Goal: Transaction & Acquisition: Purchase product/service

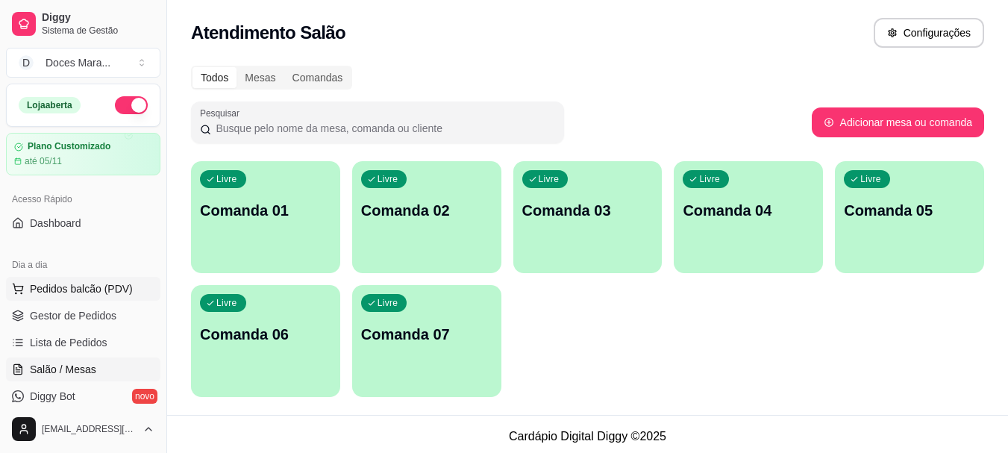
click at [87, 281] on span "Pedidos balcão (PDV)" at bounding box center [81, 288] width 103 height 15
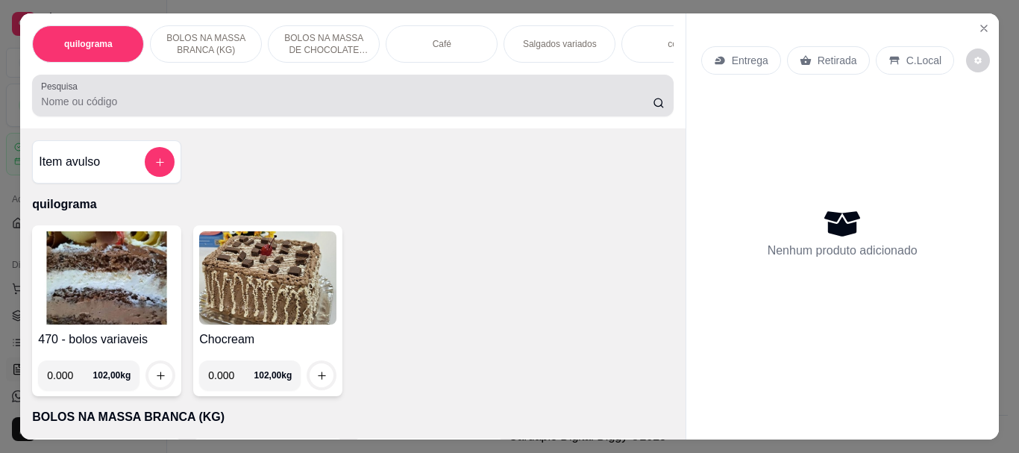
click at [195, 96] on div at bounding box center [352, 96] width 623 height 30
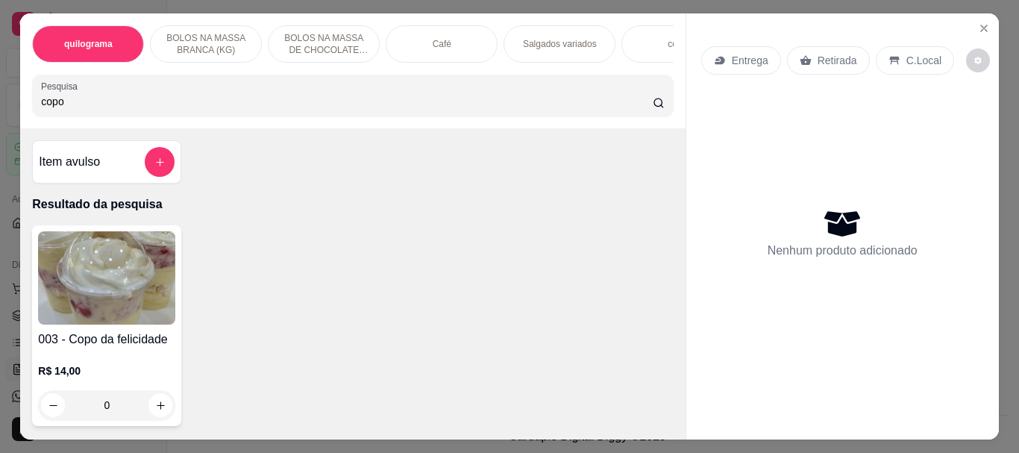
type input "copo"
click at [76, 274] on img at bounding box center [106, 277] width 137 height 93
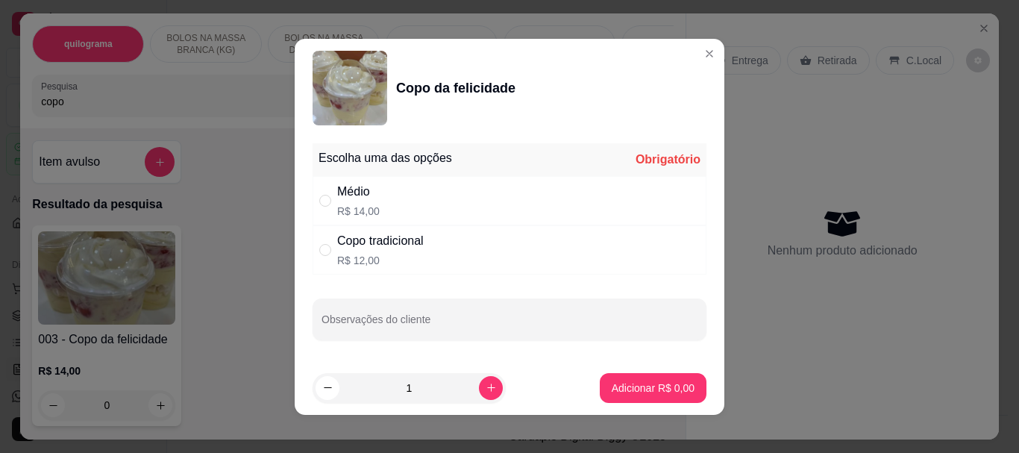
click at [330, 204] on div "" at bounding box center [328, 200] width 18 height 16
radio input "true"
click at [647, 389] on p "Adicionar R$ 14,00" at bounding box center [650, 387] width 89 height 15
type input "1"
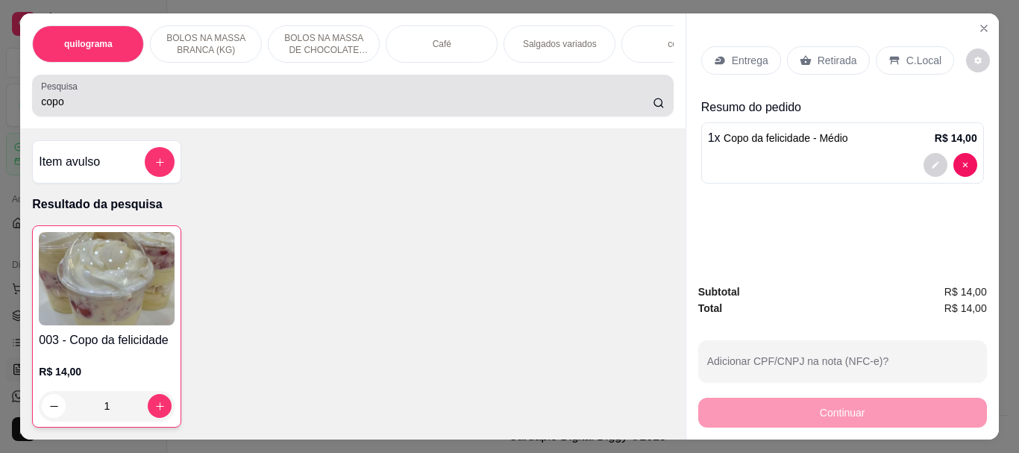
click at [192, 100] on input "copo" at bounding box center [347, 101] width 612 height 15
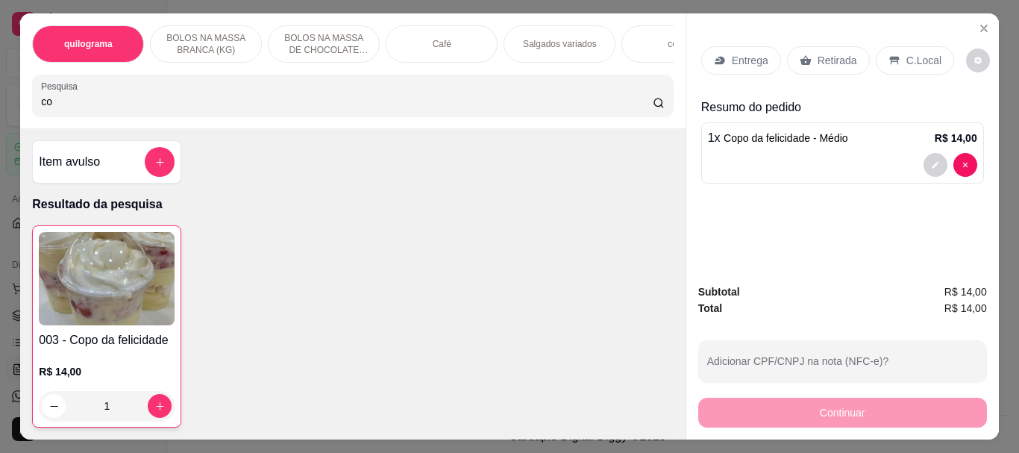
type input "c"
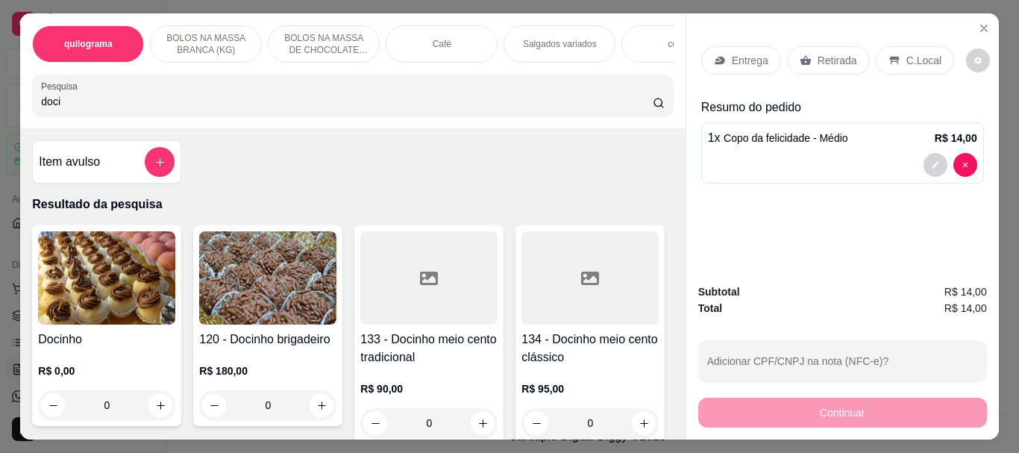
type input "doci"
click at [101, 264] on img at bounding box center [106, 277] width 137 height 93
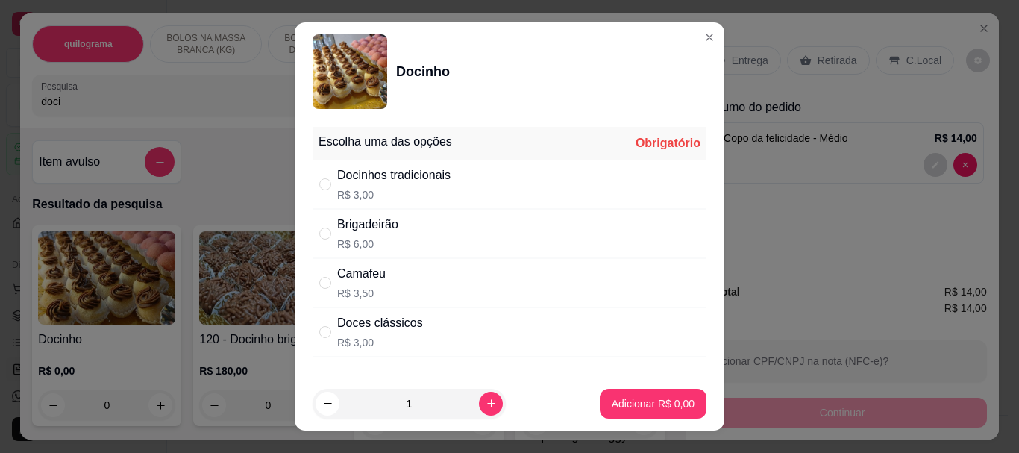
click at [327, 327] on div "" at bounding box center [328, 332] width 18 height 16
radio input "true"
click at [600, 395] on button "Adicionar R$ 3,00" at bounding box center [653, 404] width 107 height 30
type input "1"
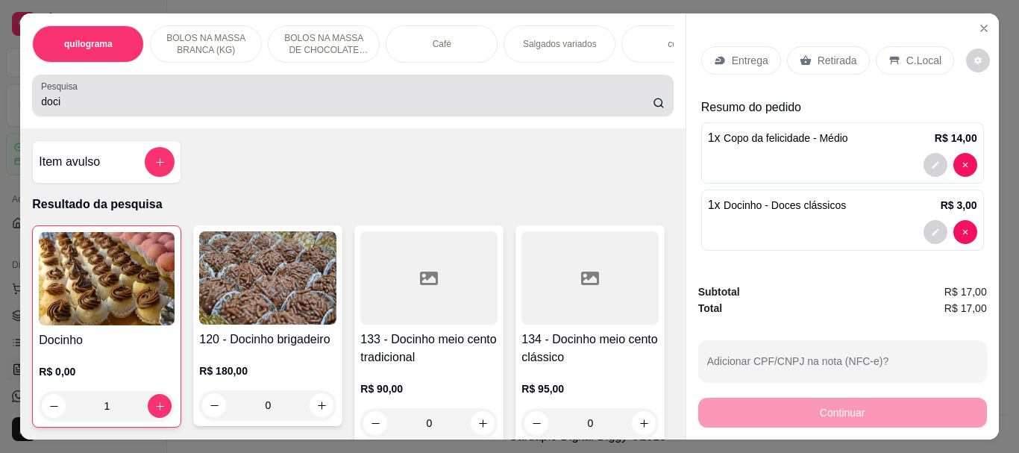
click at [252, 106] on input "doci" at bounding box center [347, 101] width 612 height 15
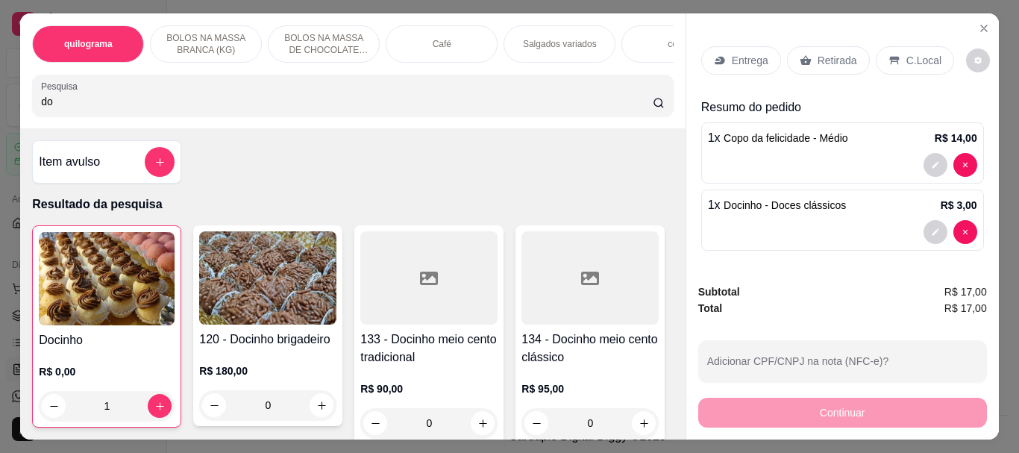
type input "d"
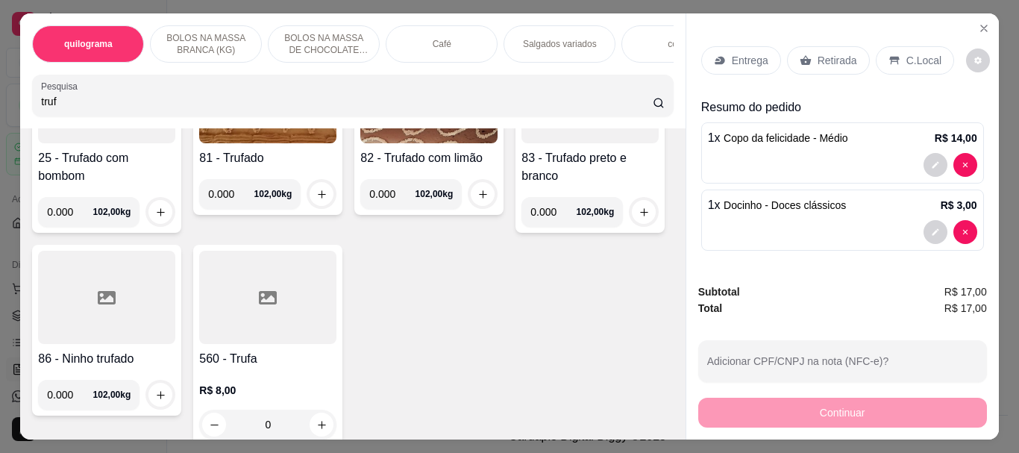
scroll to position [224, 0]
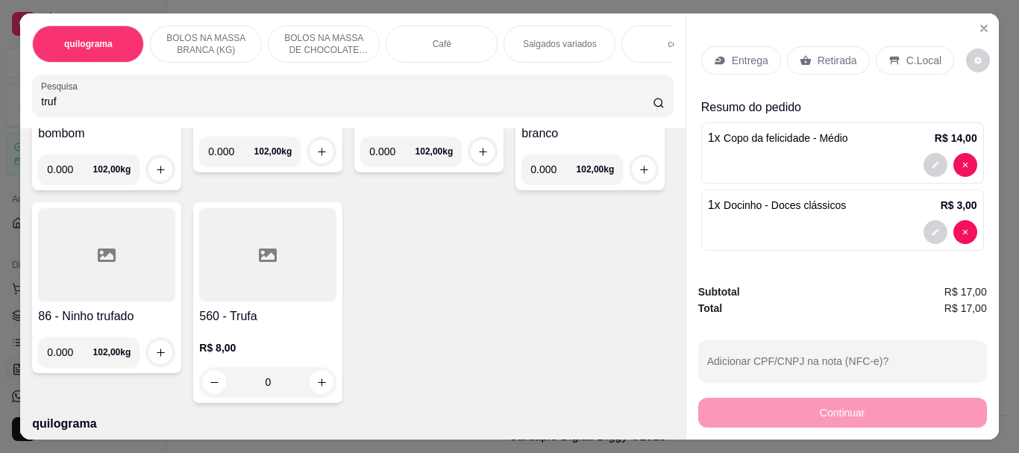
type input "truf"
click at [336, 278] on div at bounding box center [267, 254] width 137 height 93
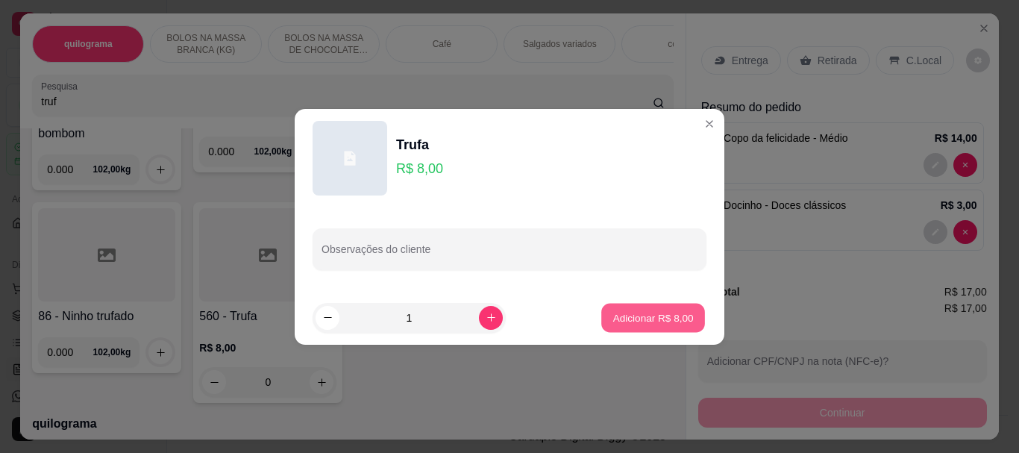
click at [627, 316] on p "Adicionar R$ 8,00" at bounding box center [652, 317] width 81 height 14
type input "1"
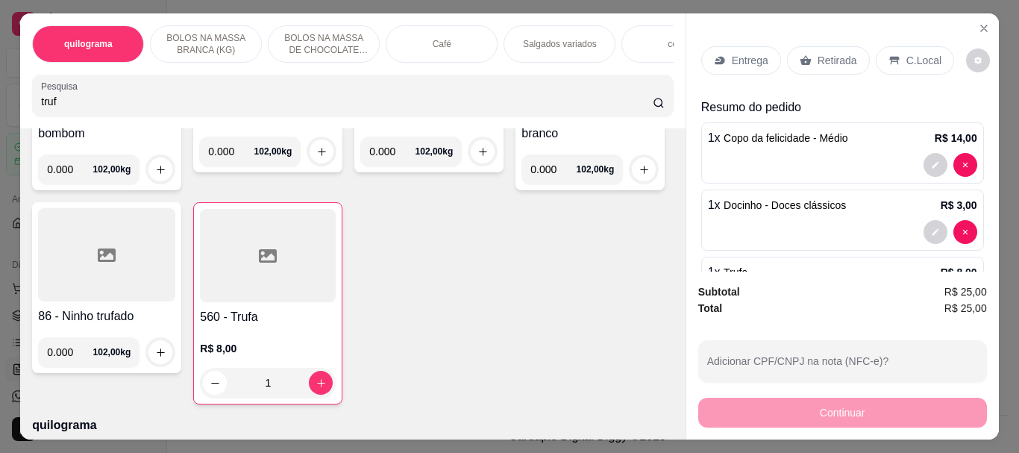
drag, startPoint x: 822, startPoint y: 57, endPoint x: 786, endPoint y: 179, distance: 126.7
click at [822, 59] on p "Retirada" at bounding box center [837, 60] width 40 height 15
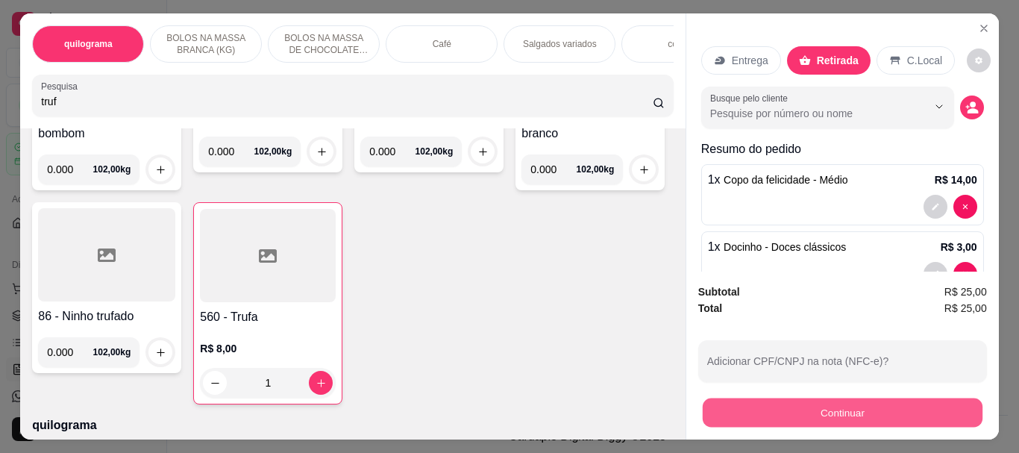
click at [860, 405] on button "Continuar" at bounding box center [842, 412] width 280 height 29
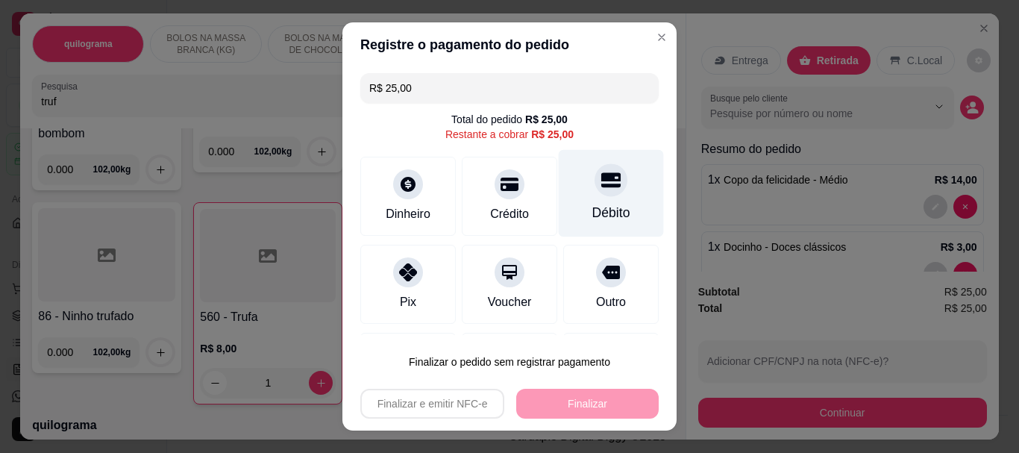
click at [580, 202] on div "Débito" at bounding box center [611, 193] width 105 height 87
type input "R$ 0,00"
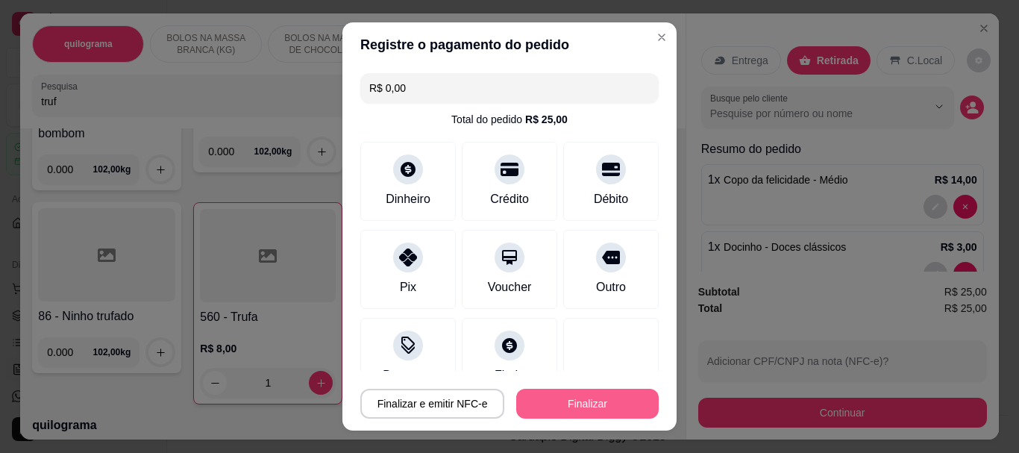
click at [594, 407] on button "Finalizar" at bounding box center [587, 404] width 142 height 30
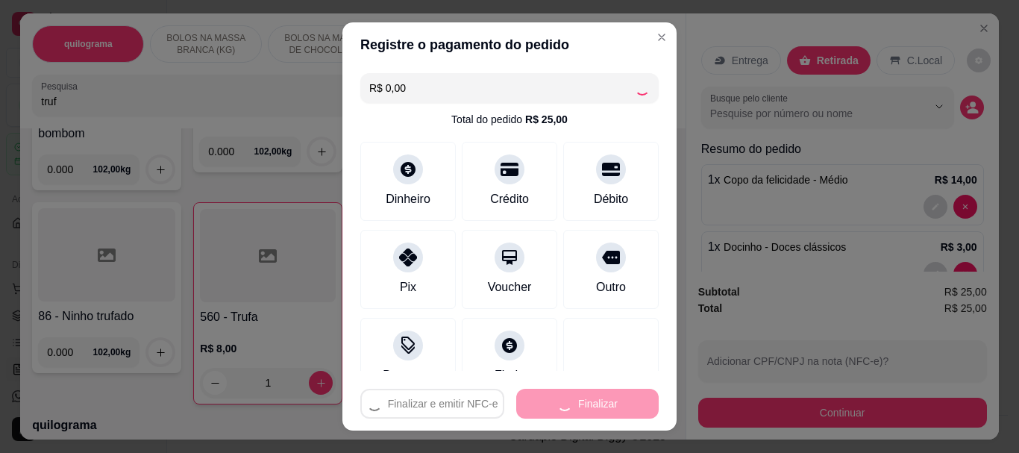
type input "0"
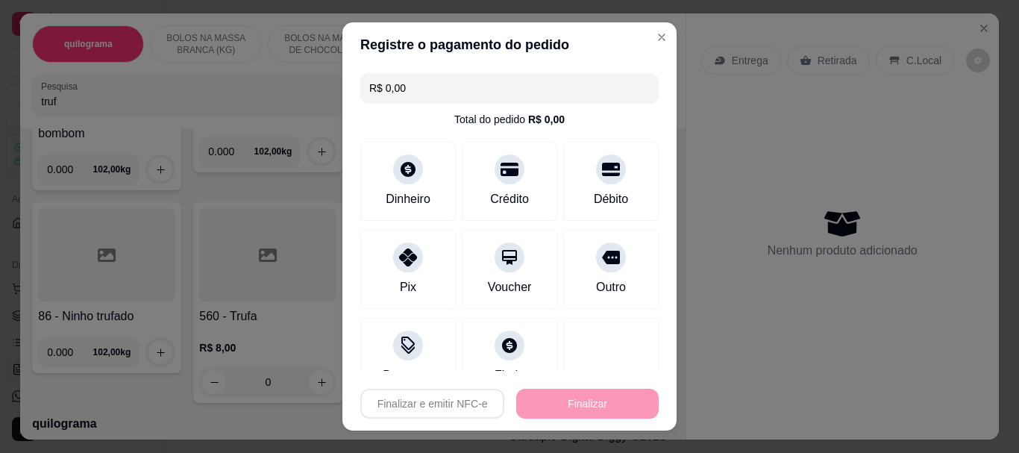
type input "-R$ 25,00"
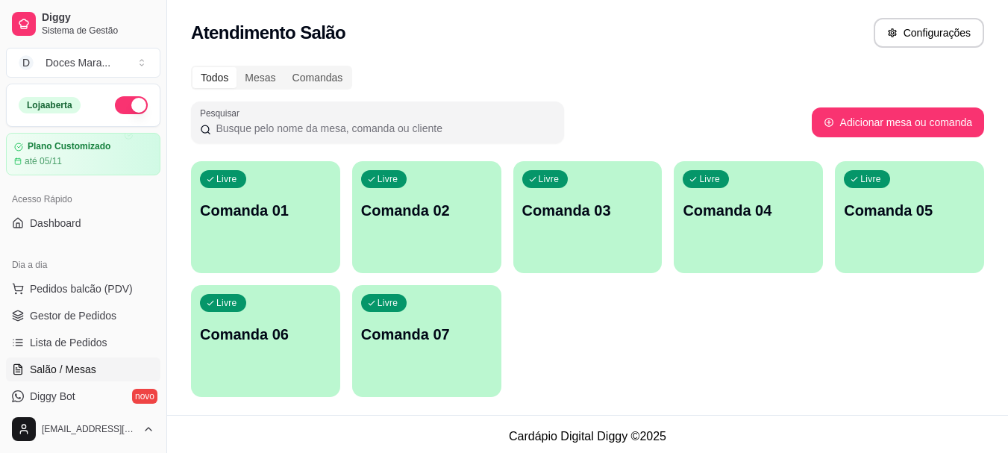
click at [399, 217] on p "Comanda 02" at bounding box center [426, 210] width 131 height 21
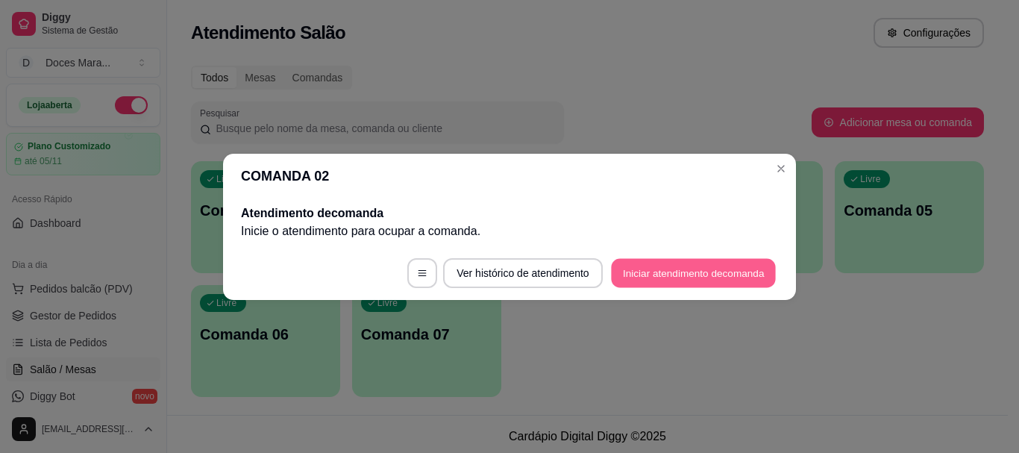
click at [625, 268] on button "Iniciar atendimento de comanda" at bounding box center [693, 272] width 165 height 29
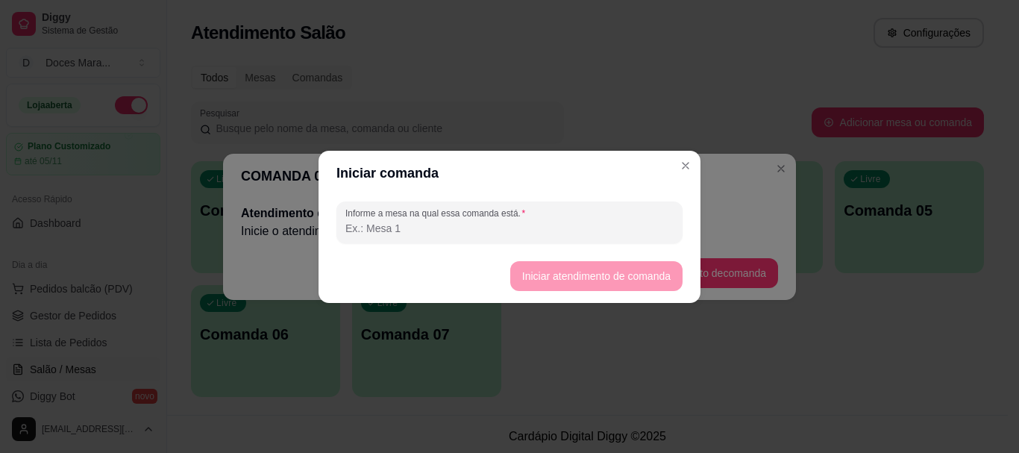
click at [550, 226] on input "Informe a mesa na qual essa comanda está." at bounding box center [509, 228] width 328 height 15
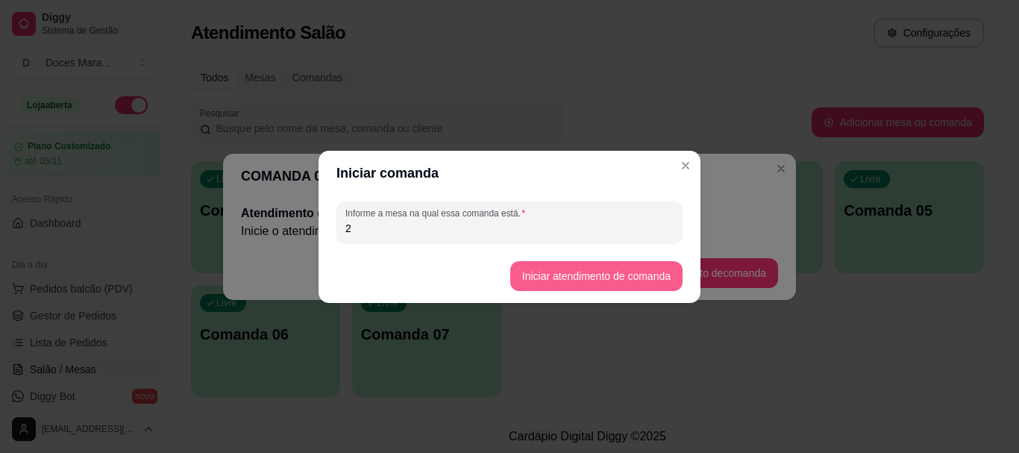
type input "2"
click at [568, 277] on button "Iniciar atendimento de comanda" at bounding box center [596, 276] width 172 height 30
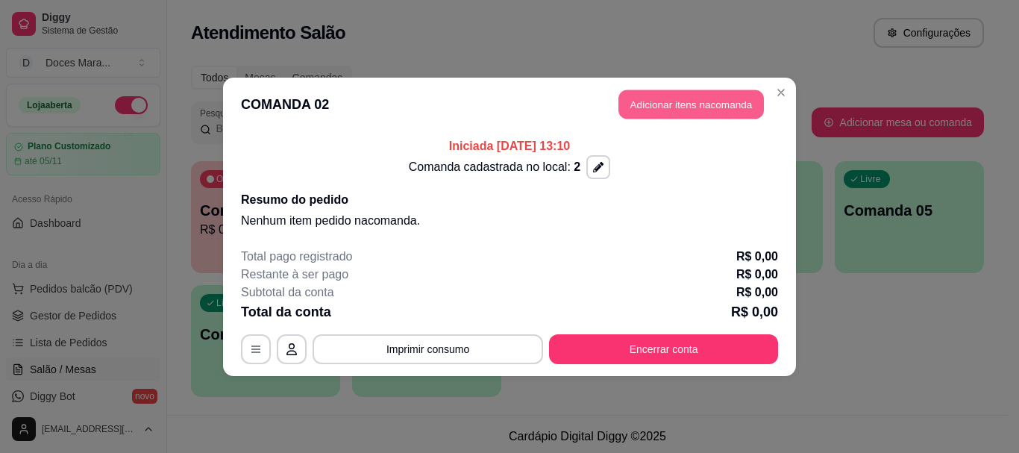
click at [697, 107] on button "Adicionar itens na comanda" at bounding box center [690, 104] width 145 height 29
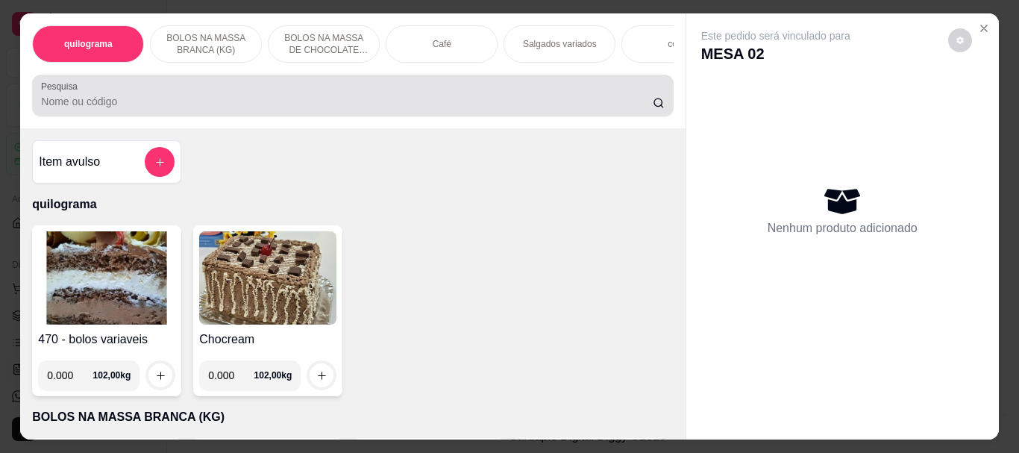
click at [342, 101] on input "Pesquisa" at bounding box center [347, 101] width 612 height 15
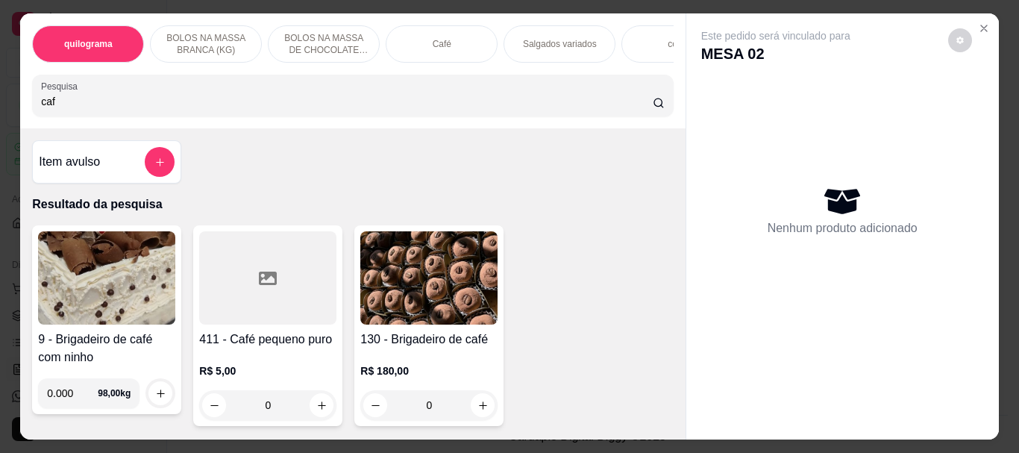
type input "caf"
click at [438, 39] on p "Café" at bounding box center [442, 44] width 19 height 12
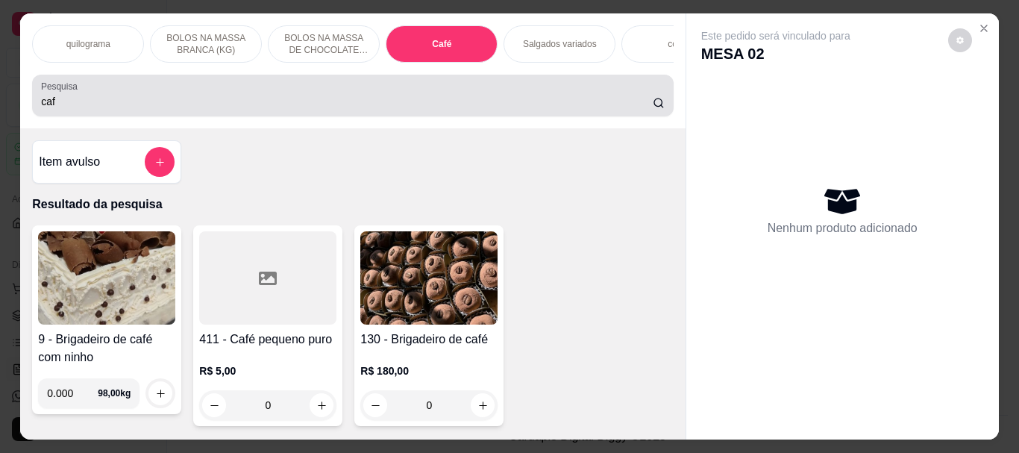
scroll to position [40, 0]
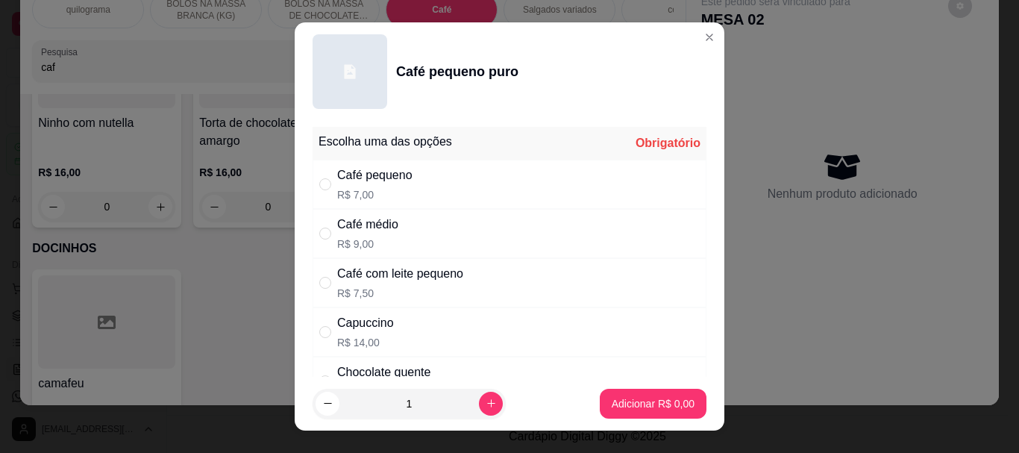
click at [372, 188] on p "R$ 7,00" at bounding box center [374, 194] width 75 height 15
radio input "true"
click at [638, 403] on p "Adicionar R$ 7,00" at bounding box center [653, 403] width 83 height 15
type input "1"
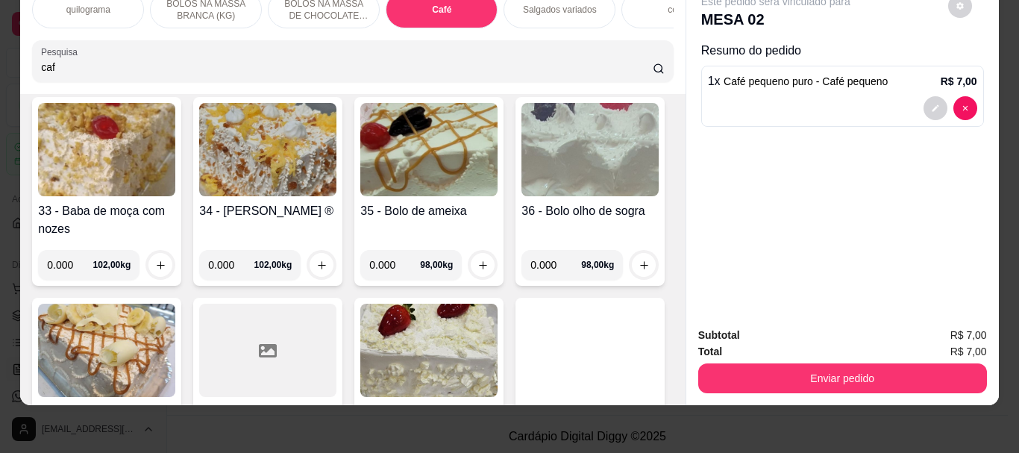
scroll to position [0, 0]
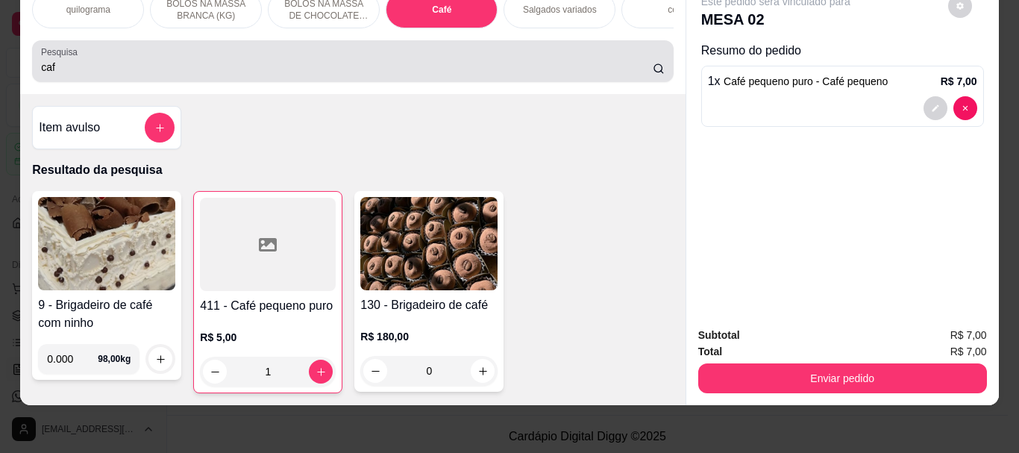
click at [382, 61] on input "caf" at bounding box center [347, 67] width 612 height 15
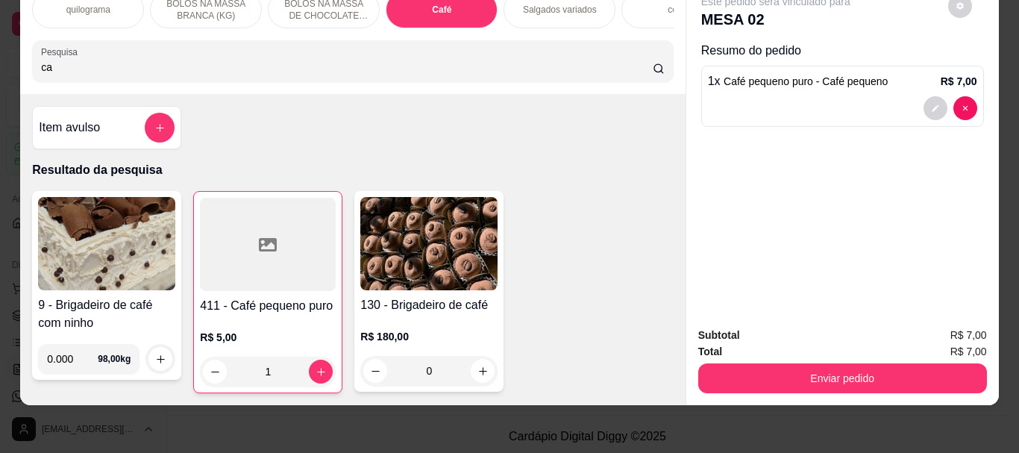
type input "c"
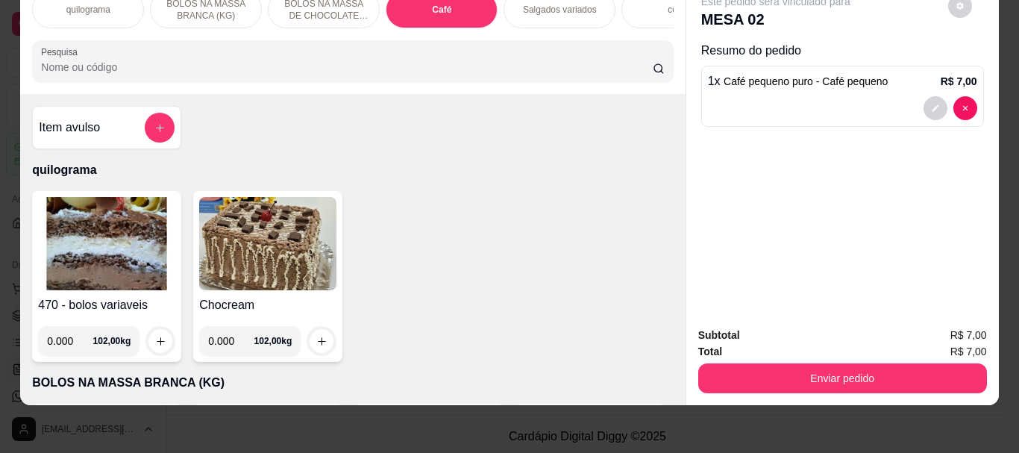
click at [92, 229] on img at bounding box center [106, 243] width 137 height 93
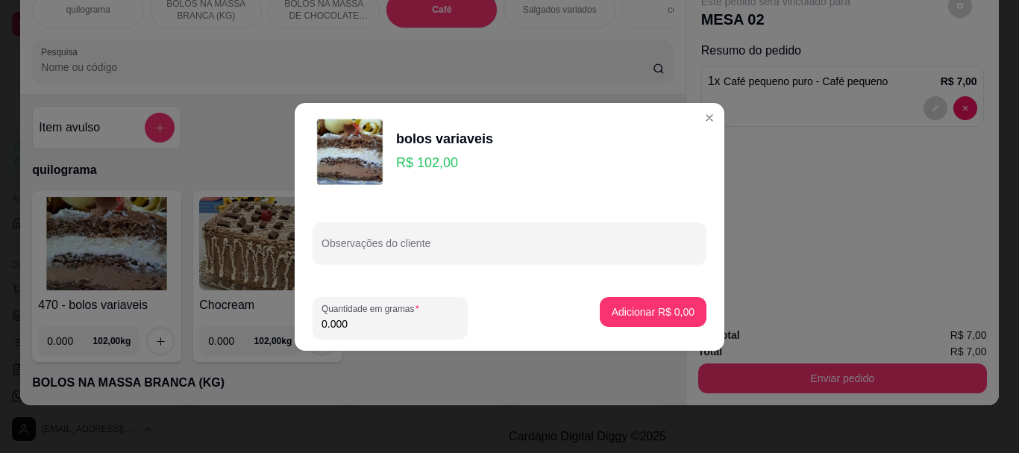
click at [371, 326] on input "0.000" at bounding box center [389, 323] width 137 height 15
type input "0.100"
click at [629, 313] on p "Adicionar R$ 10,20" at bounding box center [650, 311] width 89 height 15
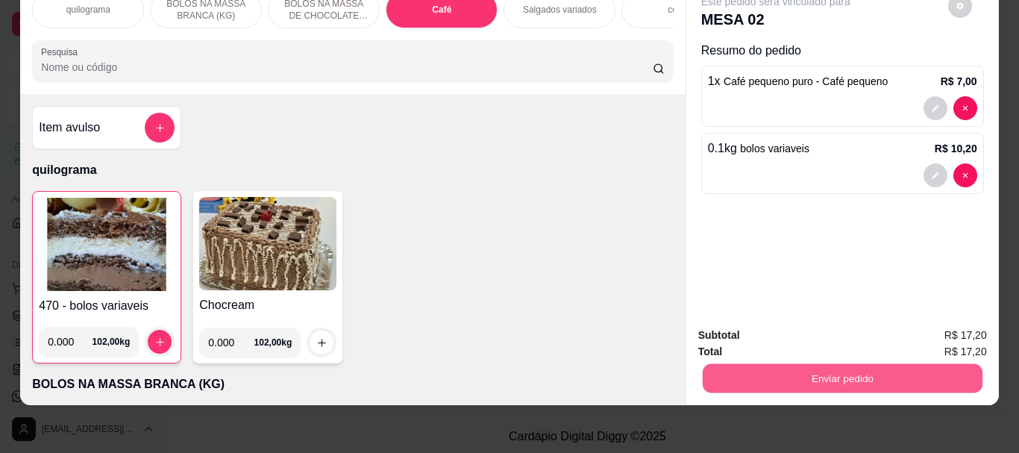
click at [781, 368] on button "Enviar pedido" at bounding box center [842, 377] width 280 height 29
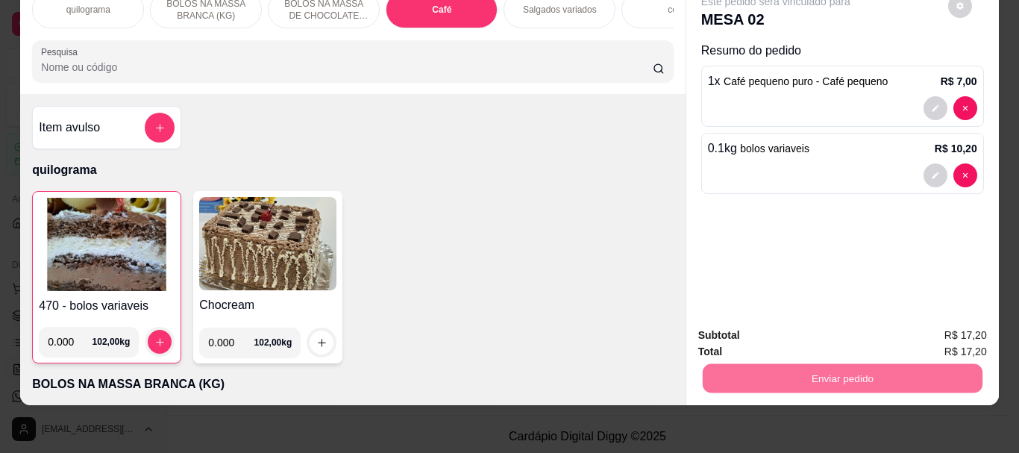
click at [960, 324] on button "Enviar pedido" at bounding box center [947, 330] width 84 height 28
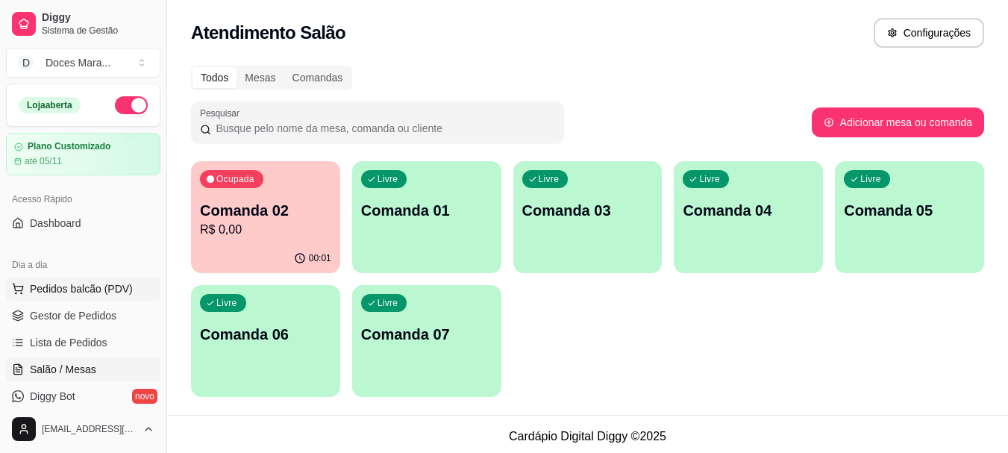
drag, startPoint x: 104, startPoint y: 294, endPoint x: 130, endPoint y: 280, distance: 29.4
click at [103, 294] on span "Pedidos balcão (PDV)" at bounding box center [81, 288] width 103 height 15
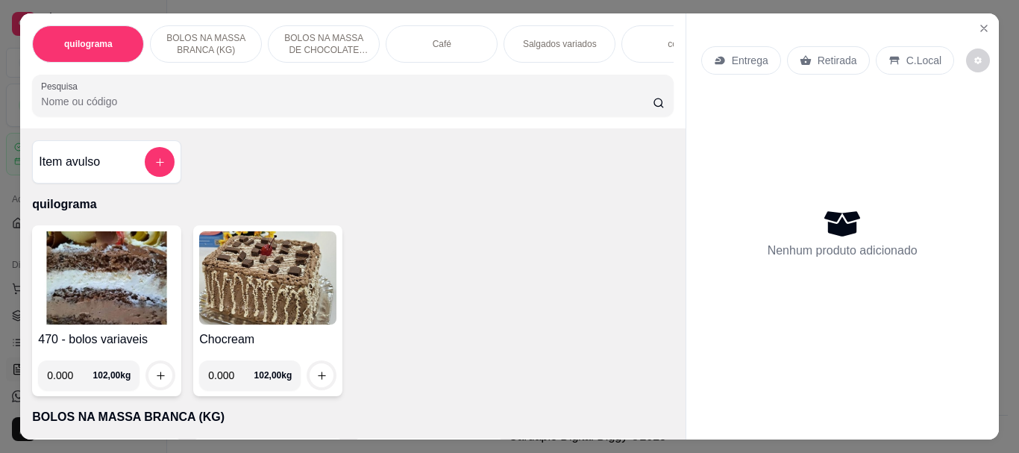
click at [226, 101] on input "Pesquisa" at bounding box center [347, 101] width 612 height 15
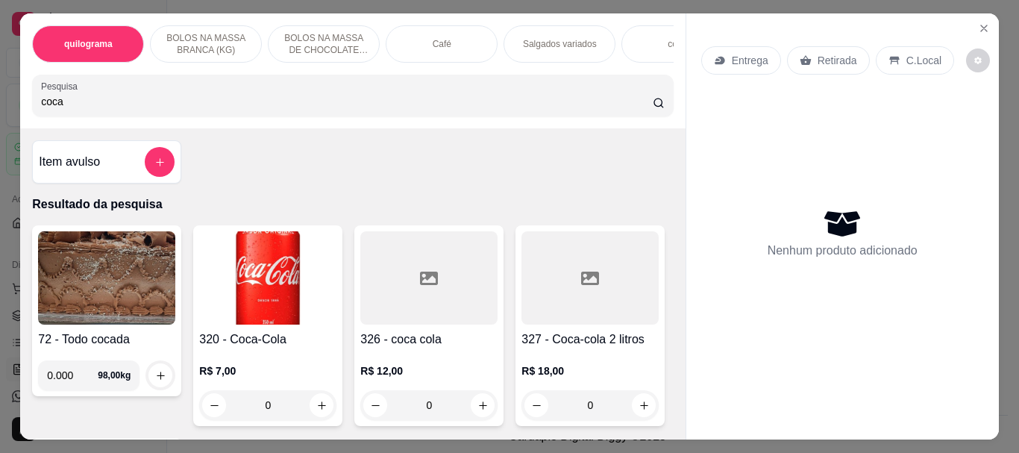
type input "coca"
click at [278, 267] on img at bounding box center [267, 277] width 137 height 93
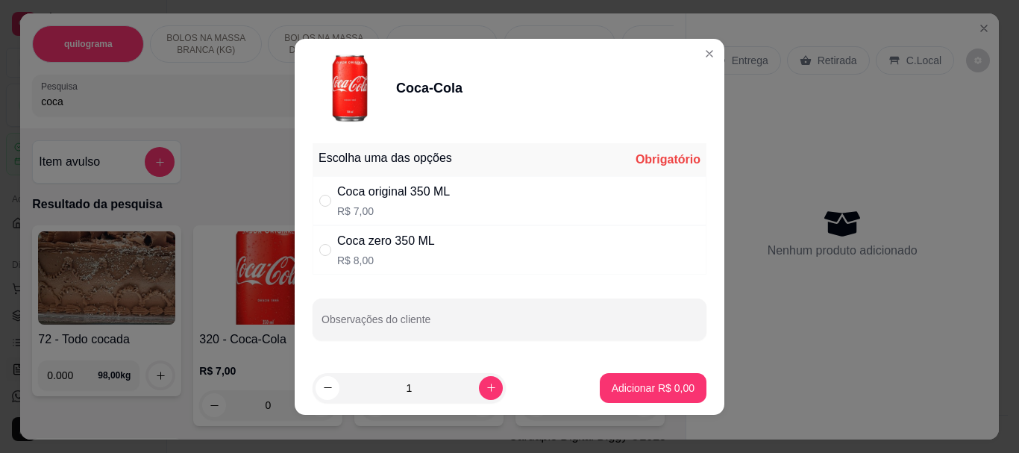
click at [353, 204] on p "R$ 7,00" at bounding box center [393, 211] width 113 height 15
radio input "true"
click at [612, 382] on p "Adicionar R$ 7,00" at bounding box center [653, 387] width 83 height 15
type input "1"
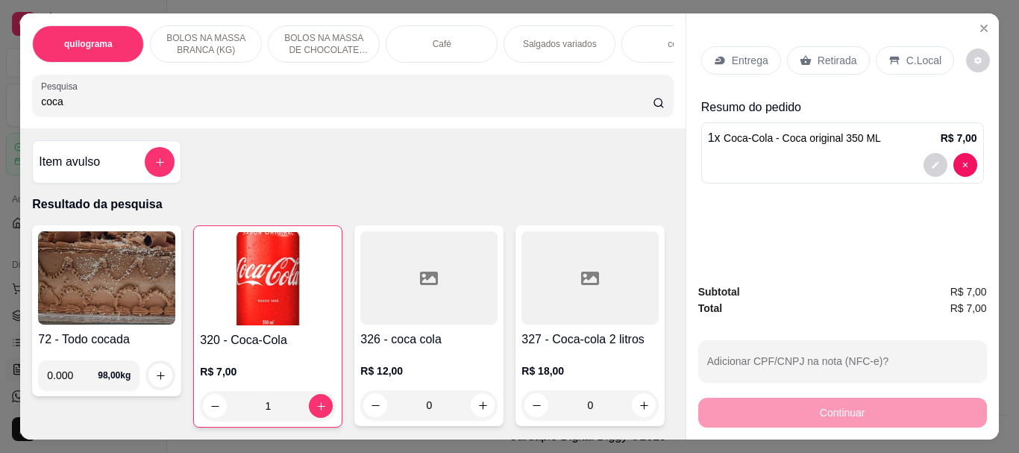
drag, startPoint x: 842, startPoint y: 57, endPoint x: 771, endPoint y: 243, distance: 199.5
click at [841, 57] on p "Retirada" at bounding box center [837, 60] width 40 height 15
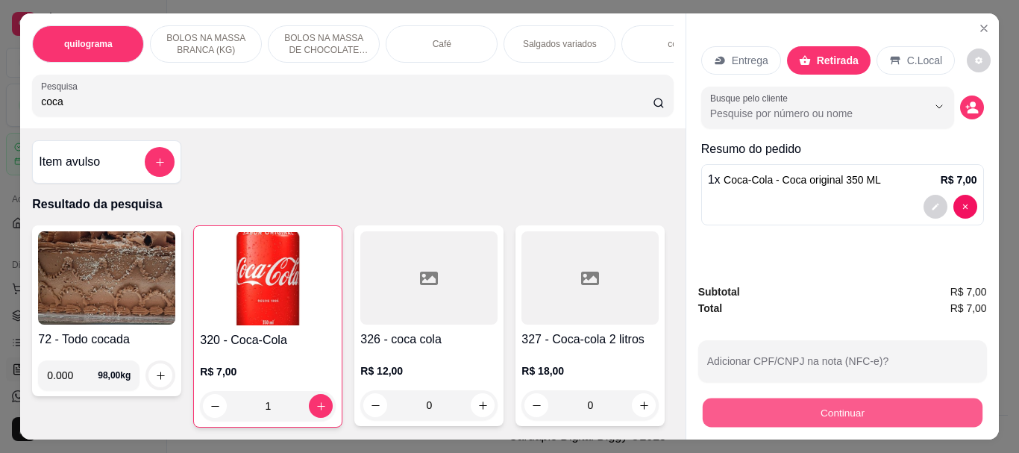
click at [799, 410] on button "Continuar" at bounding box center [842, 412] width 280 height 29
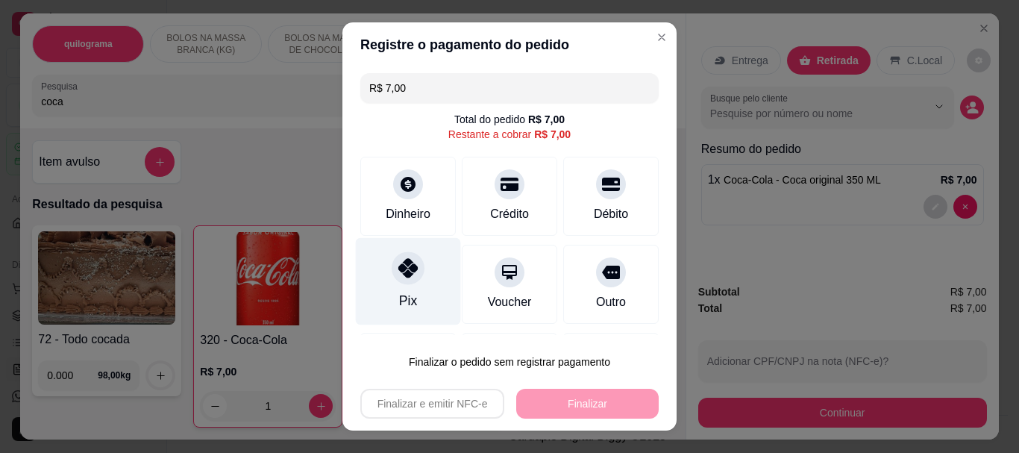
click at [398, 270] on icon at bounding box center [407, 268] width 19 height 19
type input "R$ 0,00"
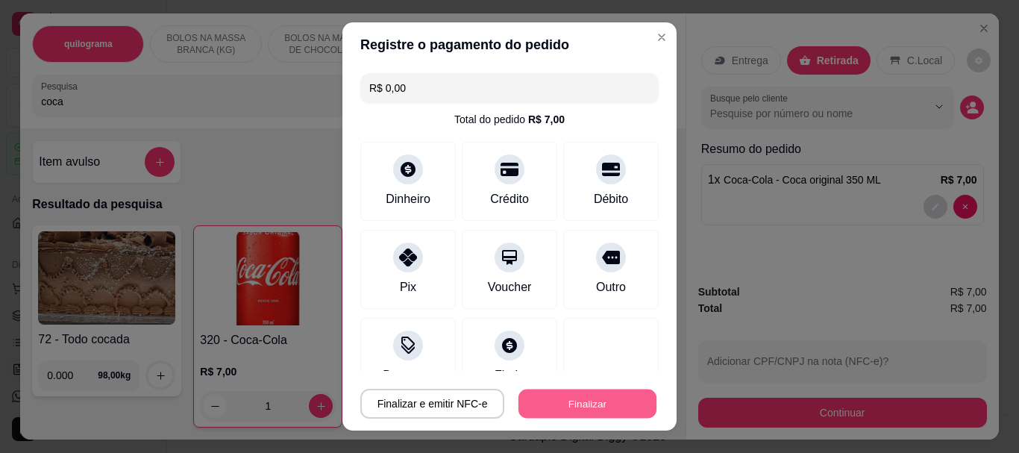
click at [574, 396] on button "Finalizar" at bounding box center [587, 403] width 138 height 29
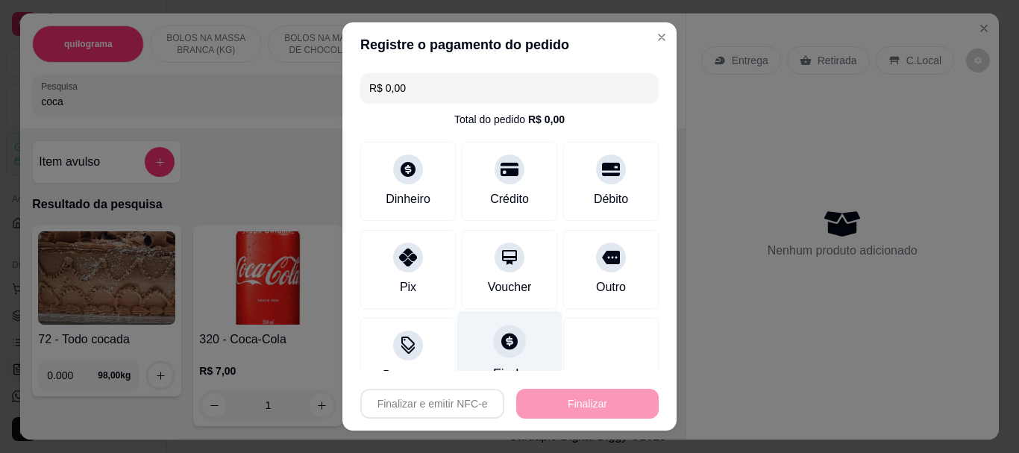
type input "0"
type input "-R$ 7,00"
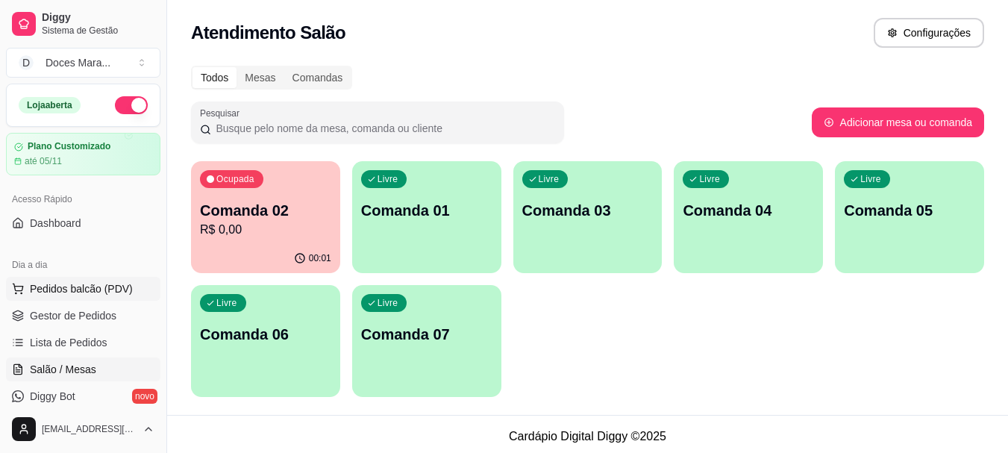
click at [78, 287] on span "Pedidos balcão (PDV)" at bounding box center [81, 288] width 103 height 15
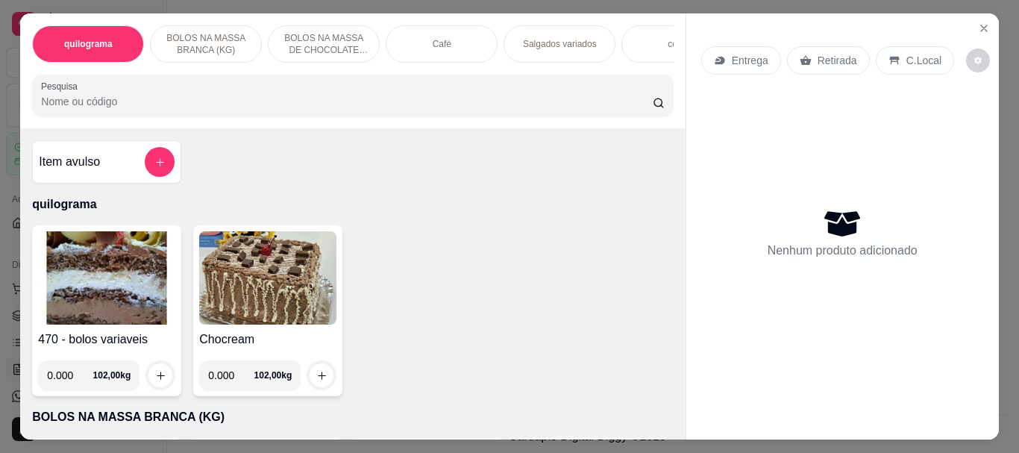
click at [186, 106] on input "Pesquisa" at bounding box center [347, 101] width 612 height 15
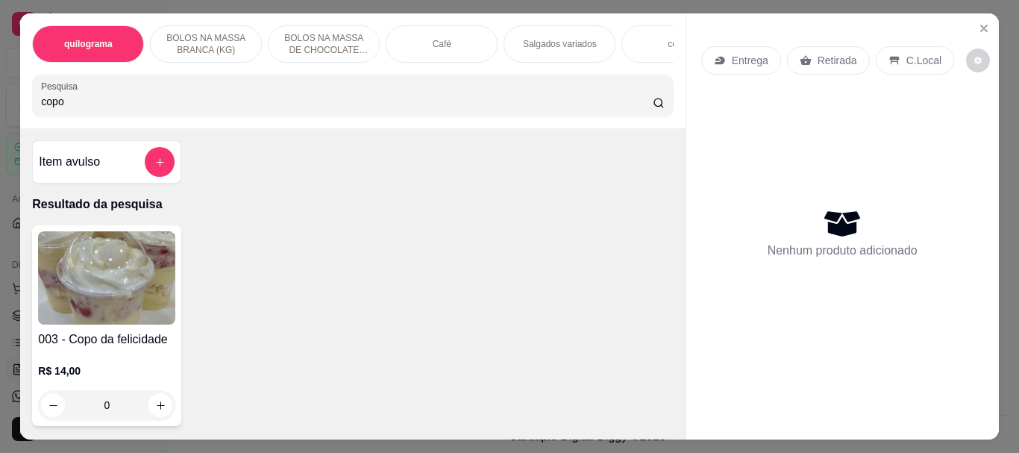
type input "copo"
click at [90, 283] on img at bounding box center [106, 277] width 137 height 93
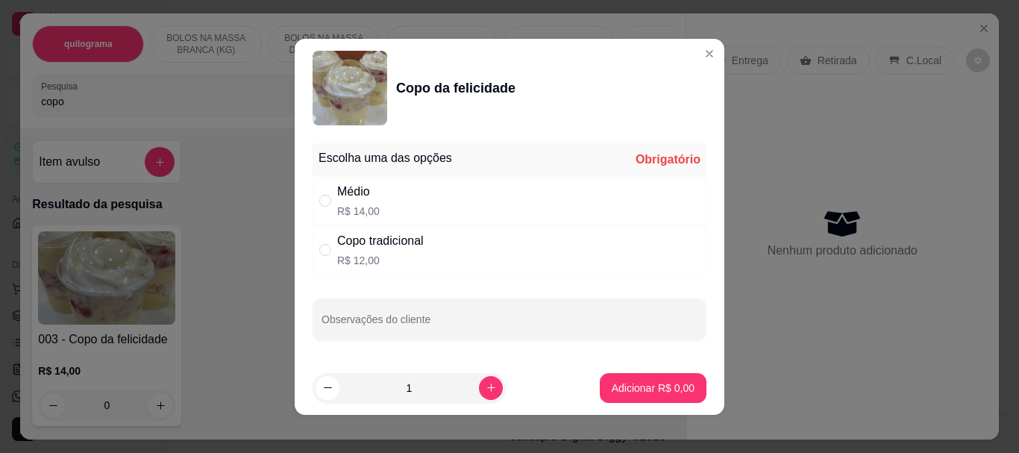
click at [354, 191] on div "Médio" at bounding box center [358, 192] width 43 height 18
radio input "true"
click at [636, 385] on p "Adicionar R$ 14,00" at bounding box center [650, 387] width 87 height 14
type input "1"
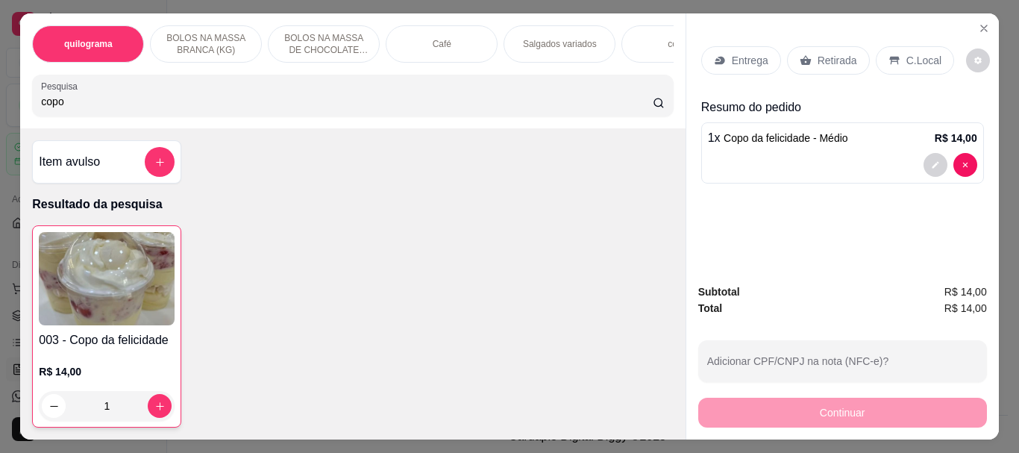
click at [827, 56] on p "Retirada" at bounding box center [837, 60] width 40 height 15
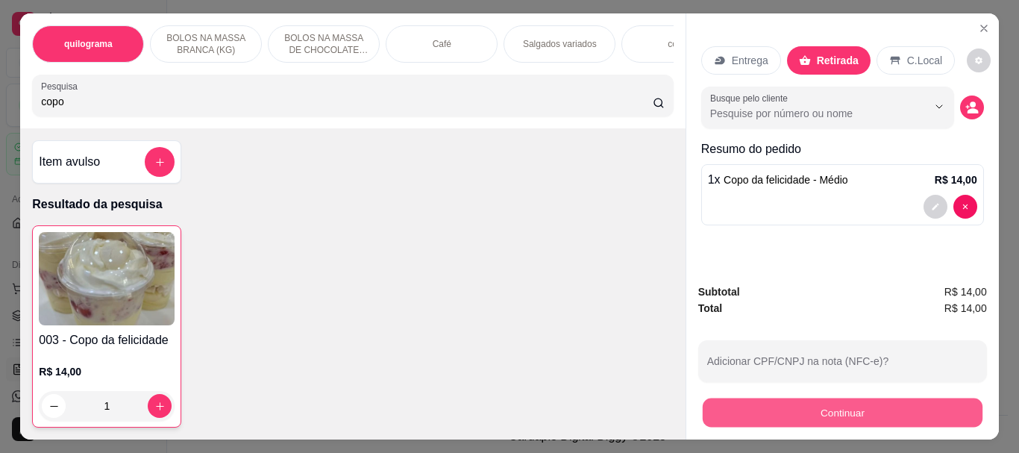
click at [836, 409] on button "Continuar" at bounding box center [842, 412] width 280 height 29
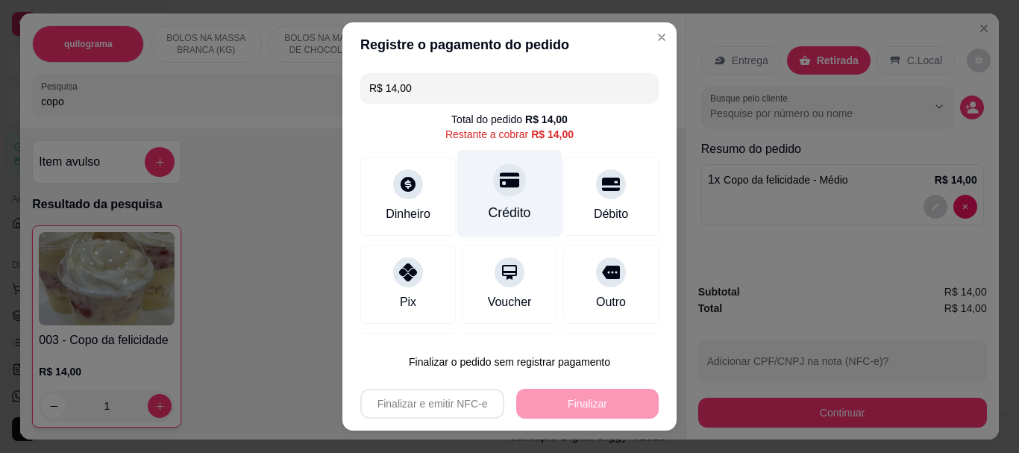
click at [500, 183] on icon at bounding box center [509, 180] width 19 height 15
type input "R$ 0,00"
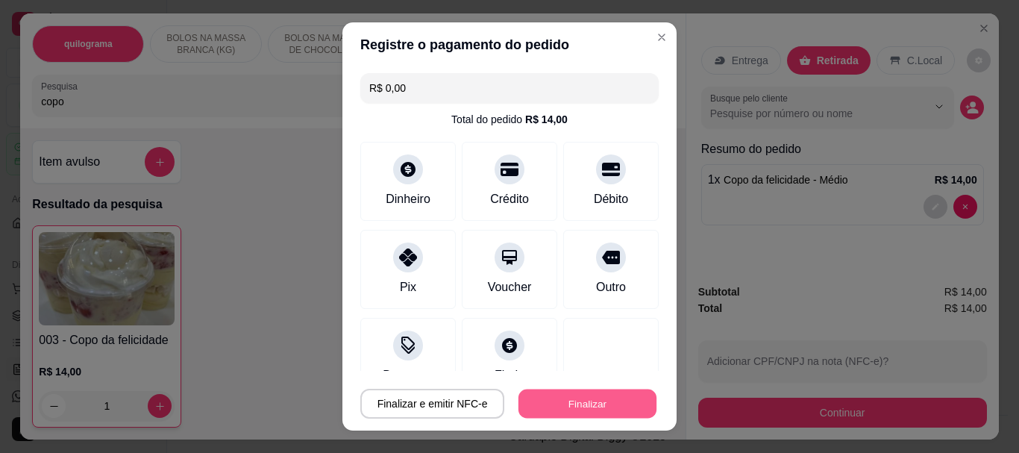
click at [601, 402] on button "Finalizar" at bounding box center [587, 403] width 138 height 29
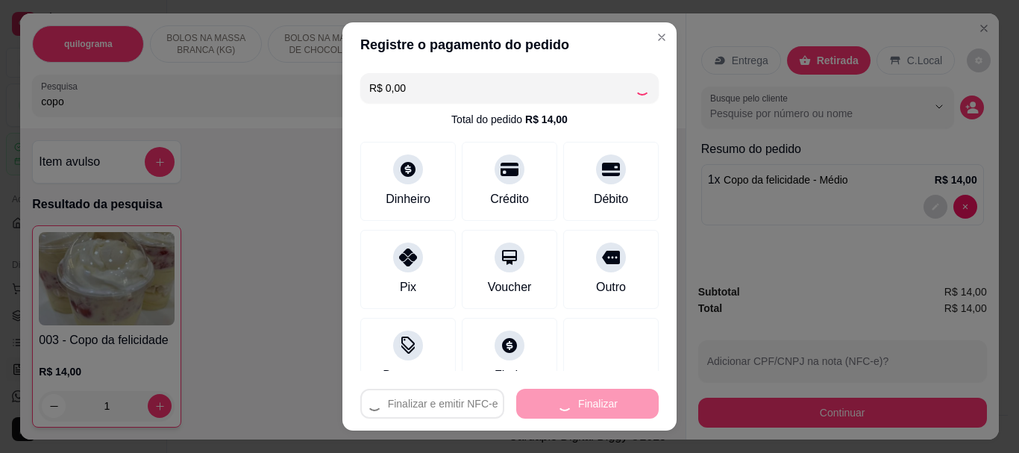
type input "0"
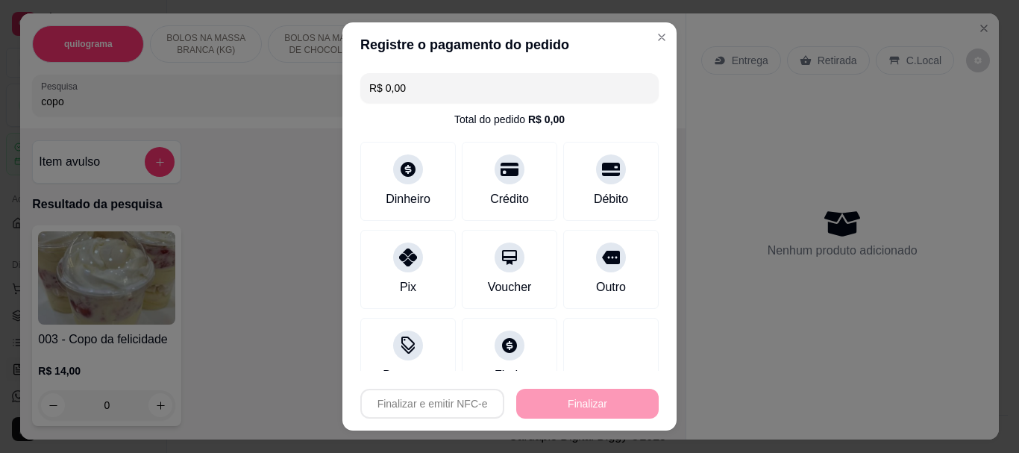
type input "-R$ 14,00"
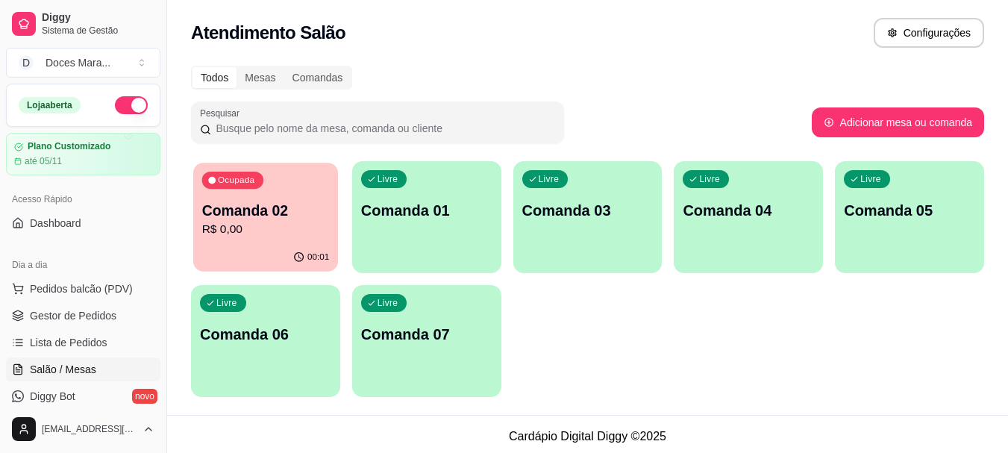
click at [284, 198] on div "Ocupada Comanda 02 R$ 0,00" at bounding box center [265, 203] width 145 height 81
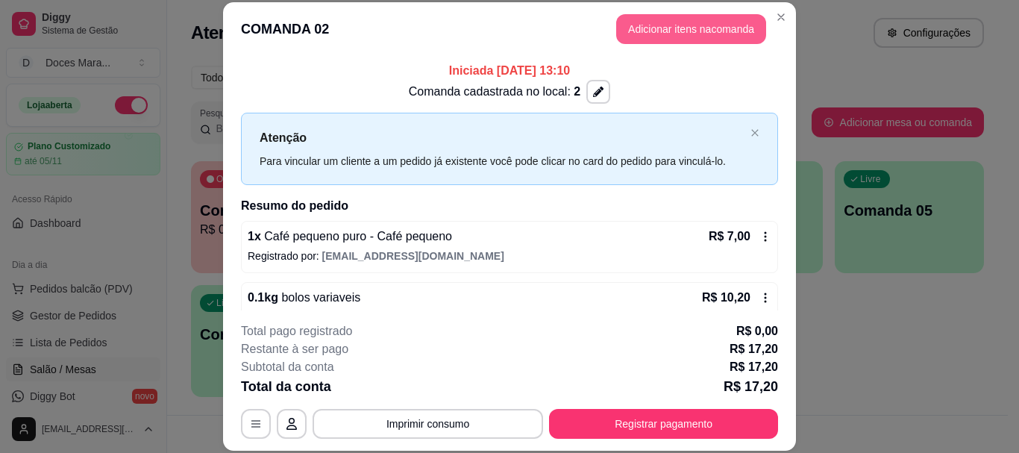
click at [682, 27] on button "Adicionar itens na comanda" at bounding box center [691, 29] width 150 height 30
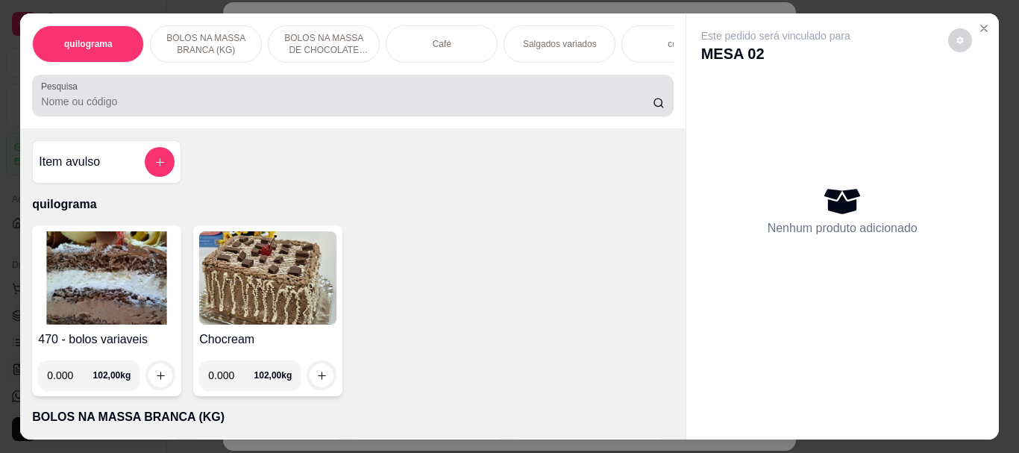
click at [216, 105] on input "Pesquisa" at bounding box center [347, 101] width 612 height 15
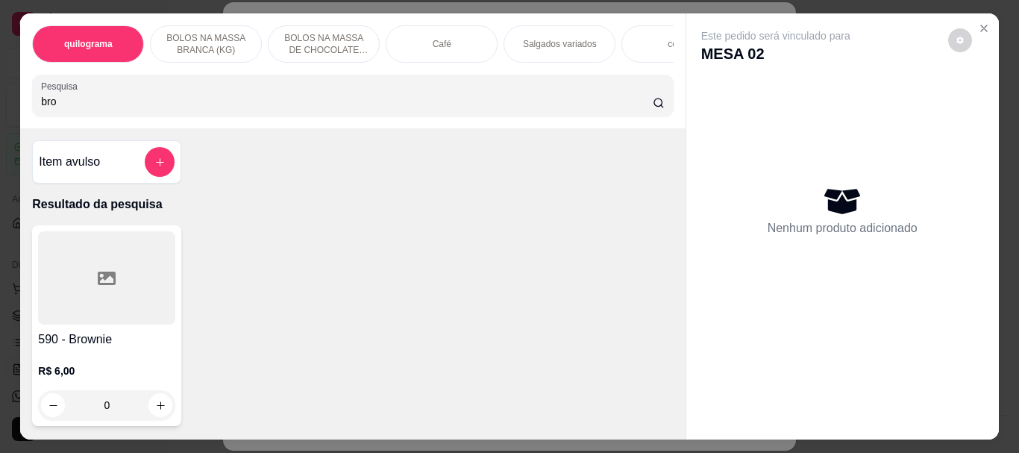
type input "bro"
click at [98, 287] on icon at bounding box center [107, 278] width 18 height 18
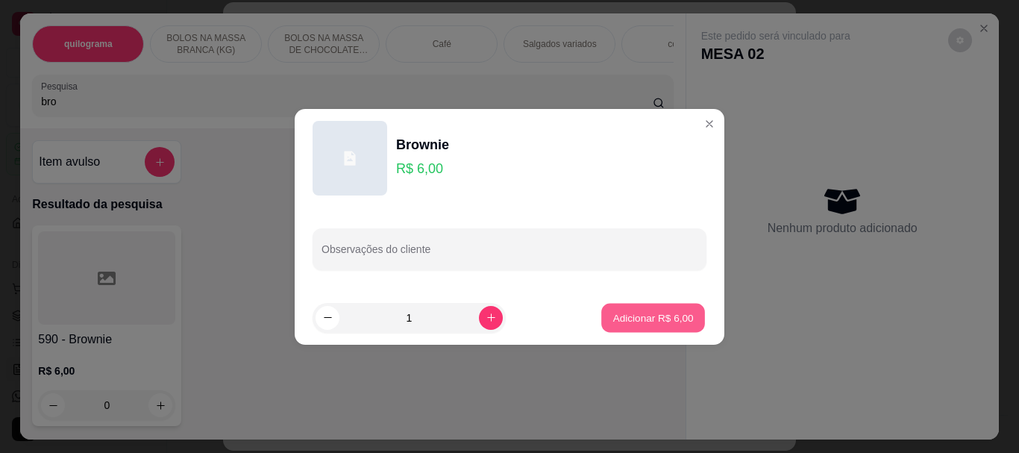
click at [672, 315] on p "Adicionar R$ 6,00" at bounding box center [652, 317] width 81 height 14
type input "1"
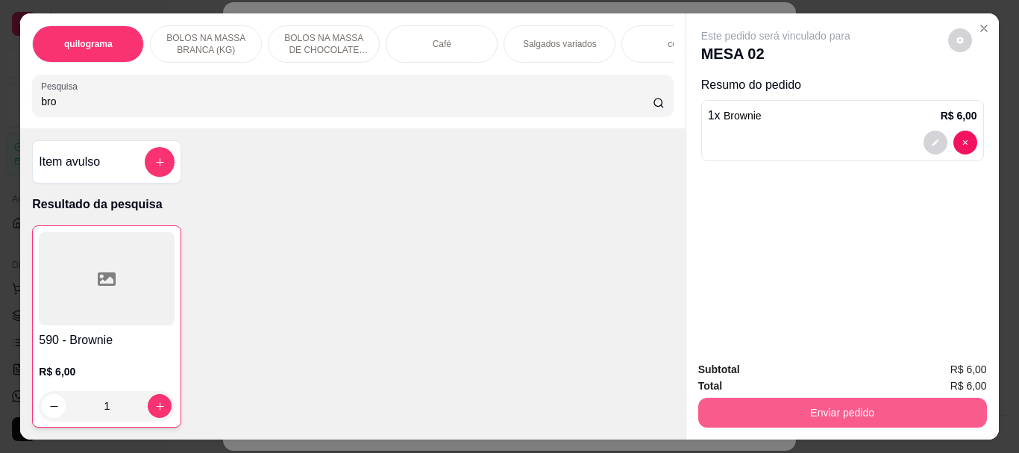
click at [828, 412] on button "Enviar pedido" at bounding box center [842, 413] width 289 height 30
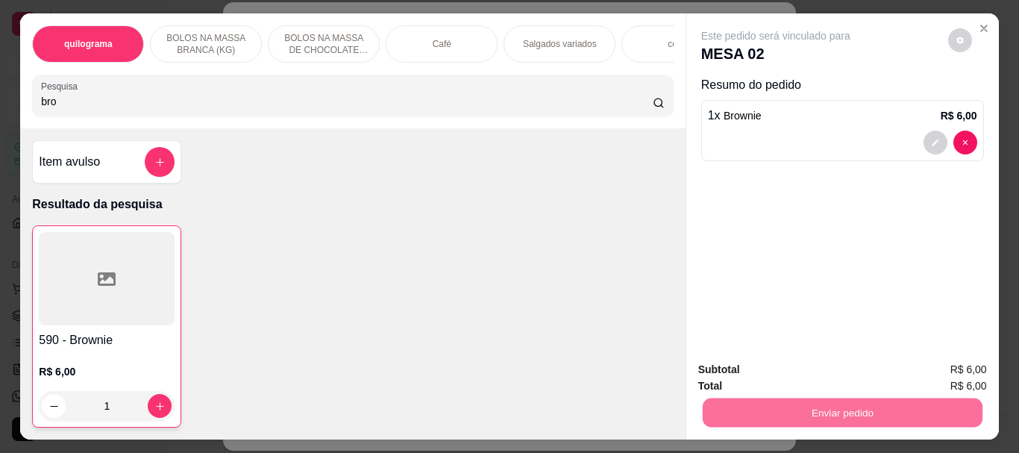
click at [933, 370] on button "Enviar pedido" at bounding box center [947, 370] width 84 height 28
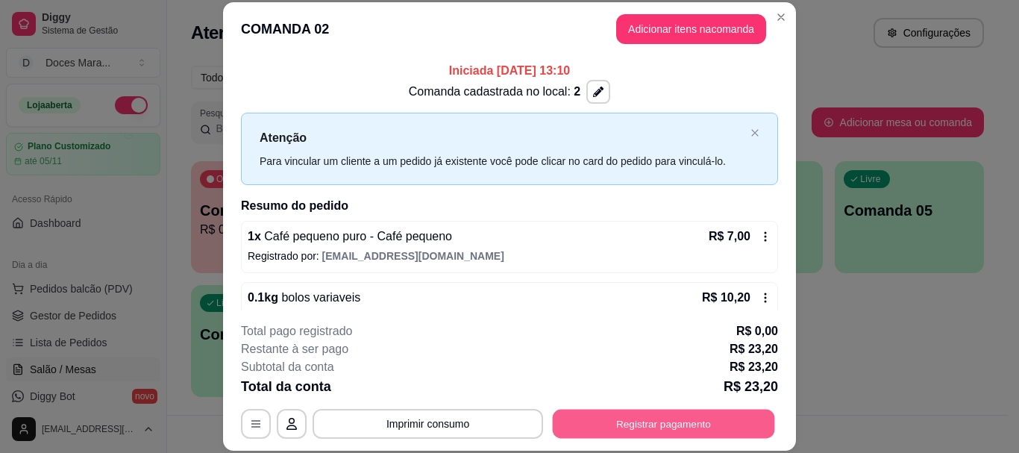
click at [685, 418] on button "Registrar pagamento" at bounding box center [664, 423] width 222 height 29
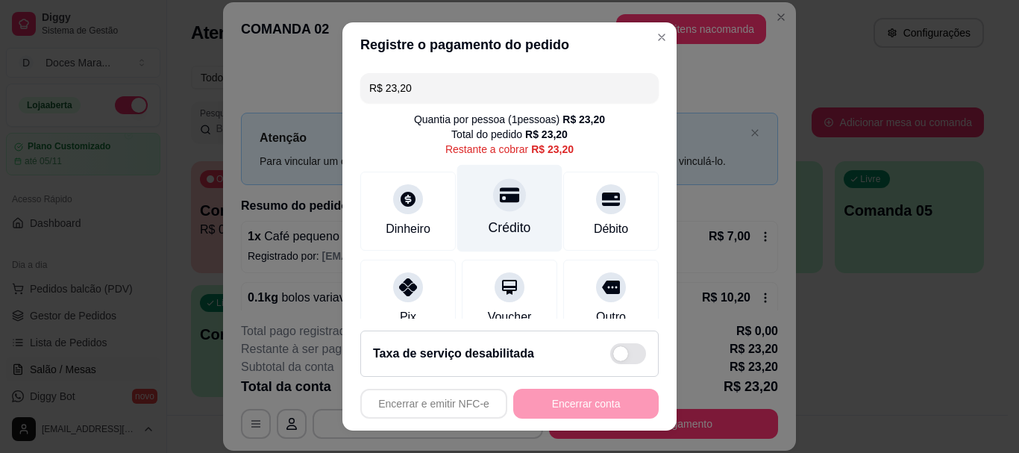
click at [500, 204] on icon at bounding box center [509, 195] width 19 height 19
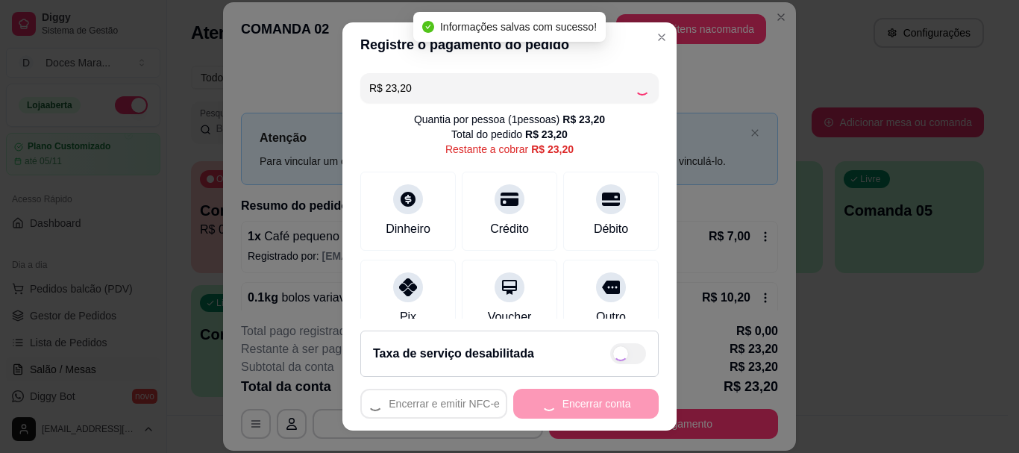
type input "R$ 0,00"
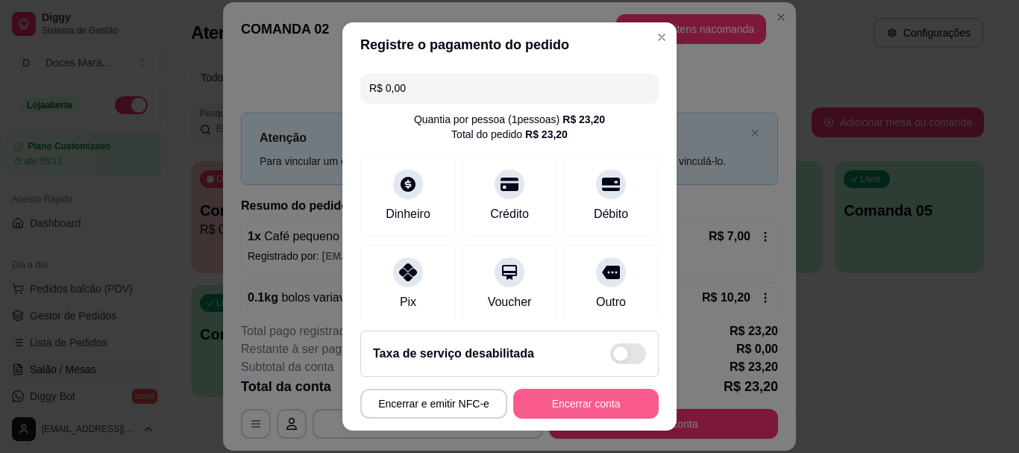
click at [597, 405] on button "Encerrar conta" at bounding box center [585, 404] width 145 height 30
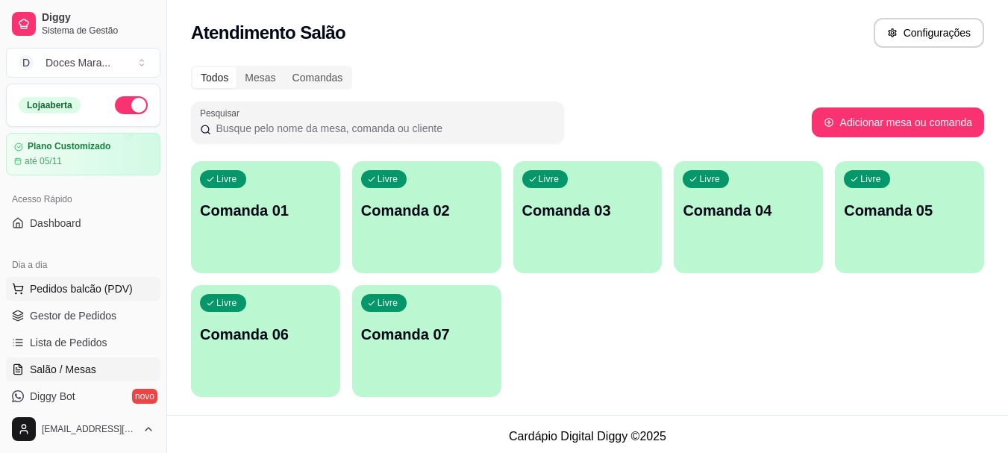
click at [60, 289] on span "Pedidos balcão (PDV)" at bounding box center [81, 288] width 103 height 15
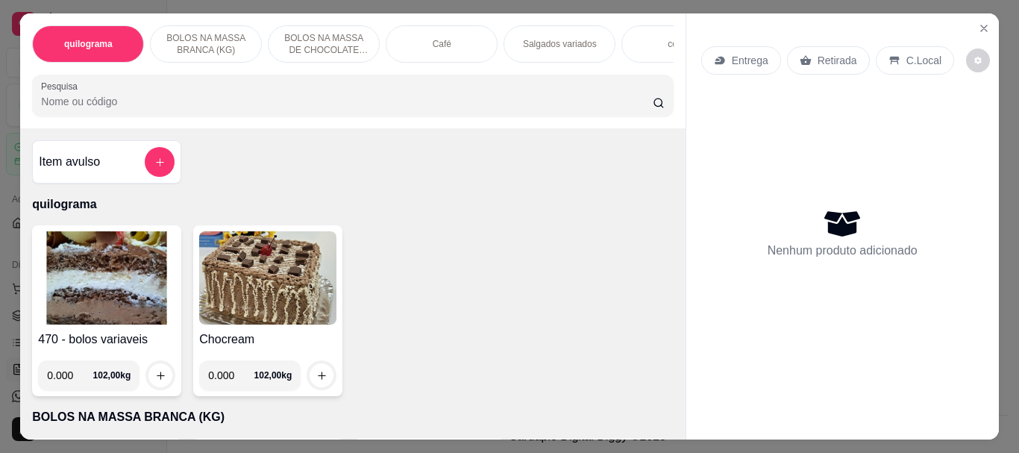
click at [92, 290] on img at bounding box center [106, 277] width 137 height 93
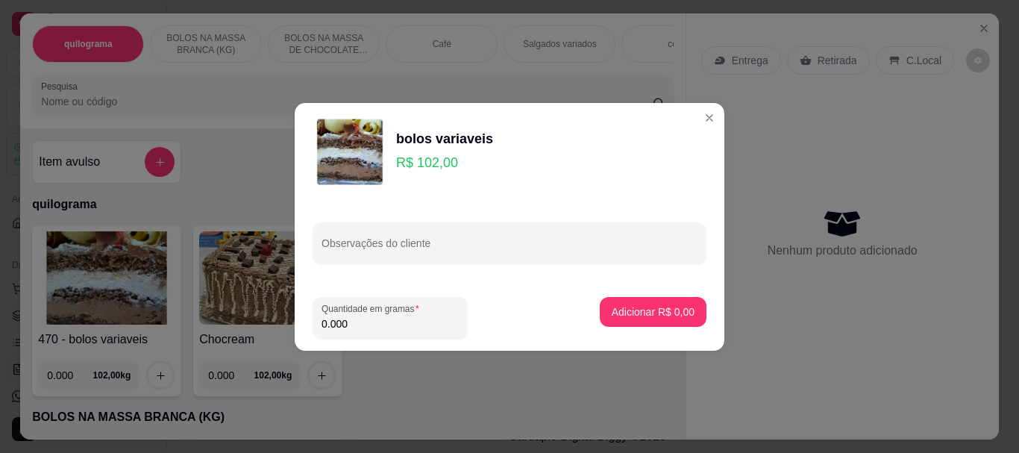
click at [376, 321] on input "0.000" at bounding box center [389, 323] width 137 height 15
type input "0.200"
click at [618, 305] on p "Adicionar R$ 20,40" at bounding box center [650, 311] width 89 height 15
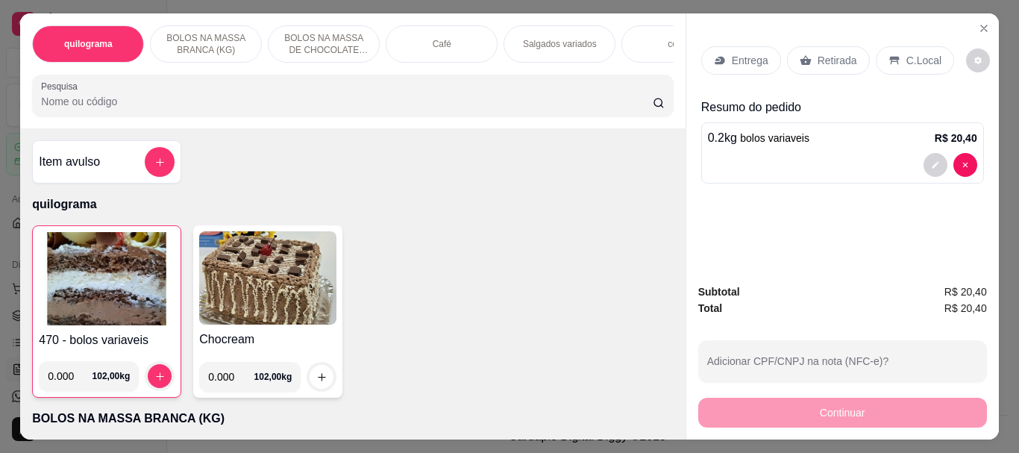
click at [829, 53] on p "Retirada" at bounding box center [837, 60] width 40 height 15
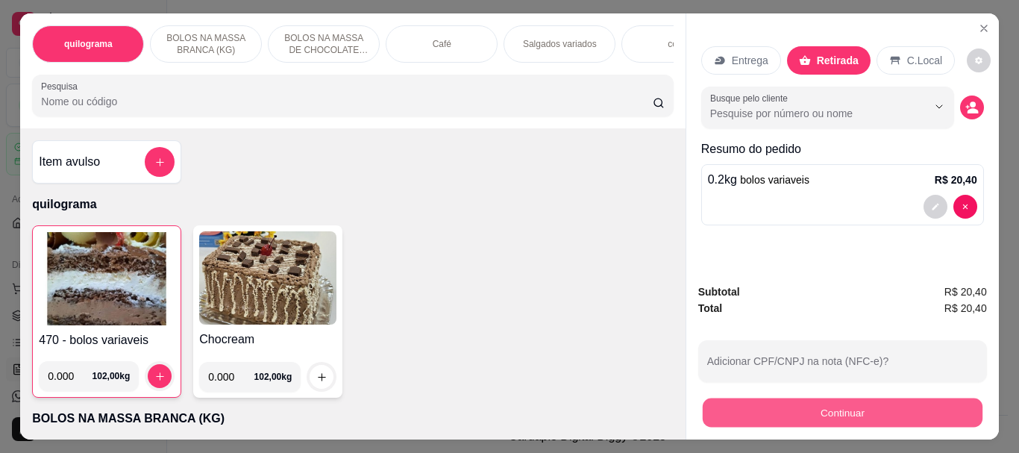
click at [820, 399] on button "Continuar" at bounding box center [842, 412] width 280 height 29
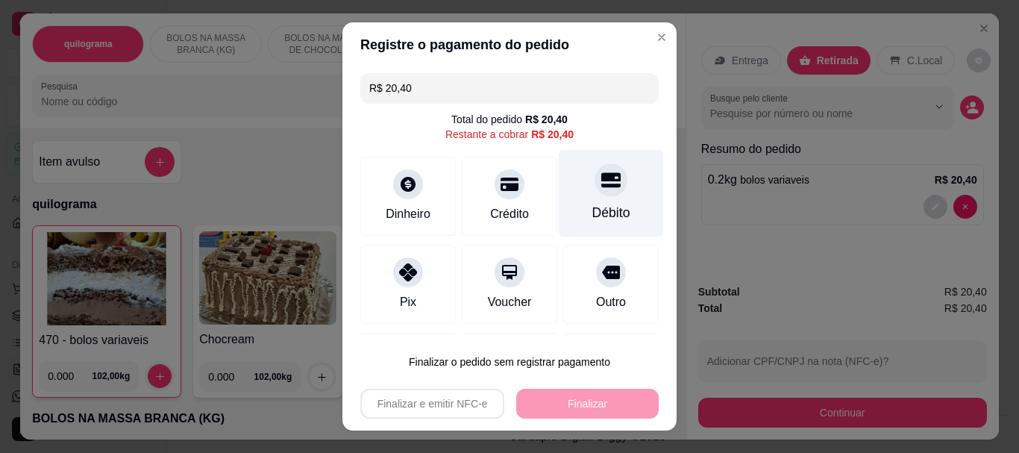
click at [592, 211] on div "Débito" at bounding box center [611, 213] width 38 height 19
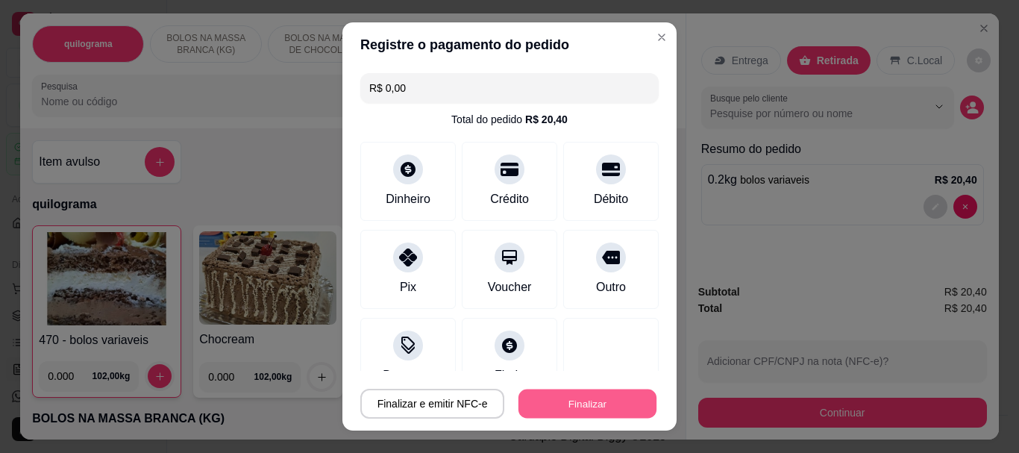
click at [583, 404] on button "Finalizar" at bounding box center [587, 403] width 138 height 29
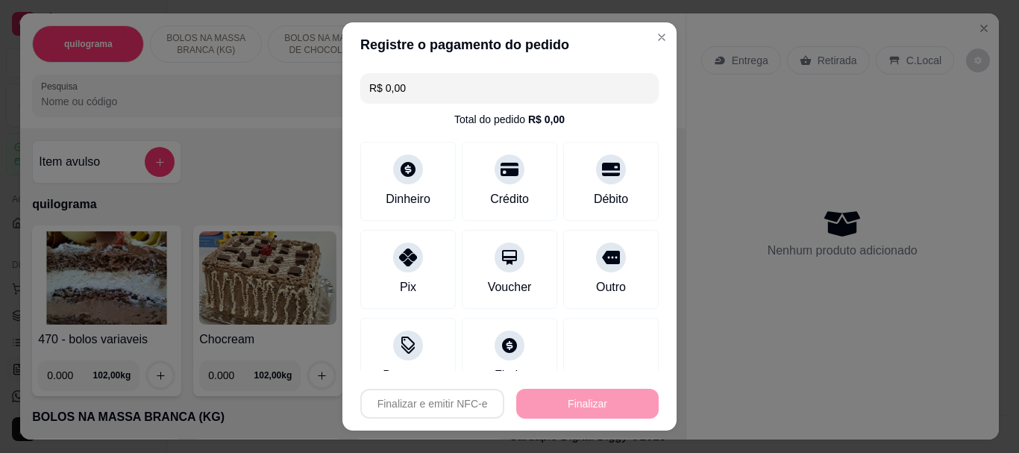
type input "-R$ 20,40"
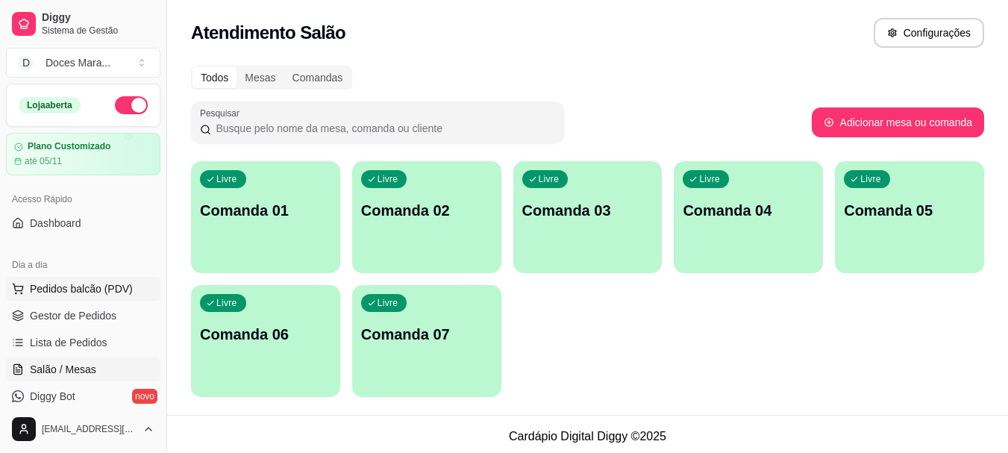
click at [51, 285] on span "Pedidos balcão (PDV)" at bounding box center [81, 288] width 103 height 15
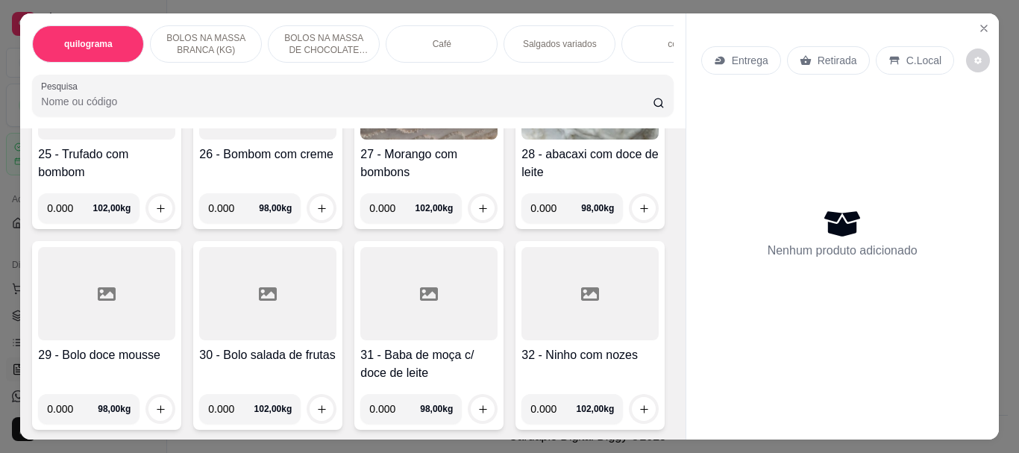
scroll to position [1641, 0]
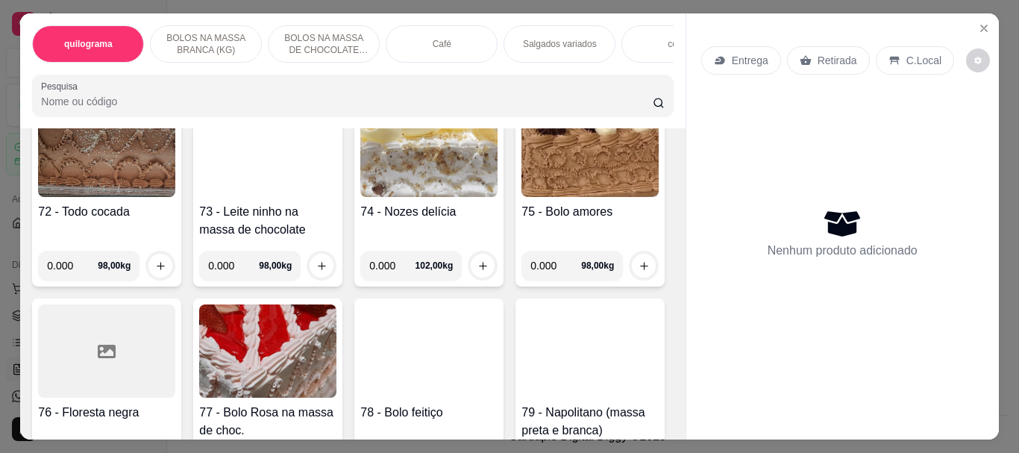
scroll to position [3058, 0]
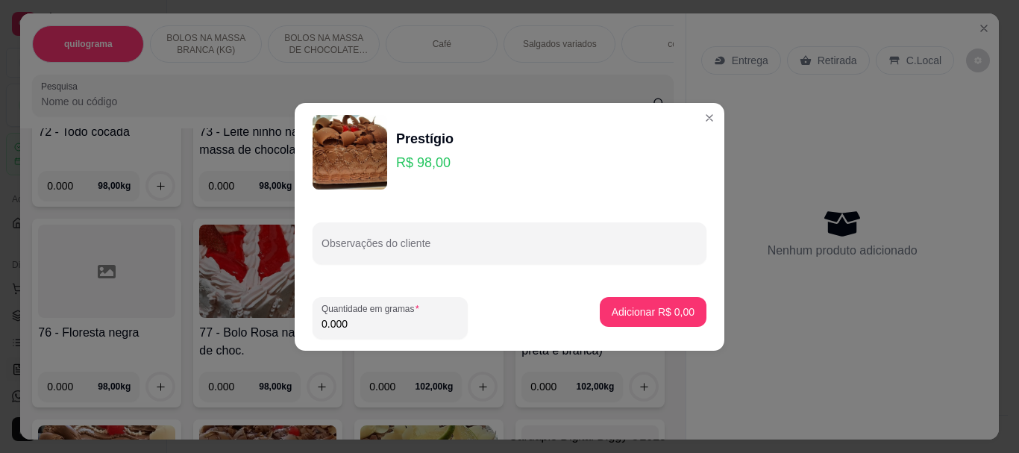
click at [393, 323] on input "0.000" at bounding box center [389, 323] width 137 height 15
type input "1.490"
click at [634, 314] on p "Adicionar R$ 146,02" at bounding box center [647, 311] width 95 height 15
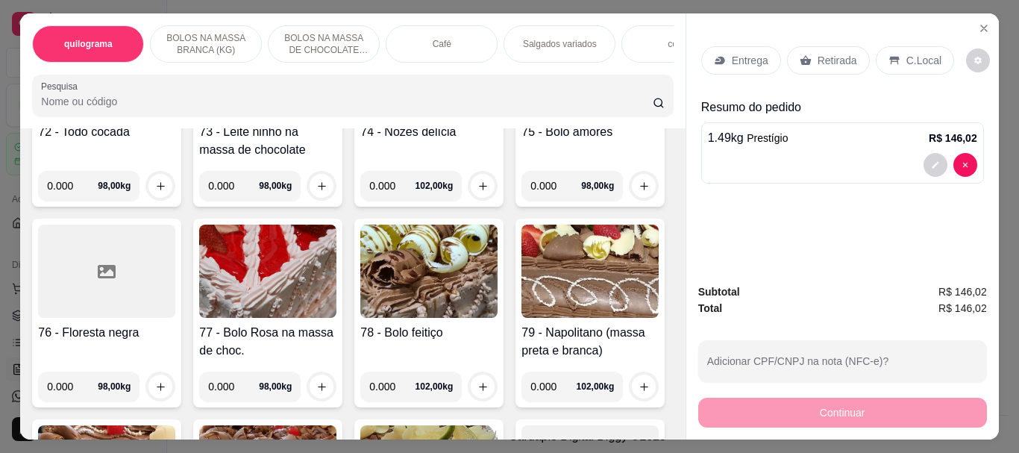
click at [847, 59] on p "Retirada" at bounding box center [837, 60] width 40 height 15
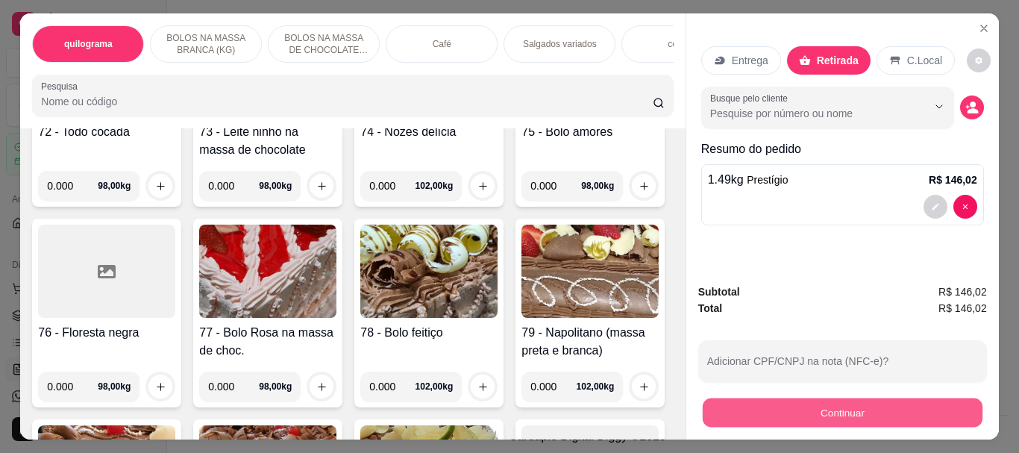
click at [844, 412] on button "Continuar" at bounding box center [842, 412] width 280 height 29
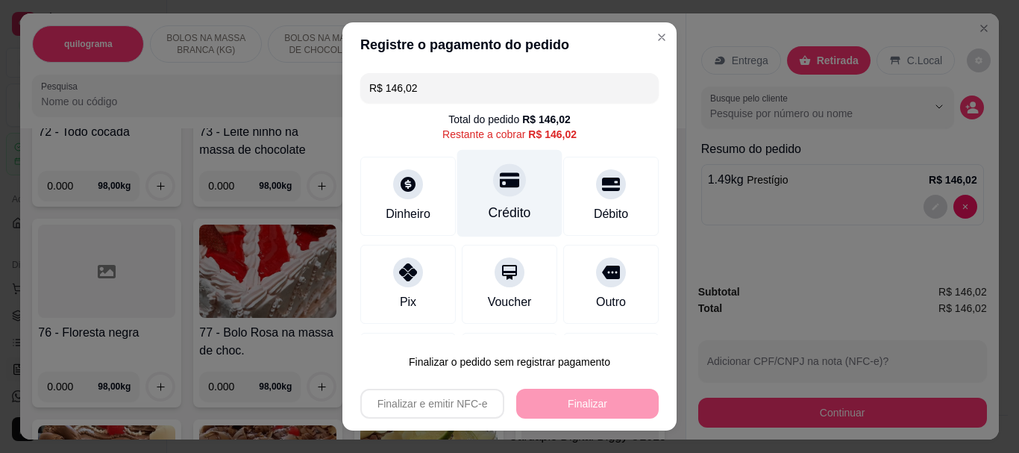
click at [489, 207] on div "Crédito" at bounding box center [510, 213] width 43 height 19
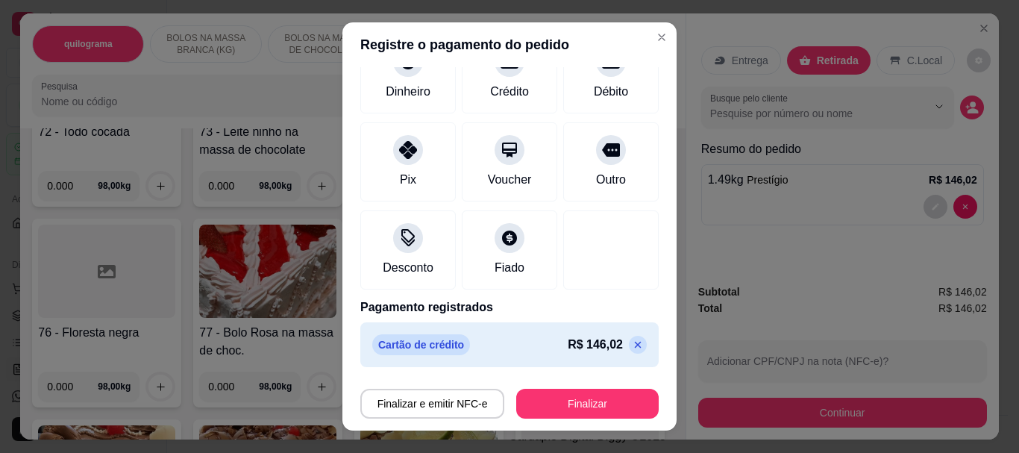
scroll to position [110, 0]
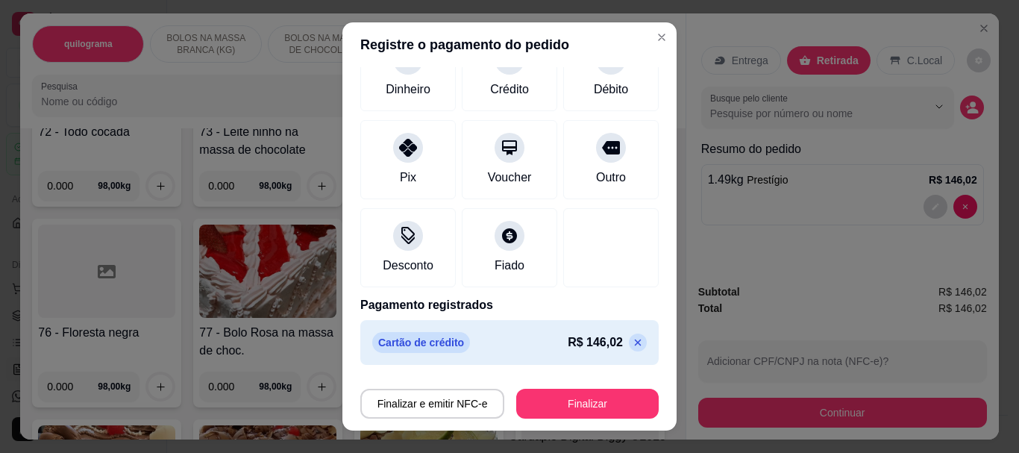
click at [632, 339] on icon at bounding box center [638, 342] width 12 height 12
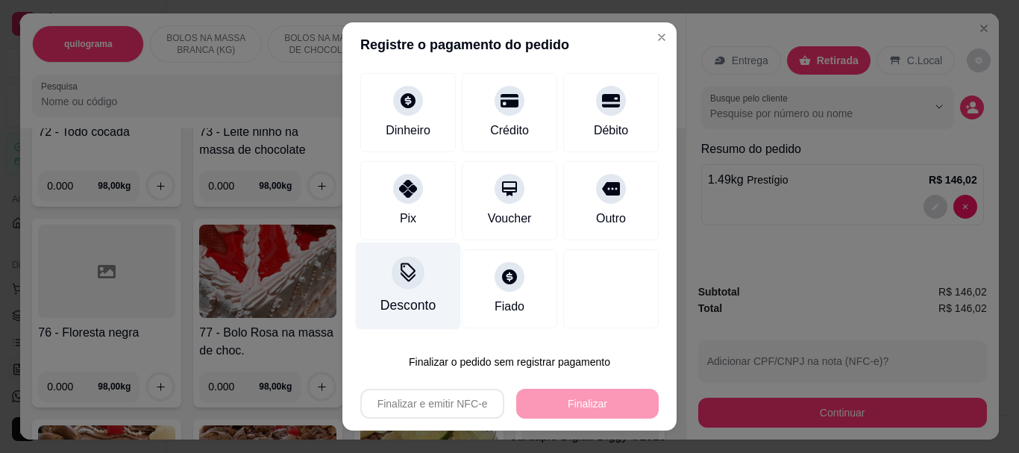
click at [402, 214] on div "Pix" at bounding box center [408, 219] width 16 height 18
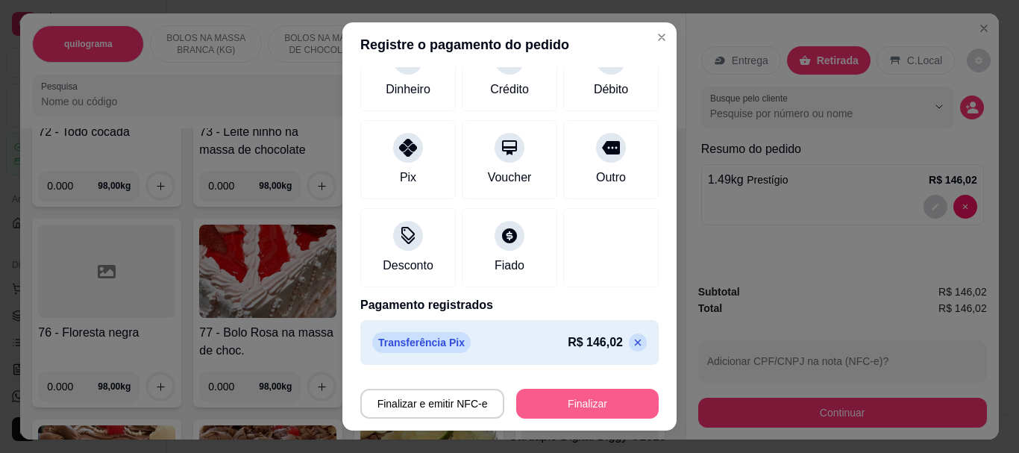
click at [558, 406] on button "Finalizar" at bounding box center [587, 404] width 142 height 30
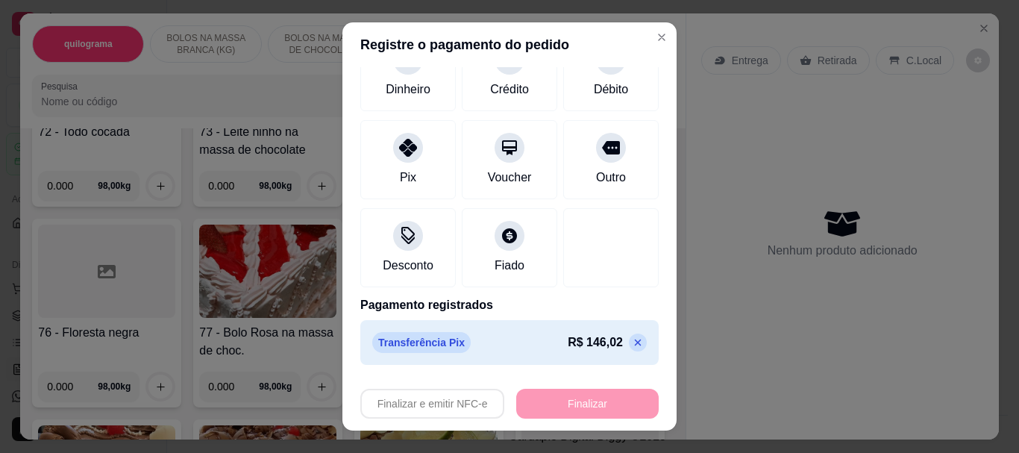
type input "-R$ 146,02"
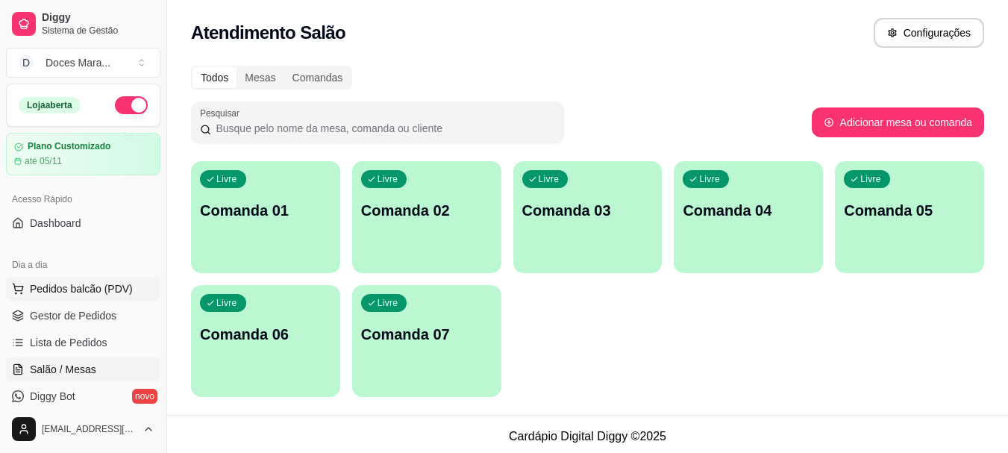
click at [69, 290] on span "Pedidos balcão (PDV)" at bounding box center [81, 288] width 103 height 15
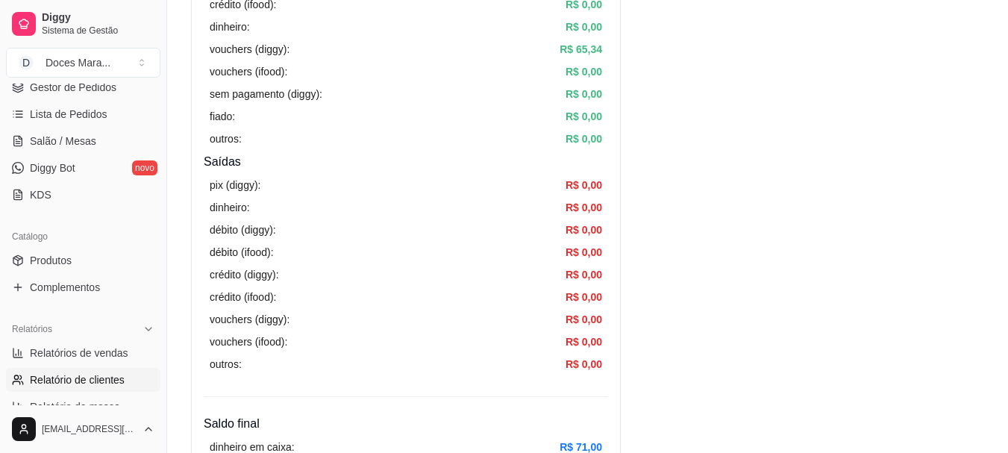
scroll to position [298, 0]
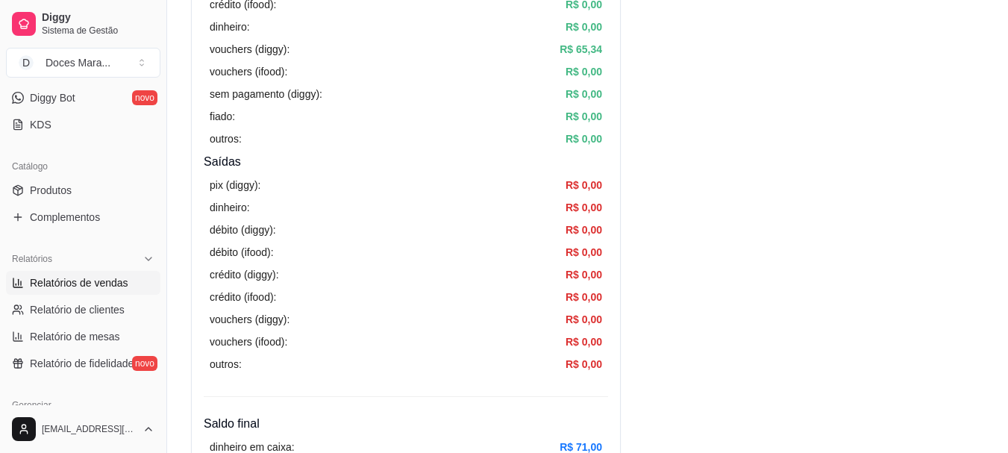
click at [84, 286] on span "Relatórios de vendas" at bounding box center [79, 282] width 98 height 15
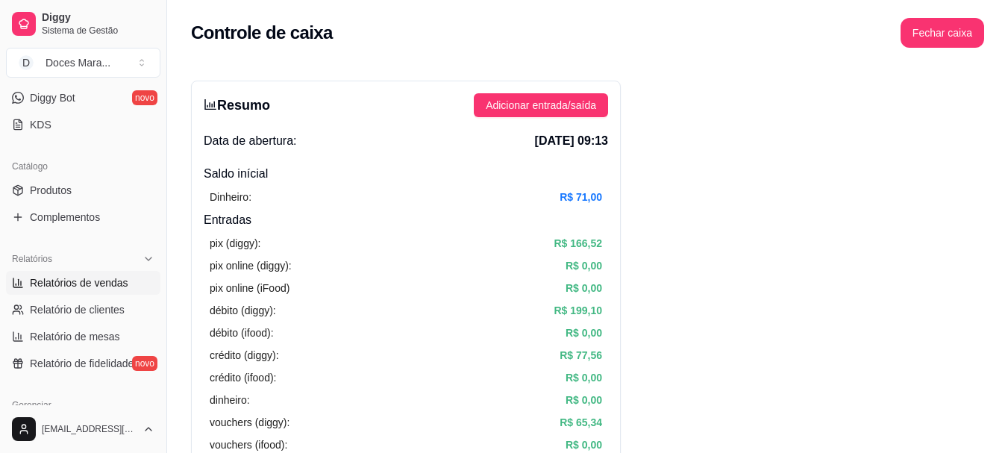
select select "ALL"
select select "0"
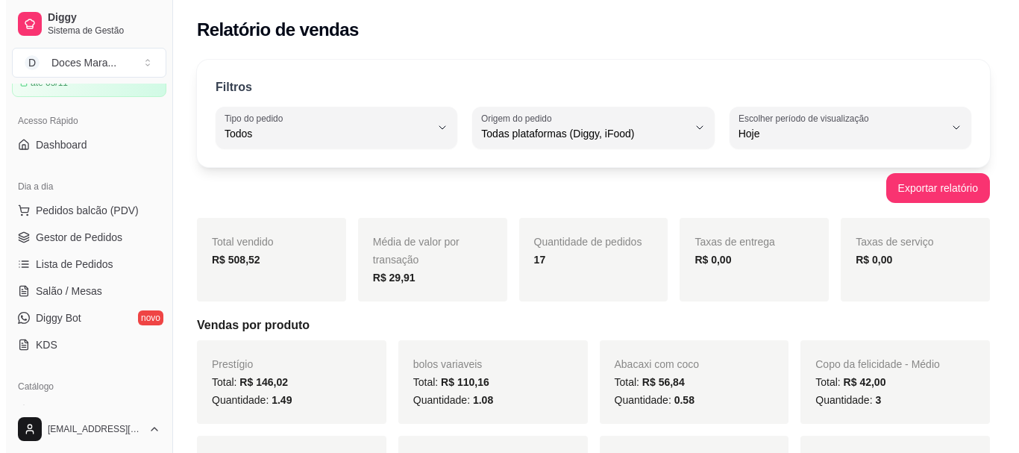
scroll to position [75, 0]
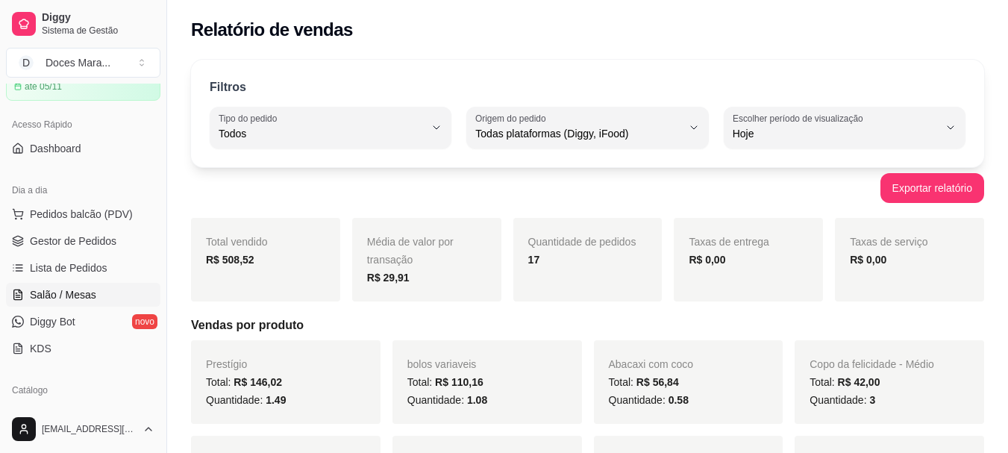
click at [84, 294] on span "Salão / Mesas" at bounding box center [63, 294] width 66 height 15
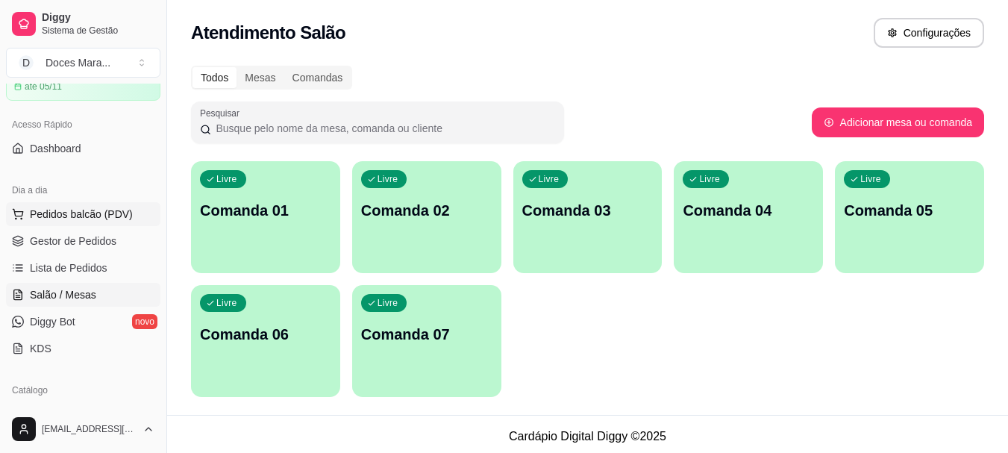
click at [50, 218] on span "Pedidos balcão (PDV)" at bounding box center [81, 214] width 103 height 15
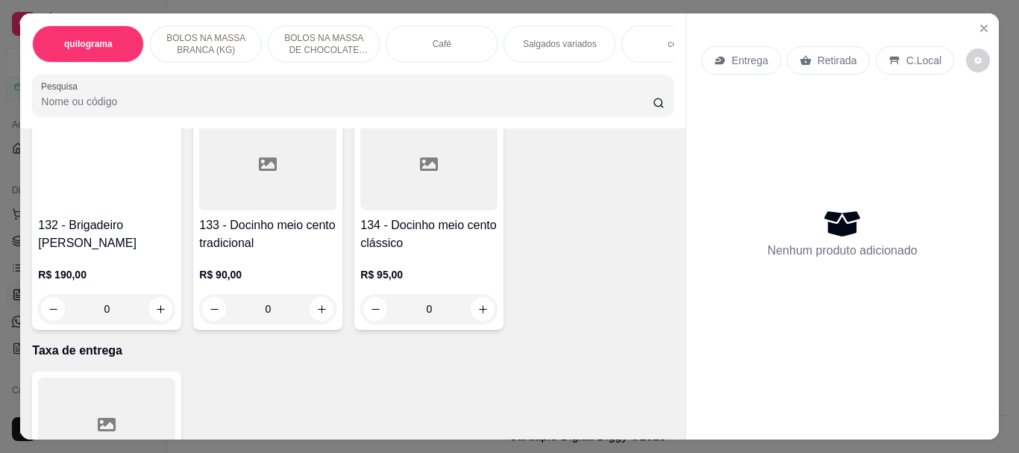
scroll to position [10442, 0]
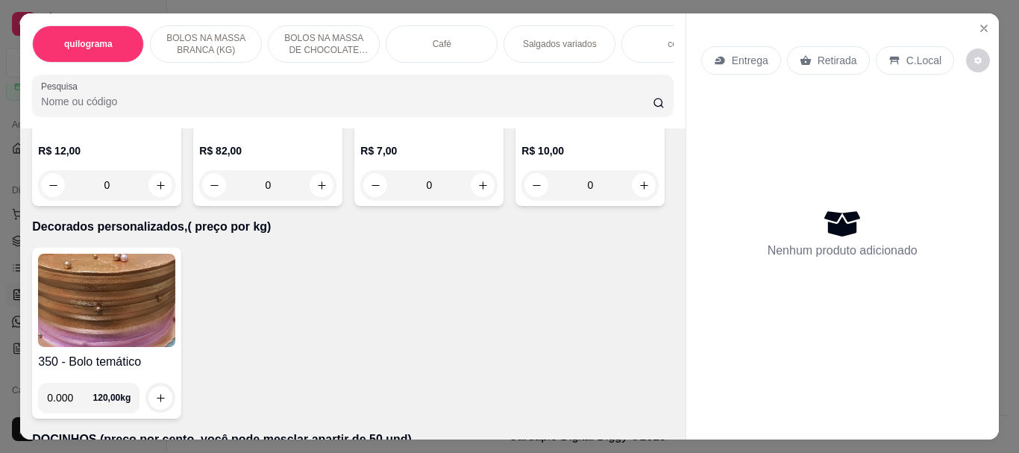
scroll to position [9398, 0]
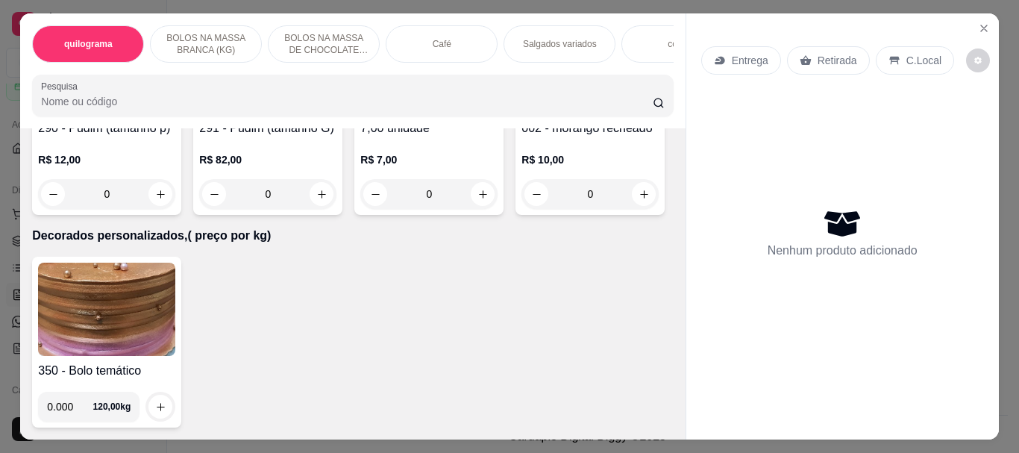
click at [417, 41] on div "Café" at bounding box center [442, 43] width 112 height 37
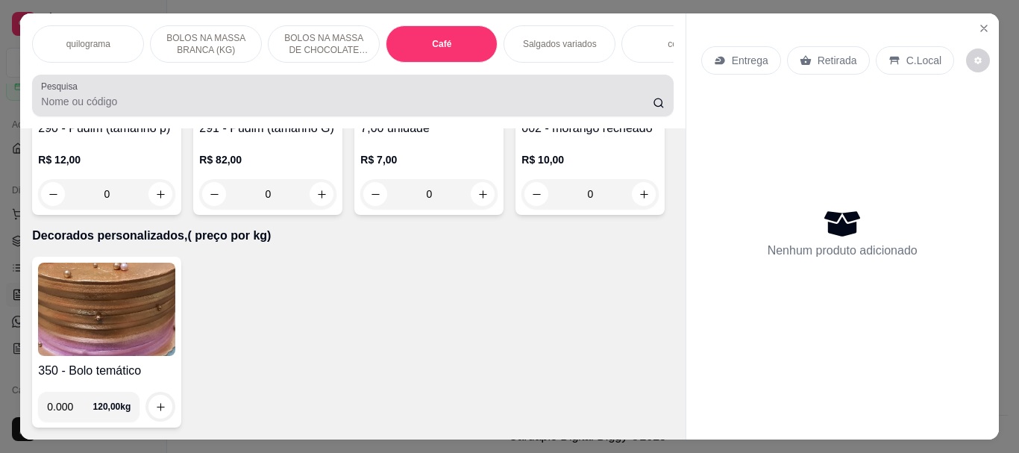
scroll to position [40, 0]
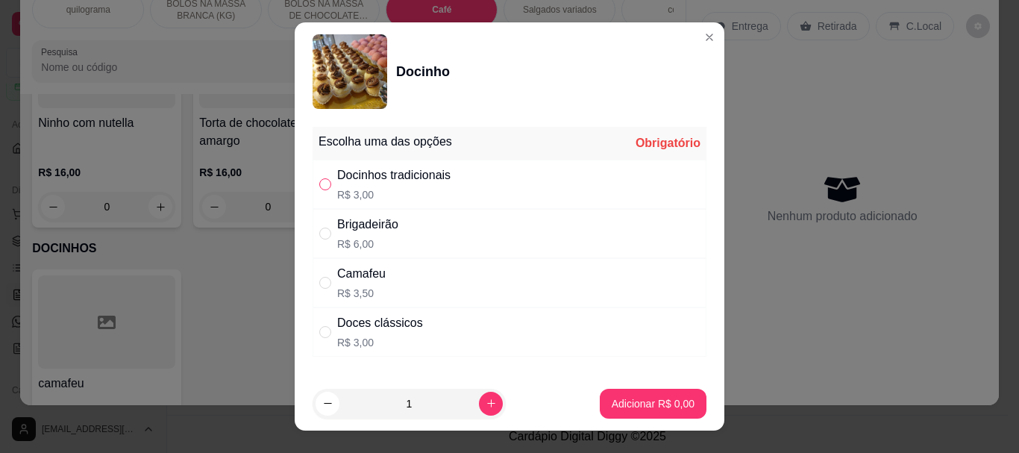
click at [319, 184] on input "" at bounding box center [325, 184] width 12 height 12
radio input "true"
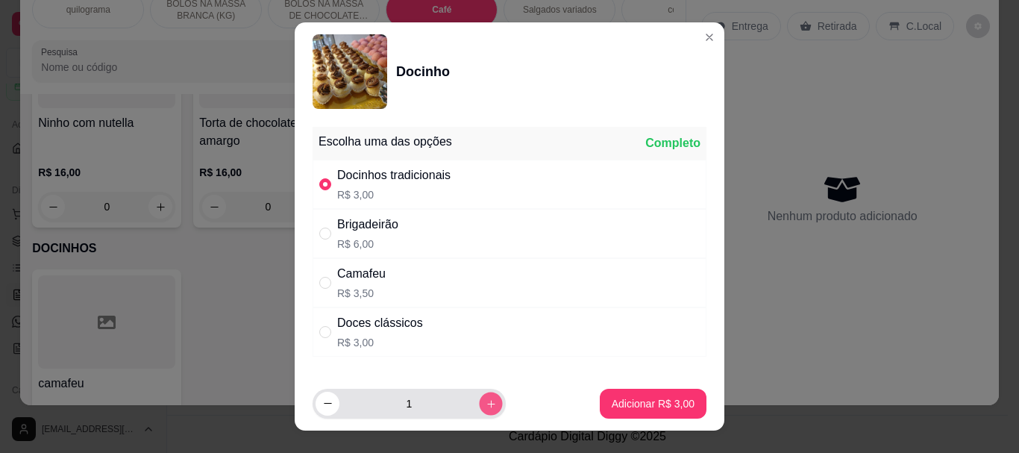
click at [486, 404] on icon "increase-product-quantity" at bounding box center [491, 403] width 11 height 11
click at [487, 404] on icon "increase-product-quantity" at bounding box center [490, 403] width 7 height 7
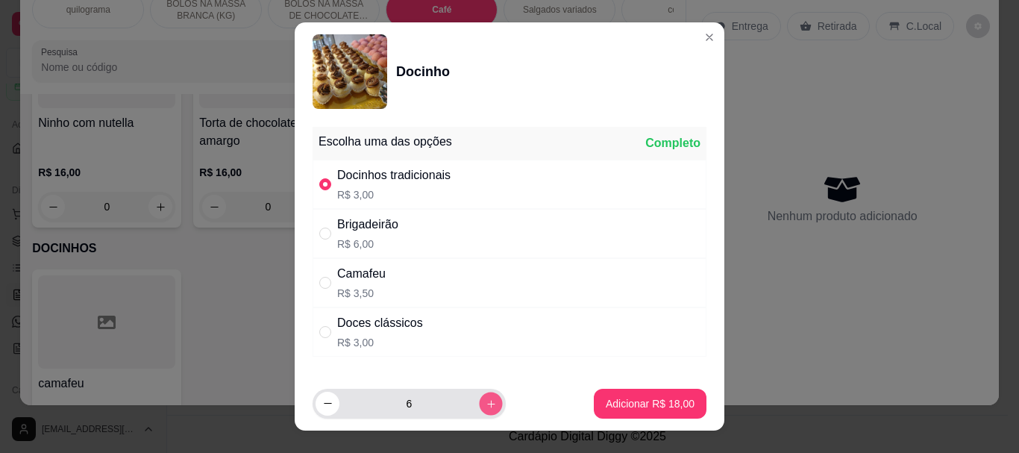
click at [486, 403] on icon "increase-product-quantity" at bounding box center [491, 403] width 11 height 11
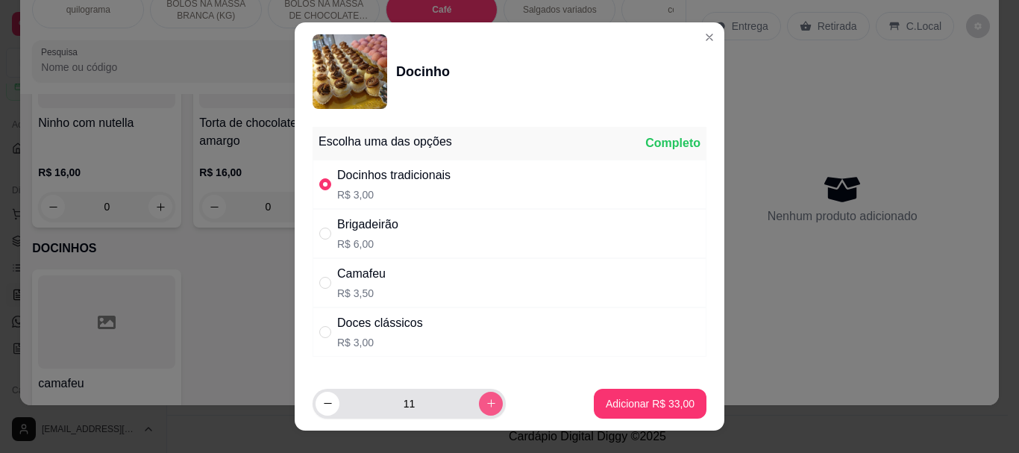
click at [486, 403] on icon "increase-product-quantity" at bounding box center [491, 403] width 11 height 11
click at [486, 402] on icon "increase-product-quantity" at bounding box center [491, 403] width 11 height 11
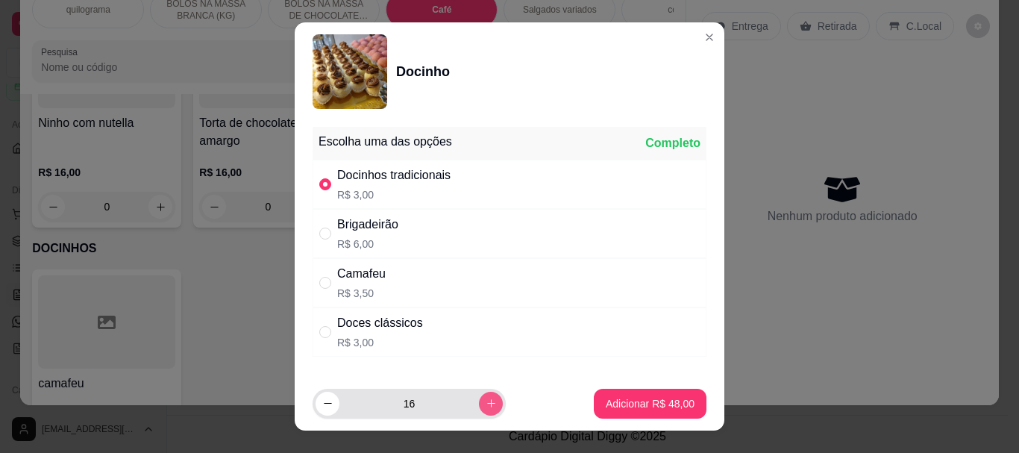
click at [486, 402] on icon "increase-product-quantity" at bounding box center [491, 403] width 11 height 11
click at [486, 401] on icon "increase-product-quantity" at bounding box center [491, 403] width 11 height 11
click at [486, 400] on icon "increase-product-quantity" at bounding box center [491, 403] width 11 height 11
click at [479, 399] on button "increase-product-quantity" at bounding box center [490, 403] width 23 height 23
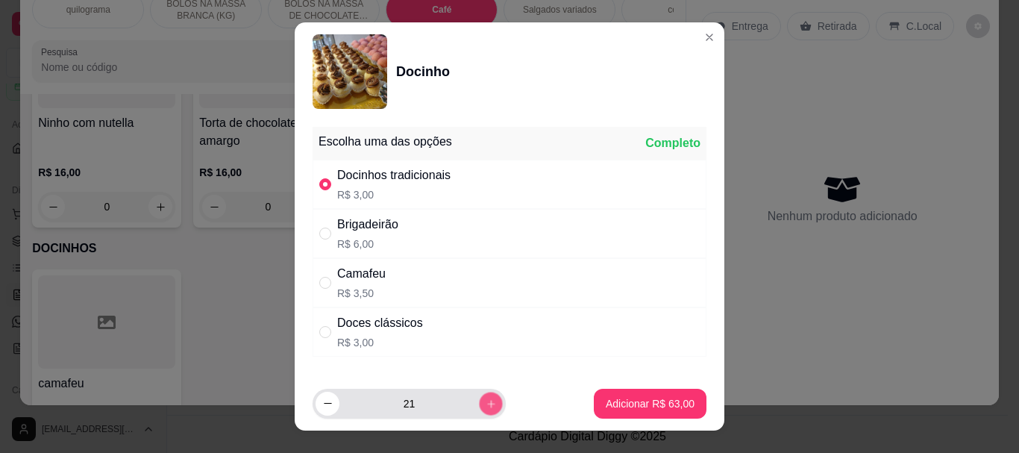
click at [479, 399] on button "increase-product-quantity" at bounding box center [490, 403] width 23 height 23
click at [479, 399] on button "increase-product-quantity" at bounding box center [491, 404] width 24 height 24
click at [479, 399] on button "increase-product-quantity" at bounding box center [490, 403] width 23 height 23
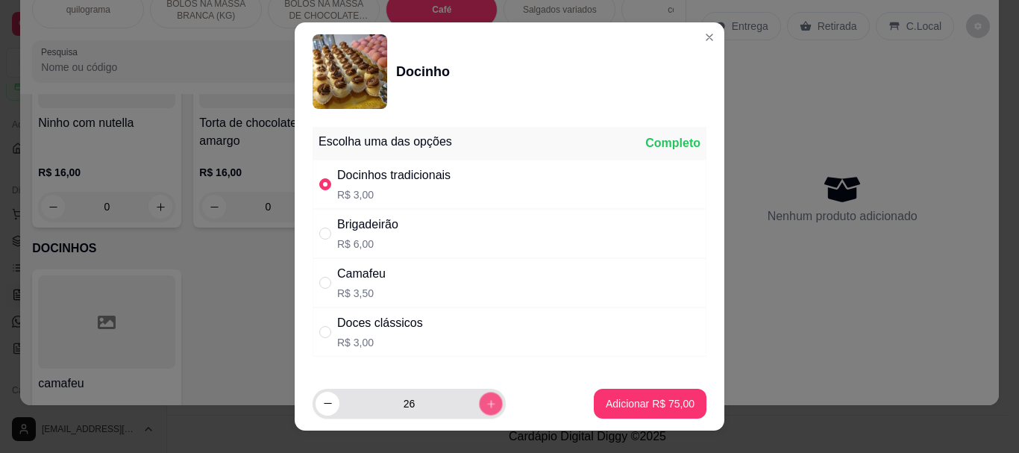
click at [479, 399] on button "increase-product-quantity" at bounding box center [490, 403] width 23 height 23
click at [486, 399] on icon "increase-product-quantity" at bounding box center [491, 403] width 11 height 11
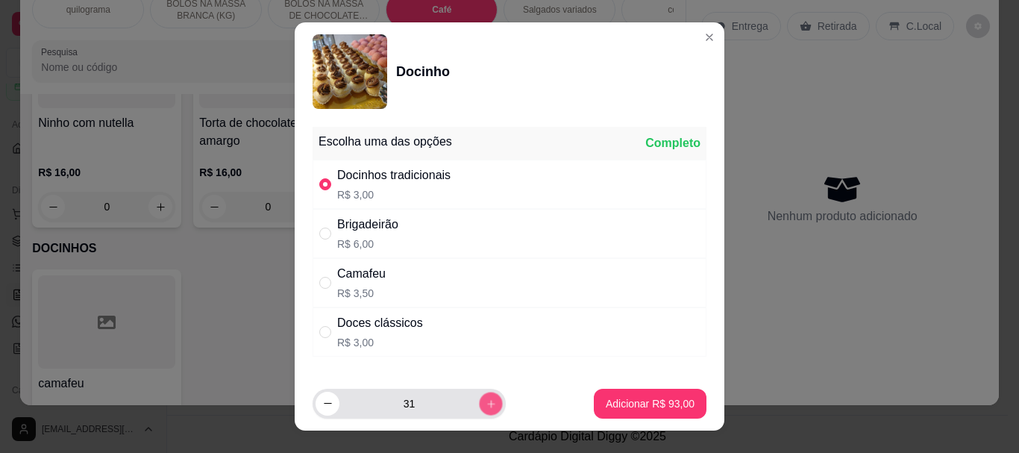
click at [486, 399] on icon "increase-product-quantity" at bounding box center [491, 403] width 11 height 11
click at [486, 398] on icon "increase-product-quantity" at bounding box center [491, 403] width 11 height 11
click at [329, 404] on button "decrease-product-quantity" at bounding box center [327, 404] width 24 height 24
type input "33"
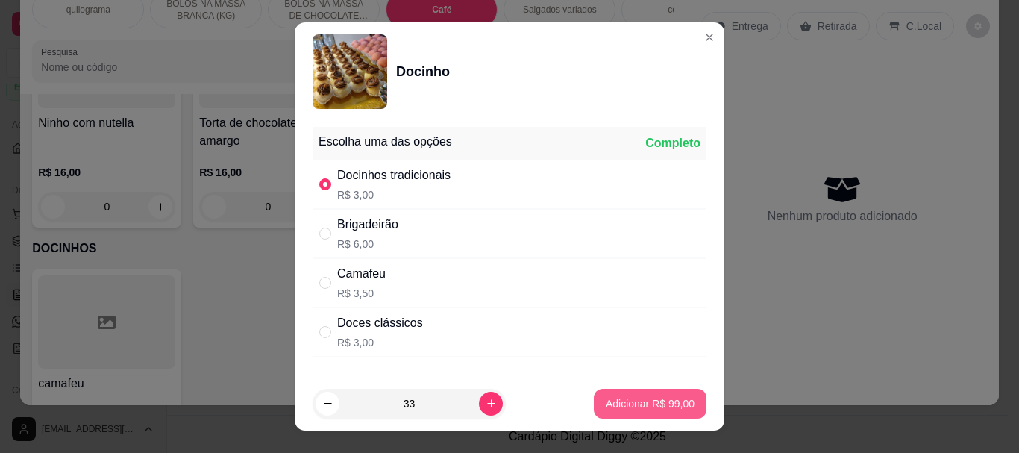
click at [612, 404] on p "Adicionar R$ 99,00" at bounding box center [650, 403] width 89 height 15
type input "33"
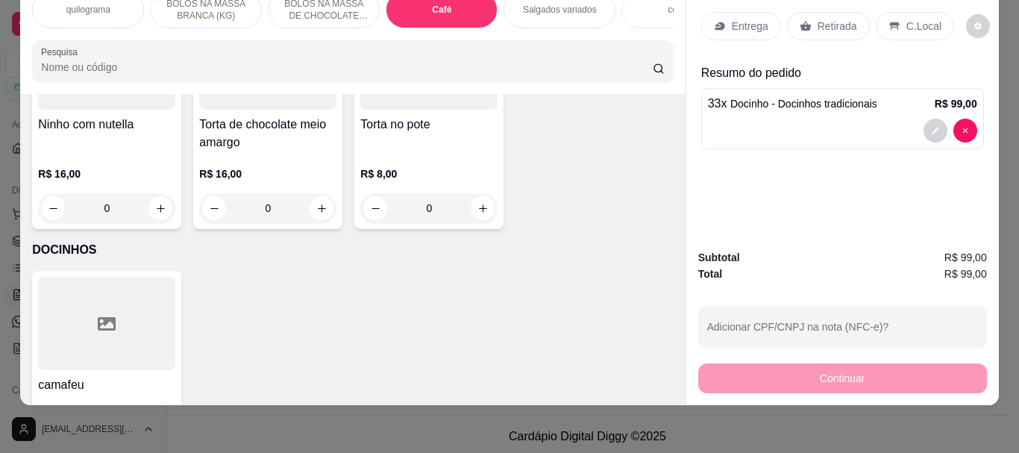
click at [823, 19] on p "Retirada" at bounding box center [837, 26] width 40 height 15
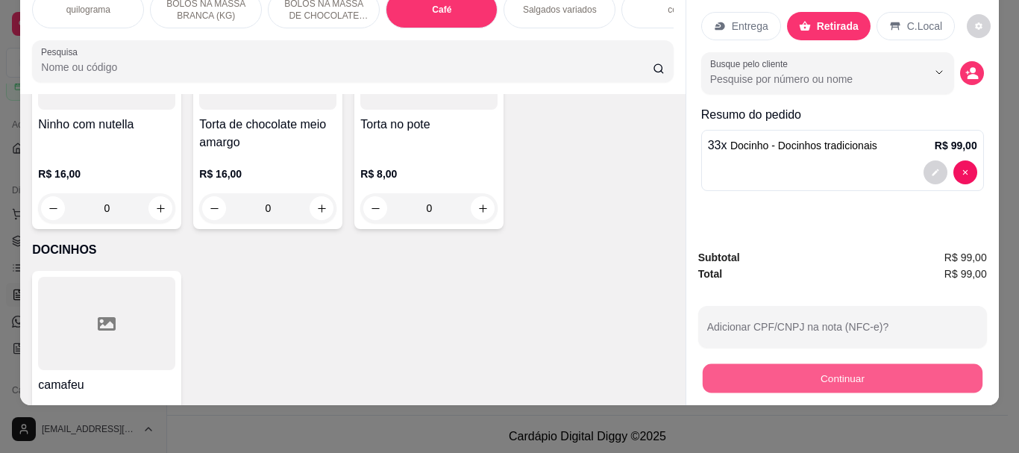
click at [853, 365] on button "Continuar" at bounding box center [842, 377] width 280 height 29
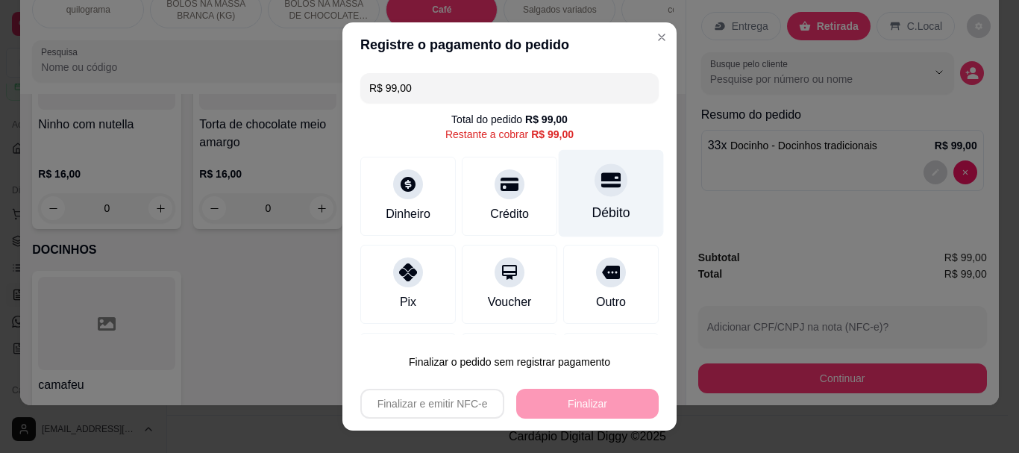
click at [592, 207] on div "Débito" at bounding box center [611, 213] width 38 height 19
type input "R$ 0,00"
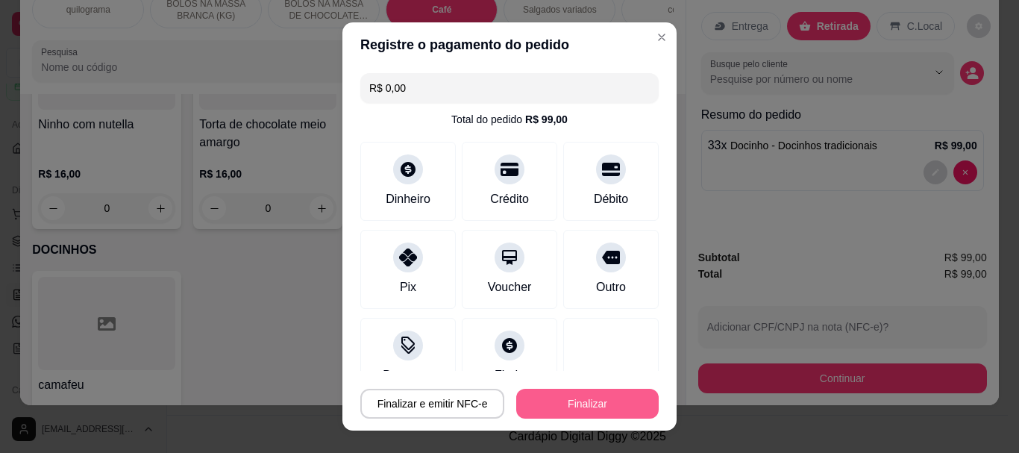
click at [570, 401] on button "Finalizar" at bounding box center [587, 404] width 142 height 30
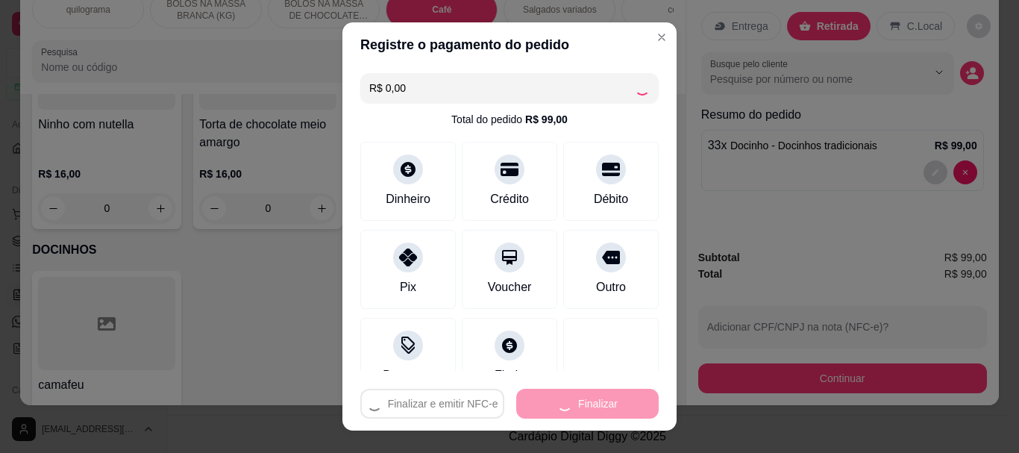
type input "0"
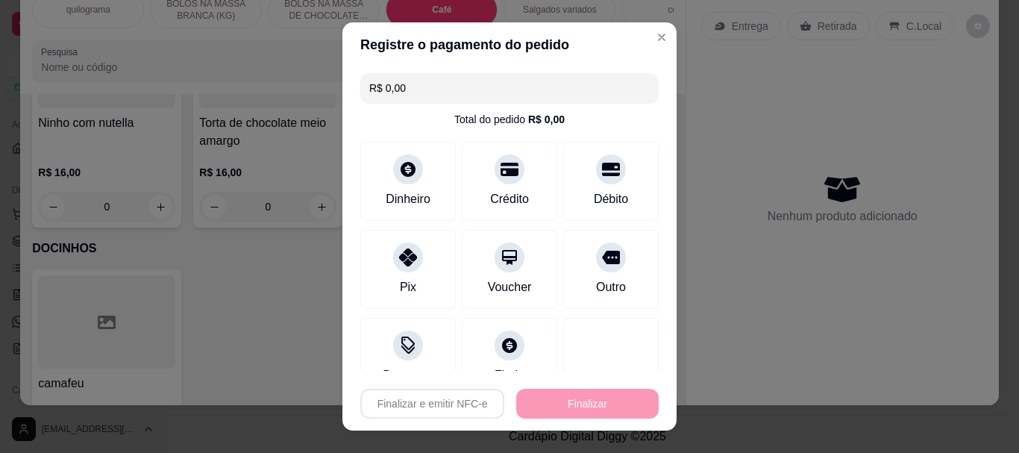
type input "-R$ 99,00"
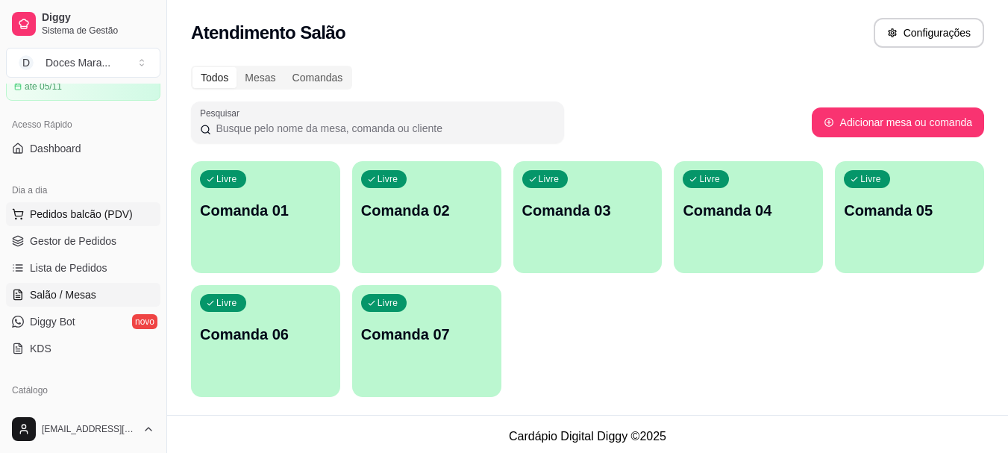
click at [97, 210] on span "Pedidos balcão (PDV)" at bounding box center [81, 214] width 103 height 15
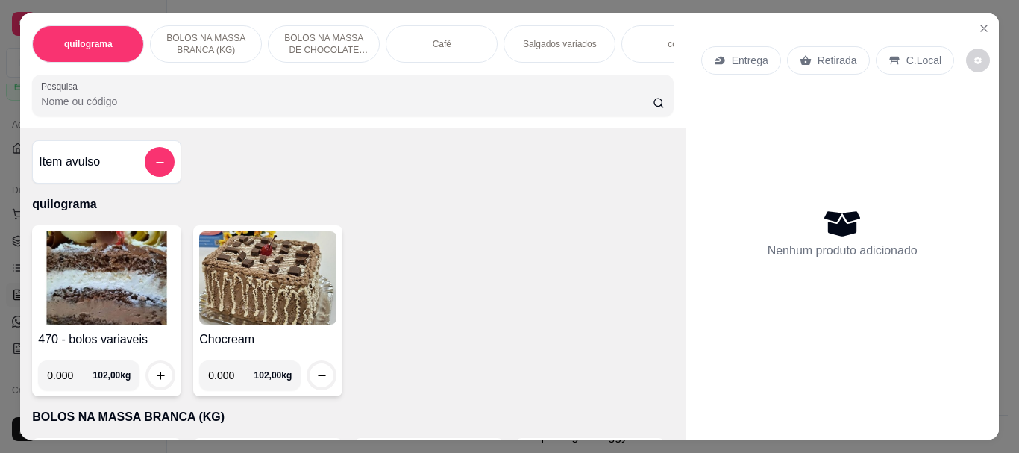
select select "ALL"
select select "0"
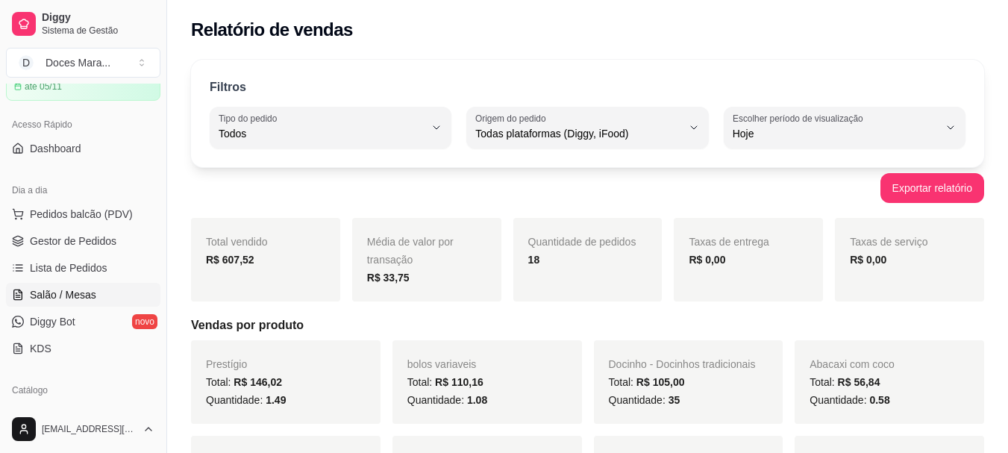
click at [66, 298] on span "Salão / Mesas" at bounding box center [63, 294] width 66 height 15
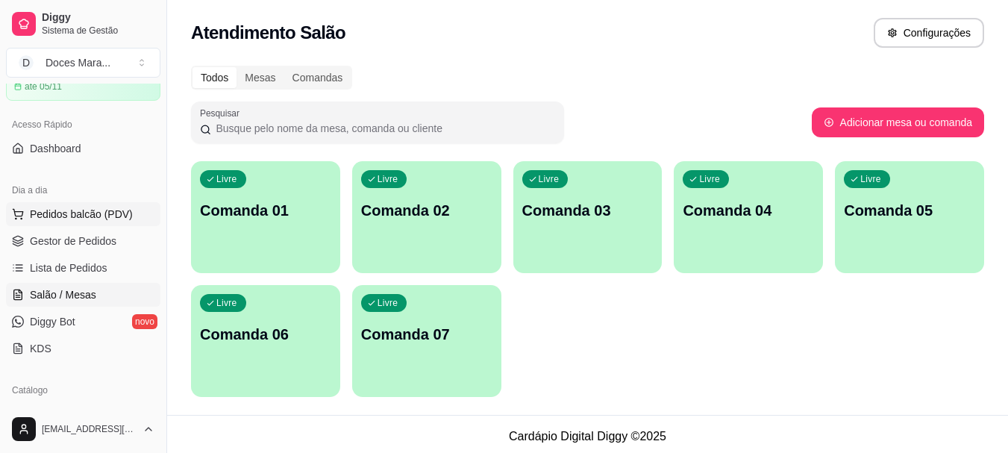
click at [87, 208] on span "Pedidos balcão (PDV)" at bounding box center [81, 214] width 103 height 15
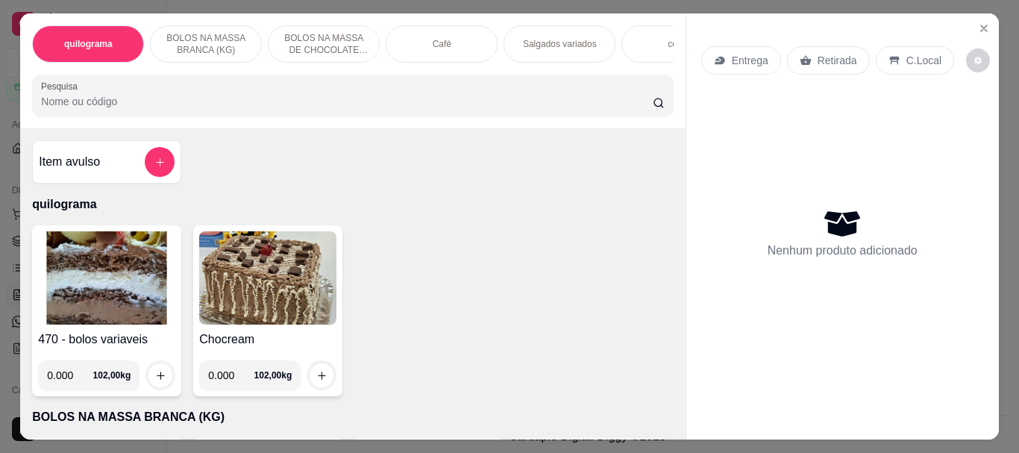
click at [54, 107] on input "Pesquisa" at bounding box center [347, 101] width 612 height 15
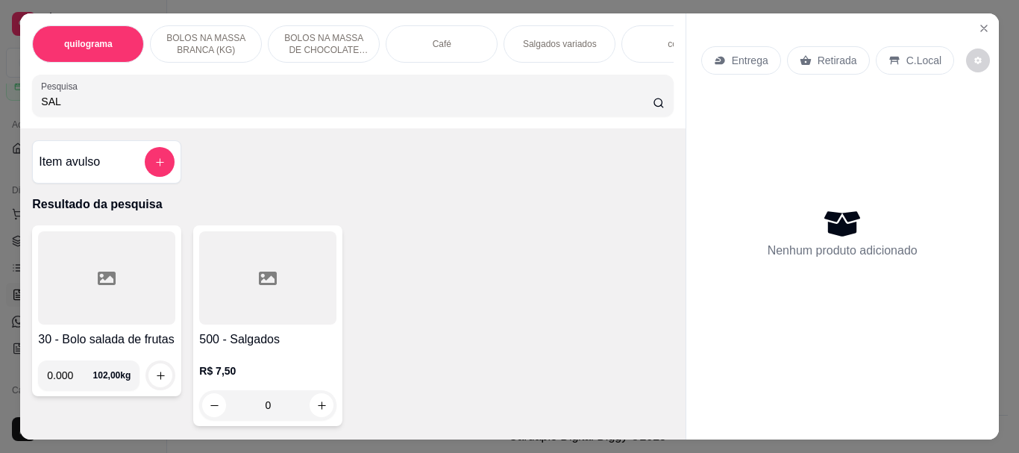
type input "SAL"
click at [244, 300] on div at bounding box center [267, 277] width 137 height 93
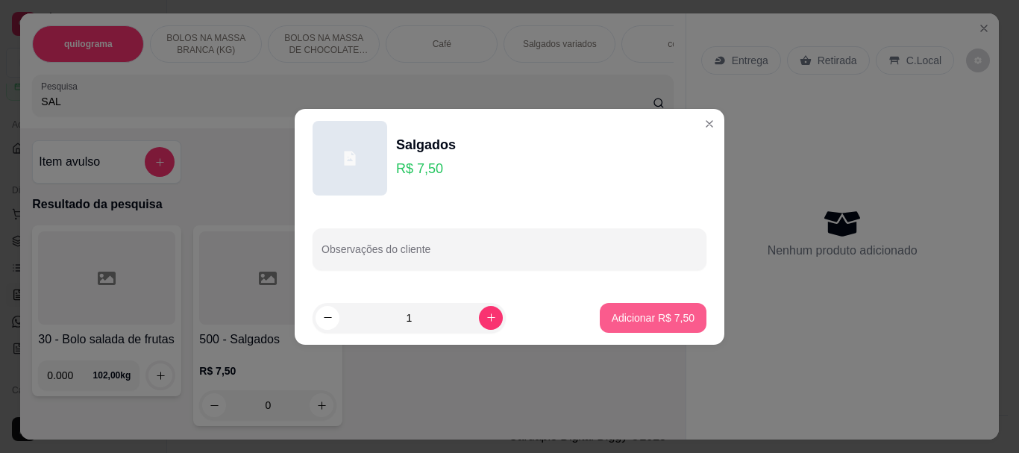
click at [612, 314] on p "Adicionar R$ 7,50" at bounding box center [653, 317] width 83 height 15
type input "1"
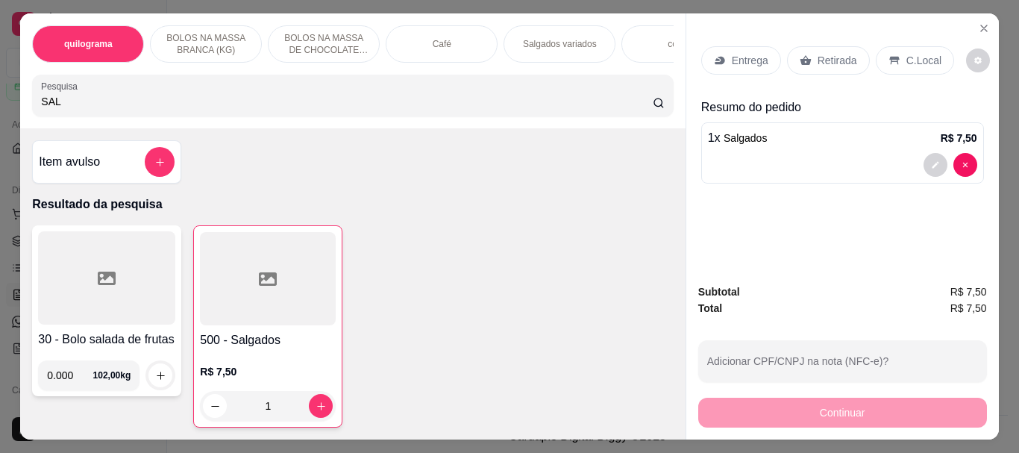
click at [448, 50] on div "Café" at bounding box center [442, 43] width 112 height 37
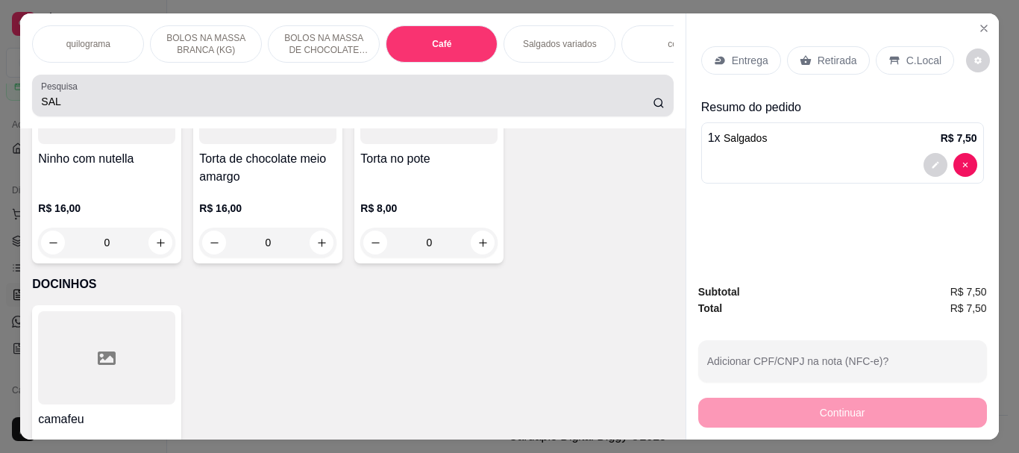
scroll to position [40, 0]
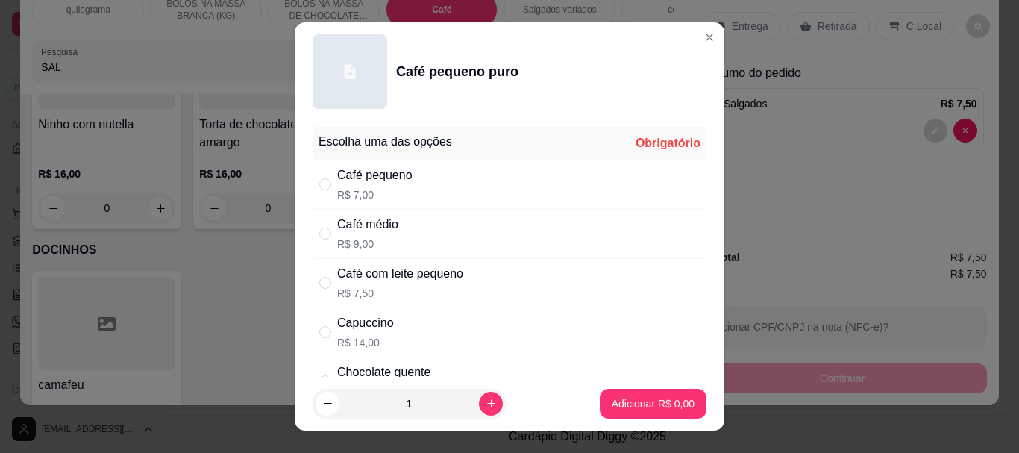
click at [326, 185] on div "" at bounding box center [328, 184] width 18 height 16
radio input "true"
click at [636, 405] on p "Adicionar R$ 7,00" at bounding box center [652, 403] width 81 height 14
type input "1"
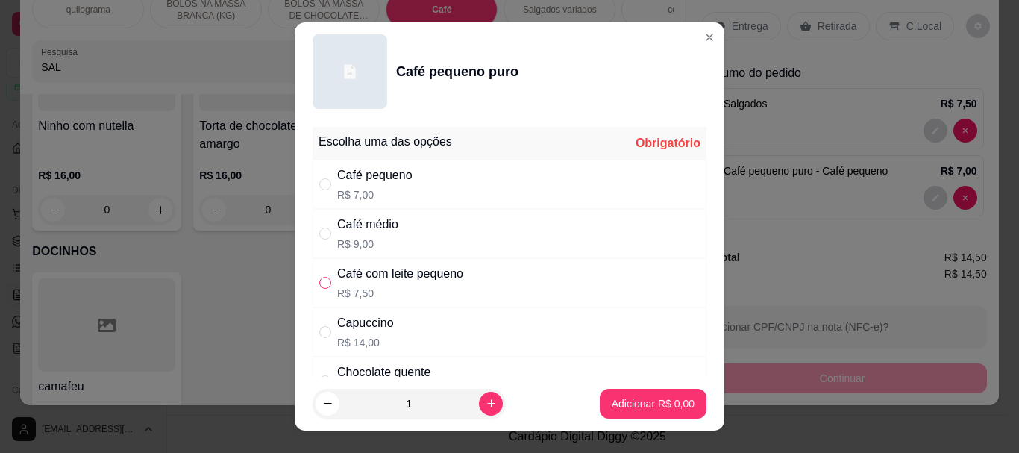
click at [319, 283] on input "" at bounding box center [325, 283] width 12 height 12
radio input "true"
click at [627, 398] on p "Adicionar R$ 7,50" at bounding box center [653, 403] width 83 height 15
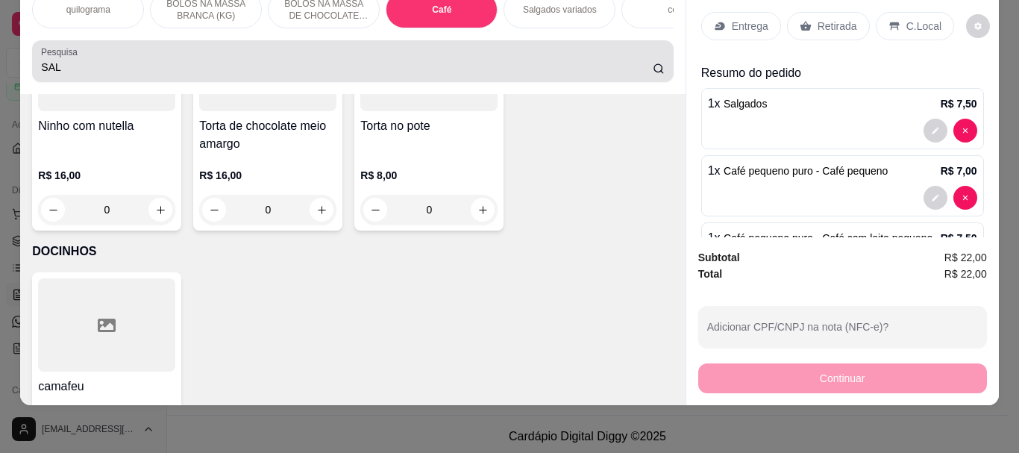
click at [84, 69] on input "SAL" at bounding box center [347, 67] width 612 height 15
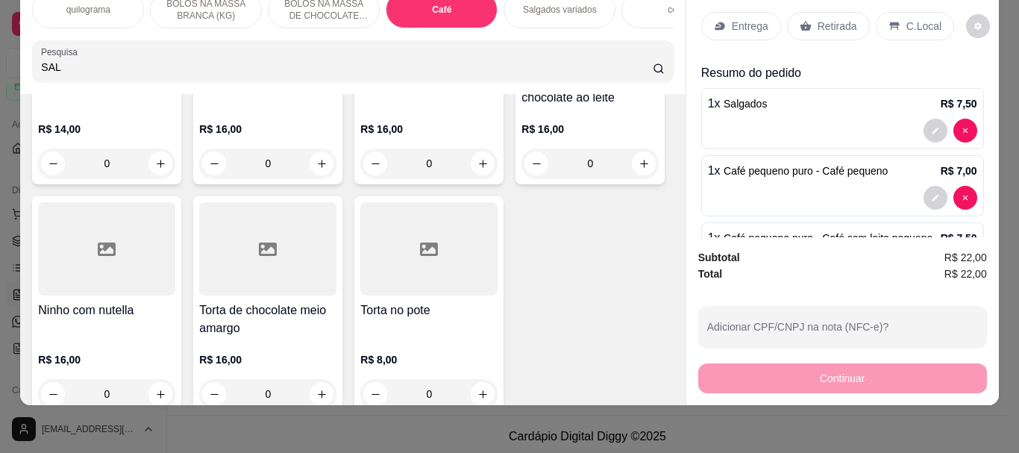
scroll to position [5527, 0]
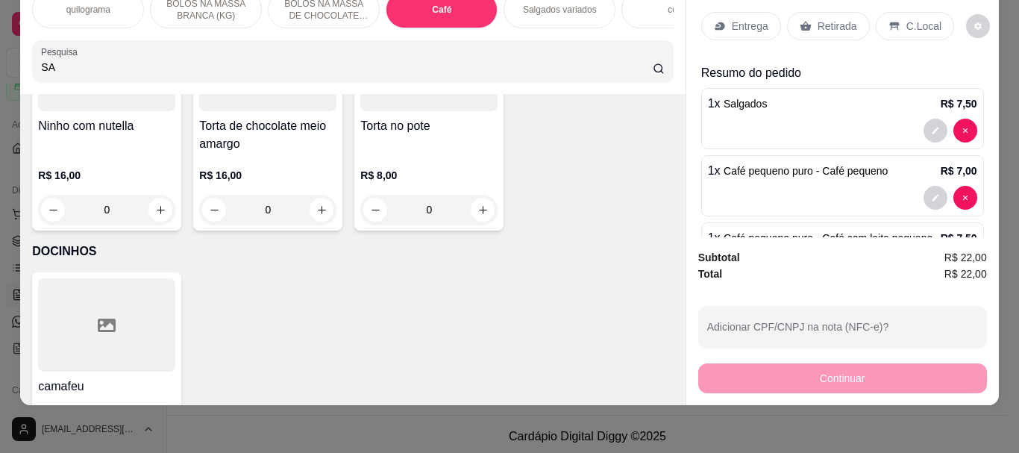
type input "S"
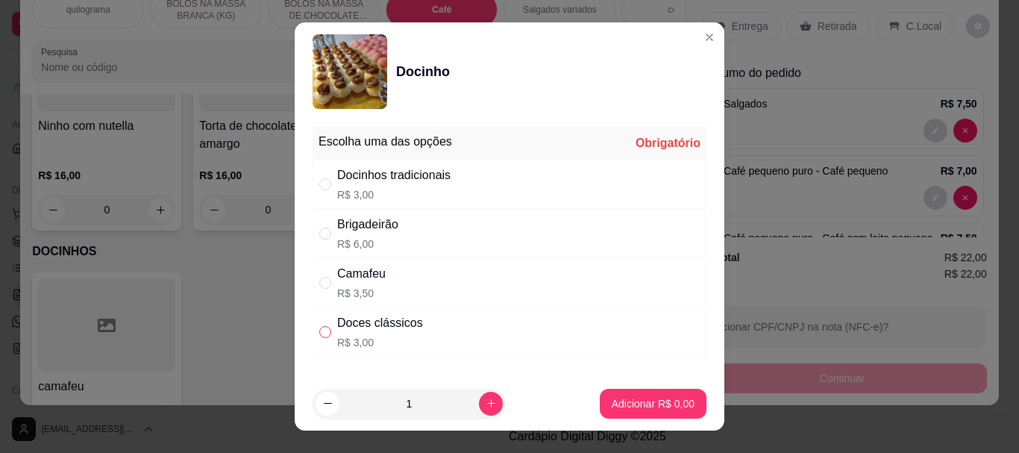
click at [321, 331] on input "" at bounding box center [325, 332] width 12 height 12
radio input "true"
click at [319, 180] on input "" at bounding box center [325, 184] width 12 height 12
radio input "true"
radio input "false"
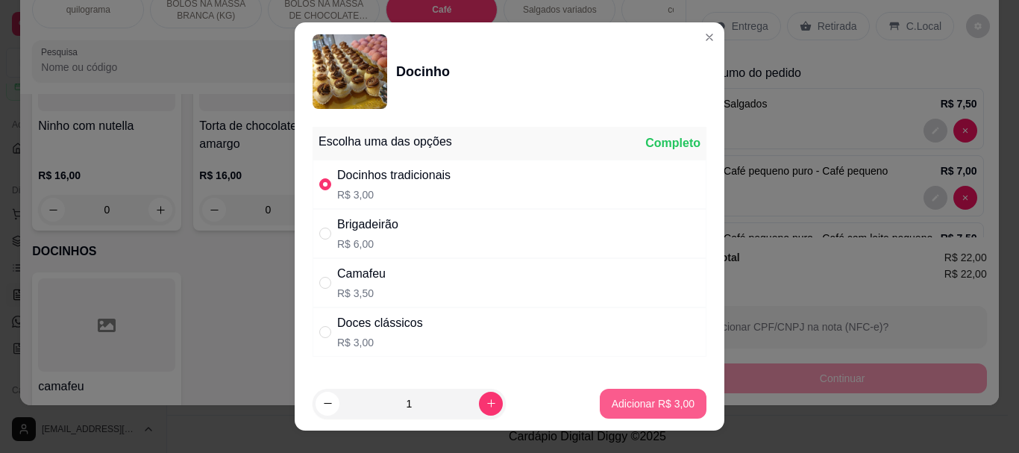
click at [642, 400] on p "Adicionar R$ 3,00" at bounding box center [653, 403] width 83 height 15
type input "1"
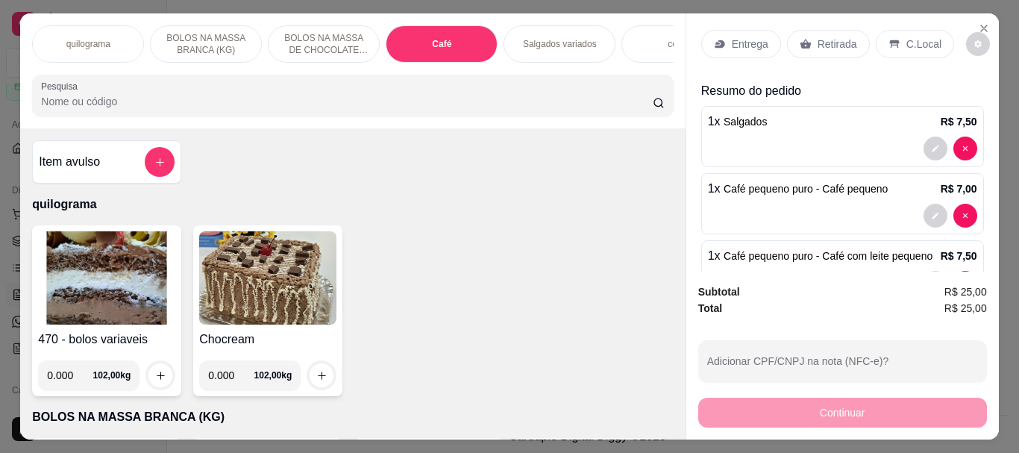
scroll to position [0, 0]
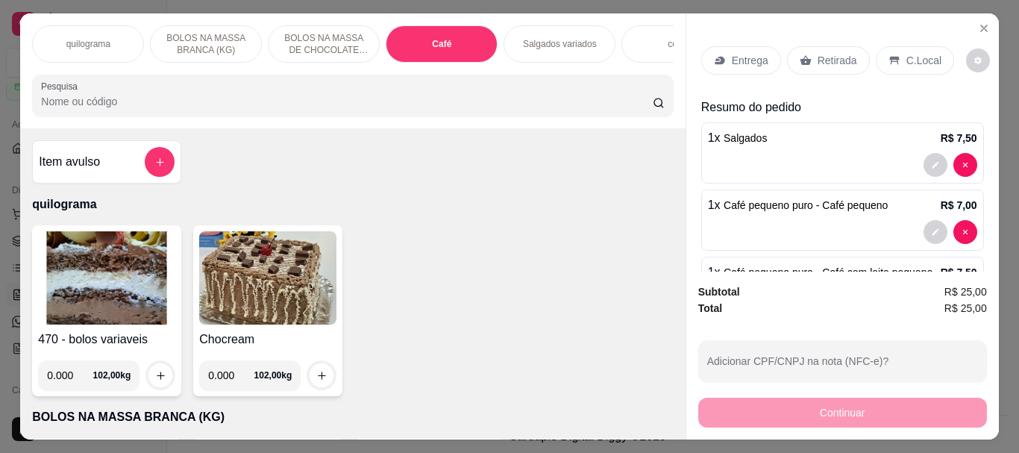
click at [838, 58] on p "Retirada" at bounding box center [837, 60] width 40 height 15
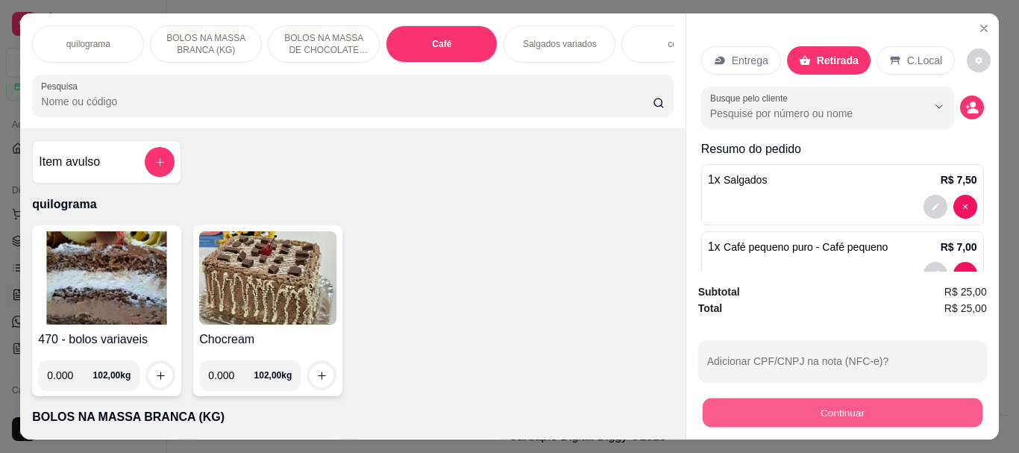
click at [835, 415] on button "Continuar" at bounding box center [842, 412] width 280 height 29
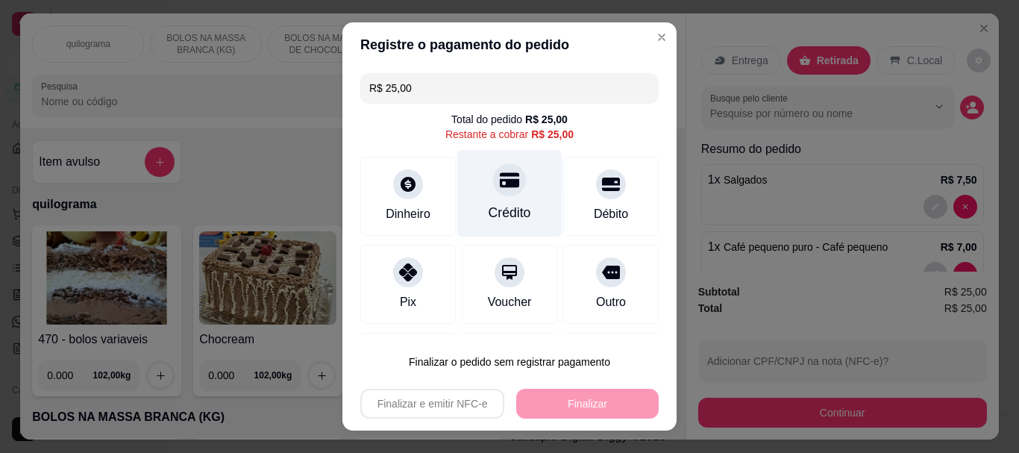
click at [478, 200] on div "Crédito" at bounding box center [509, 193] width 105 height 87
type input "R$ 0,00"
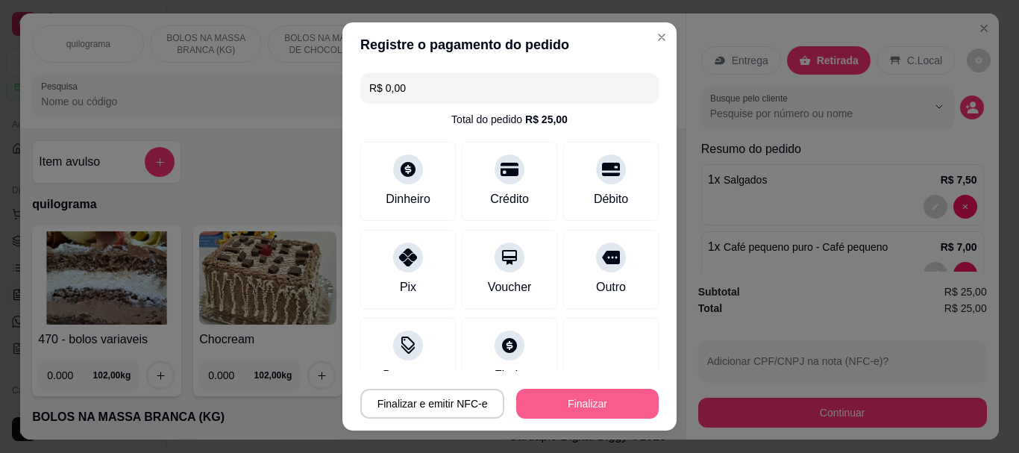
click at [557, 395] on button "Finalizar" at bounding box center [587, 404] width 142 height 30
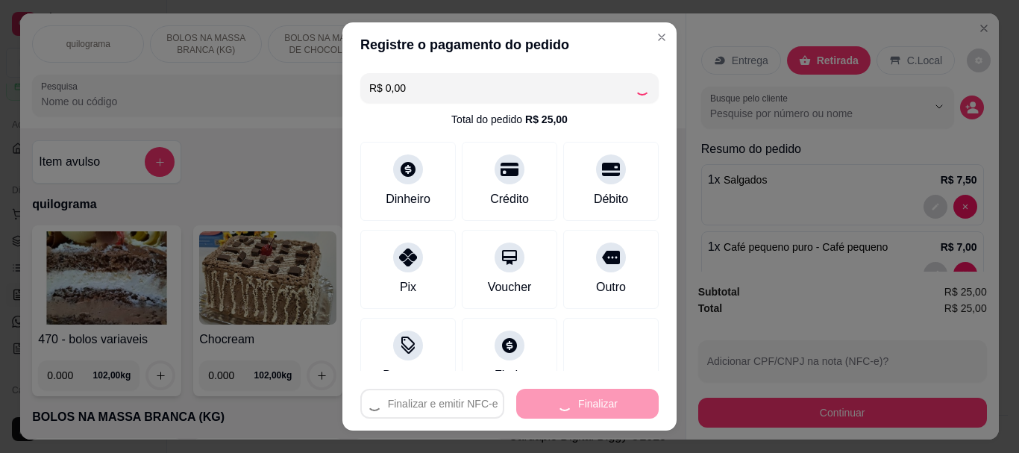
type input "0"
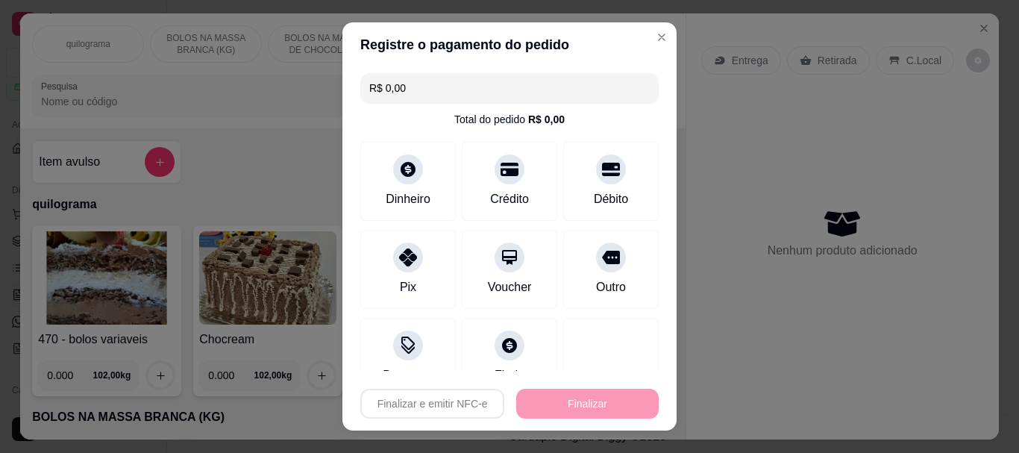
type input "-R$ 25,00"
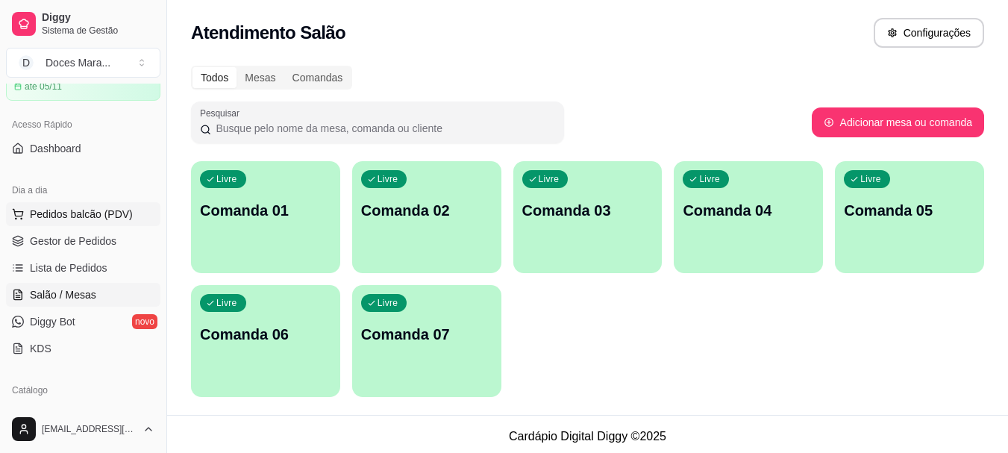
click at [80, 219] on span "Pedidos balcão (PDV)" at bounding box center [81, 214] width 103 height 15
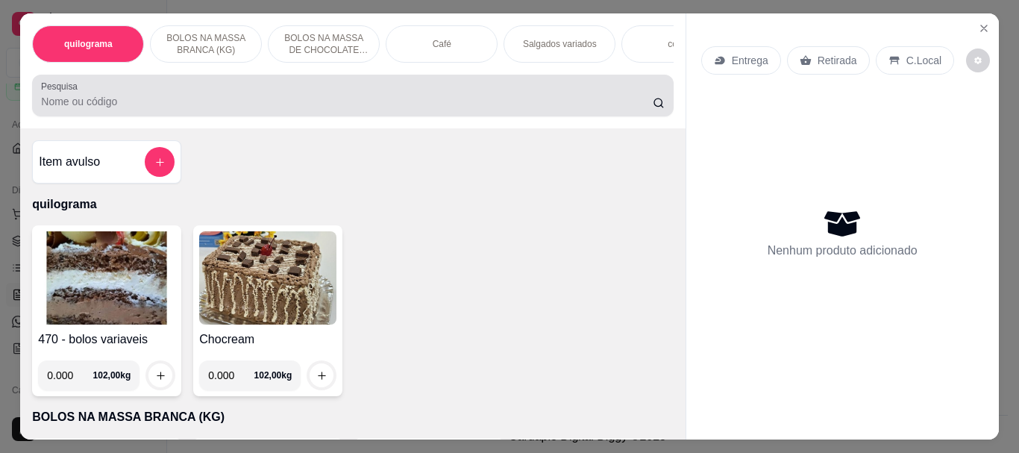
click at [47, 110] on div at bounding box center [352, 96] width 623 height 30
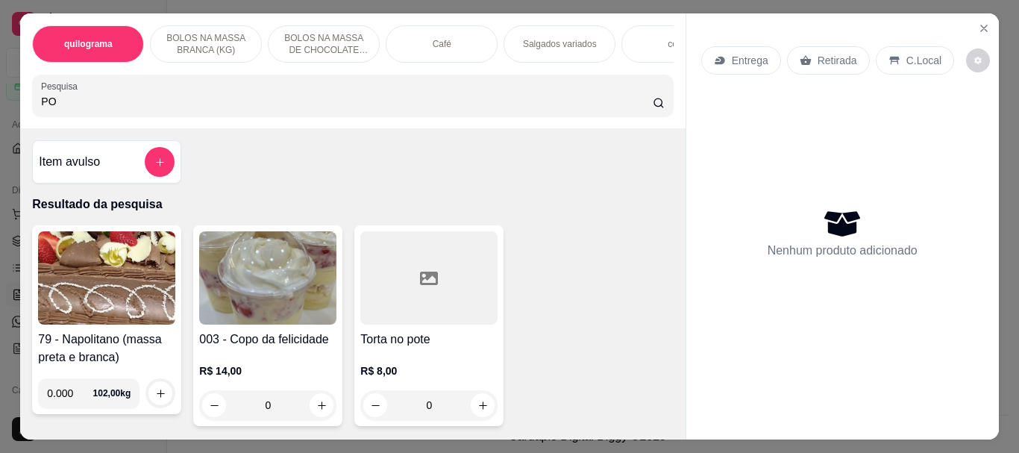
type input "PO"
click at [376, 313] on div at bounding box center [428, 277] width 137 height 93
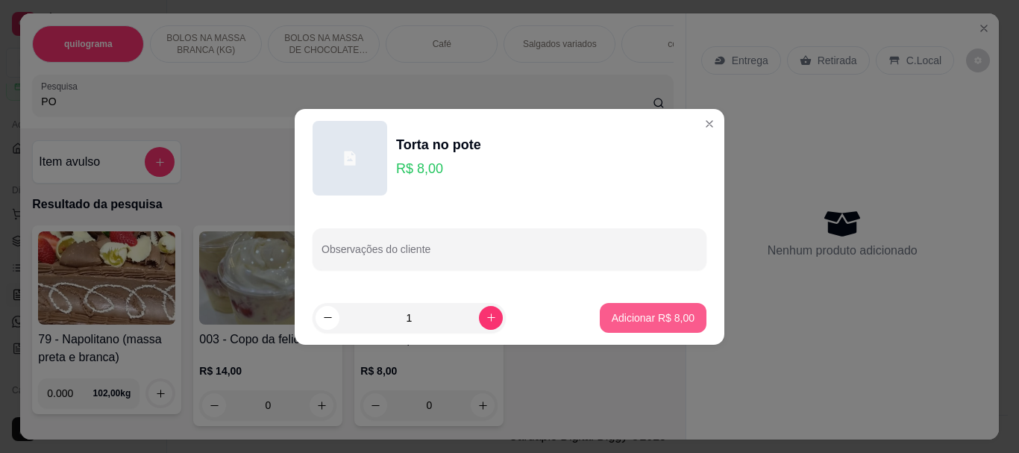
click at [621, 312] on p "Adicionar R$ 8,00" at bounding box center [653, 317] width 83 height 15
type input "1"
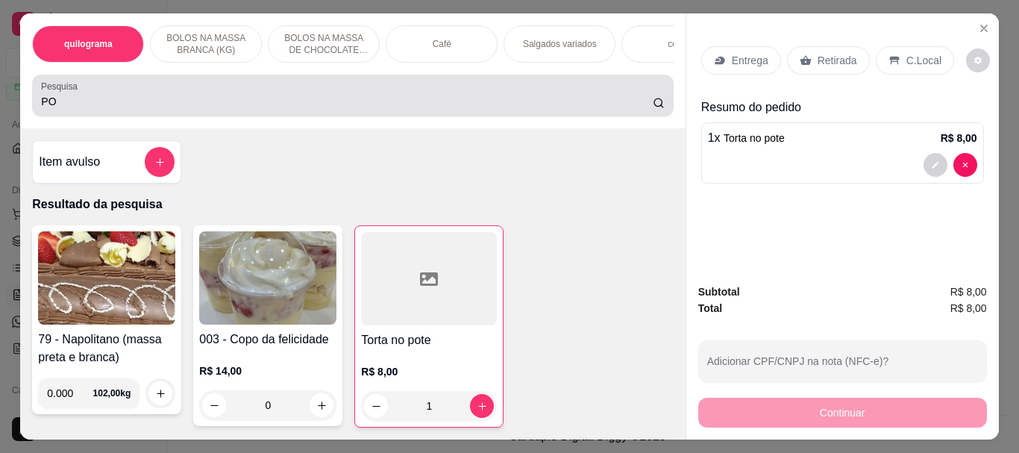
click at [74, 100] on input "PO" at bounding box center [347, 101] width 612 height 15
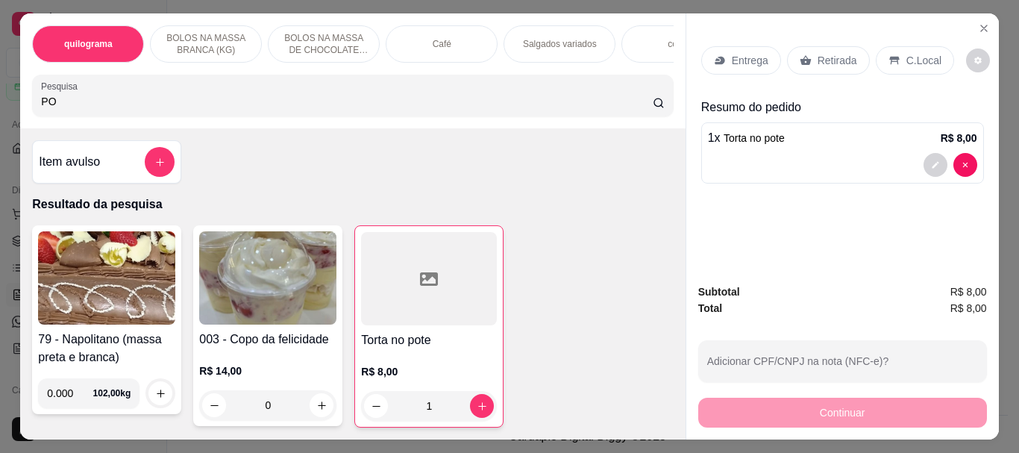
type input "P"
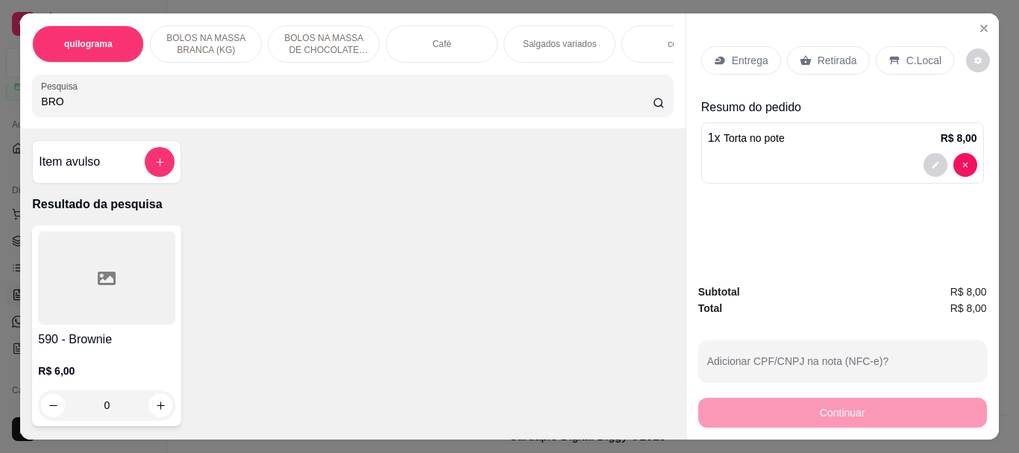
type input "BRO"
click at [128, 260] on div at bounding box center [106, 277] width 137 height 93
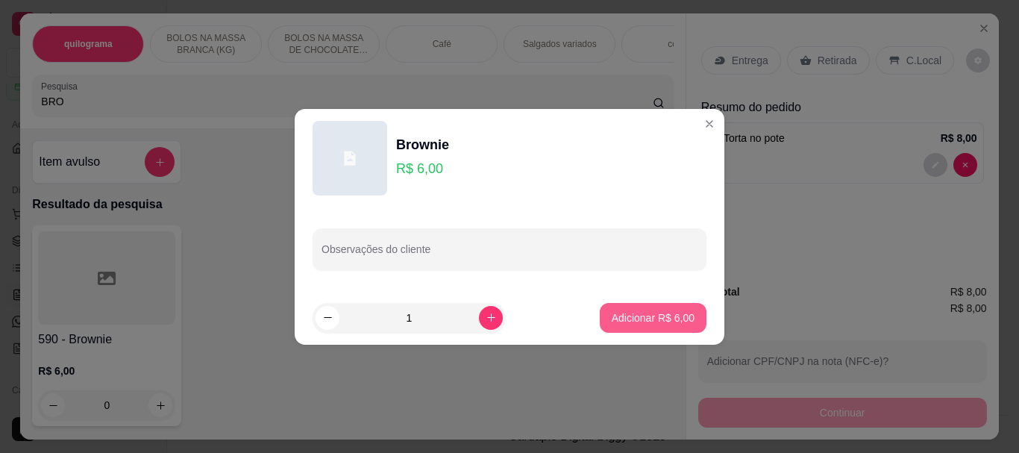
click at [600, 308] on button "Adicionar R$ 6,00" at bounding box center [653, 318] width 107 height 30
type input "1"
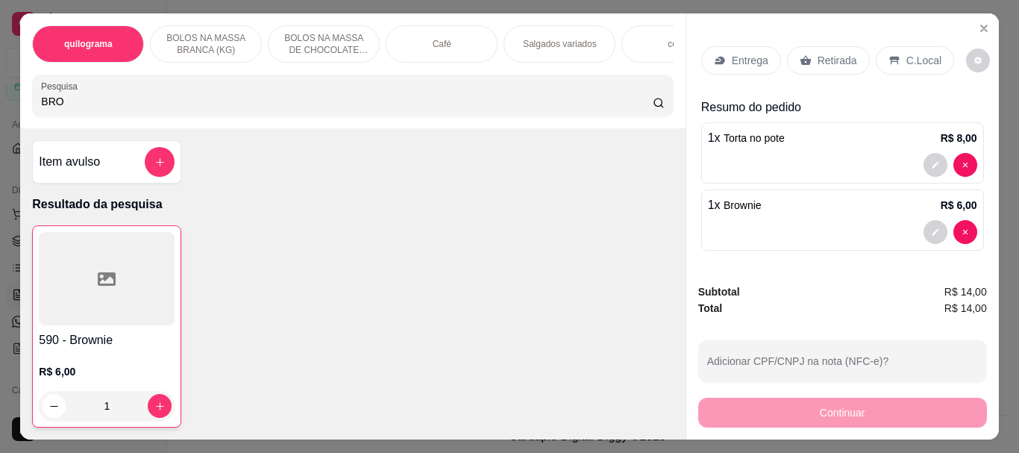
click at [826, 56] on p "Retirada" at bounding box center [837, 60] width 40 height 15
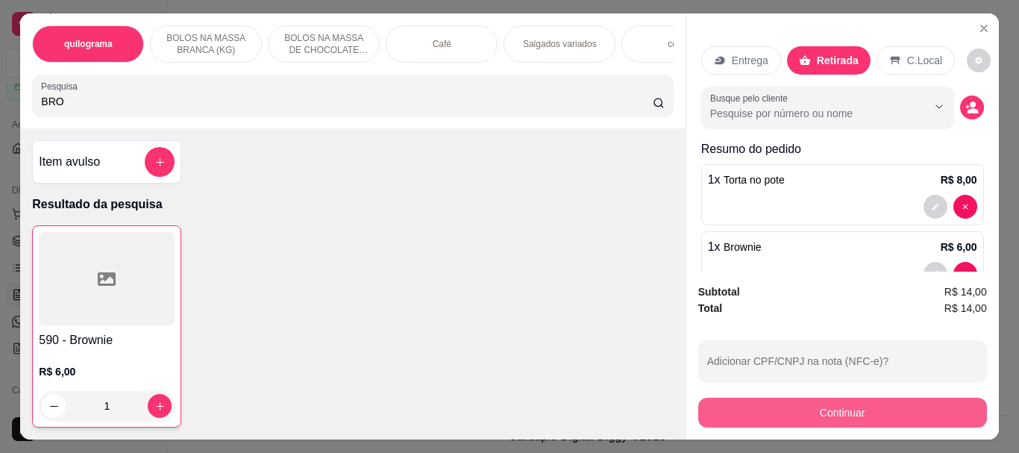
click at [819, 409] on button "Continuar" at bounding box center [842, 413] width 289 height 30
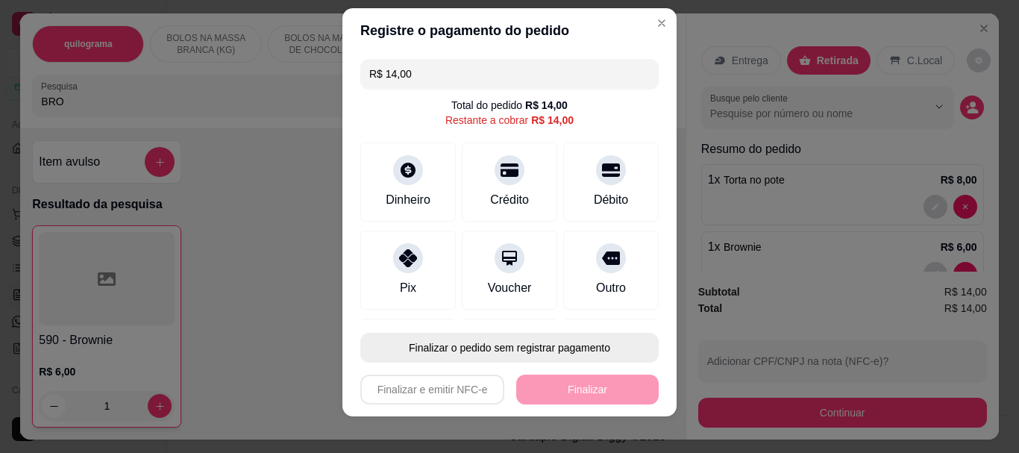
scroll to position [25, 0]
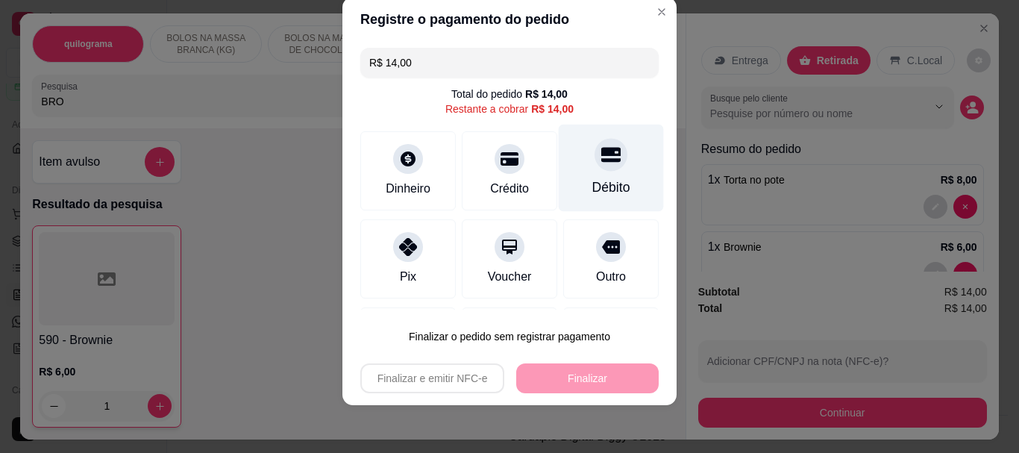
click at [592, 183] on div "Débito" at bounding box center [611, 187] width 38 height 19
type input "R$ 0,00"
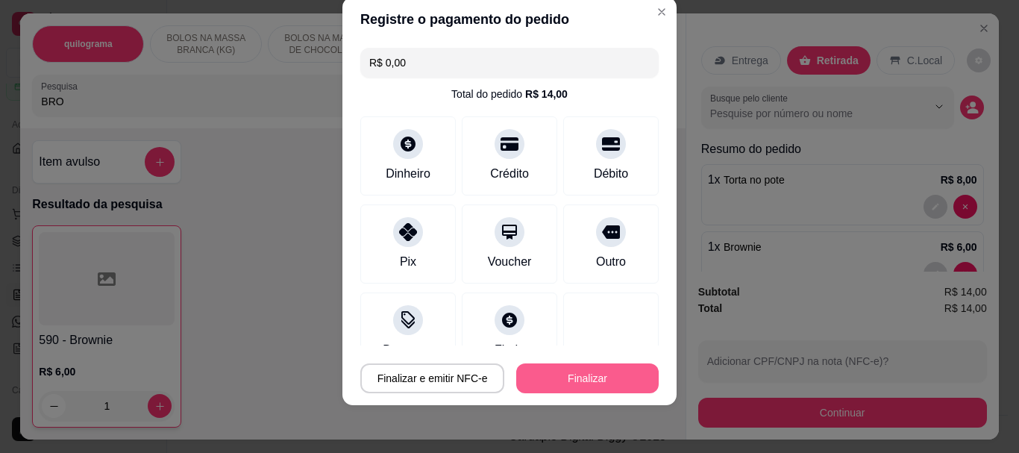
click at [562, 381] on button "Finalizar" at bounding box center [587, 378] width 142 height 30
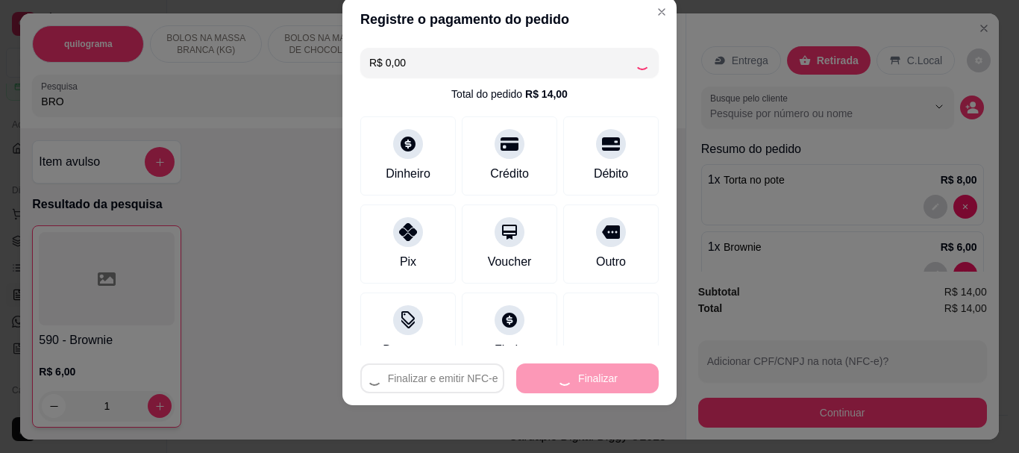
type input "0"
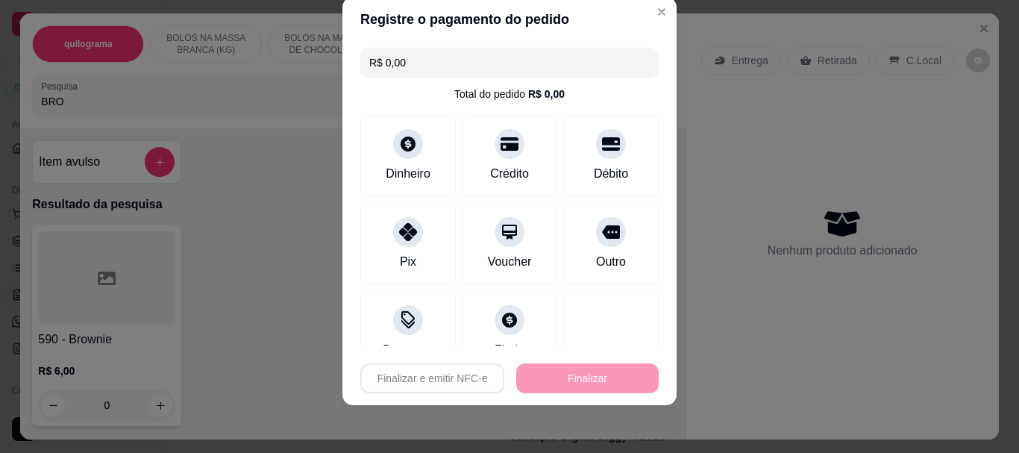
type input "-R$ 14,00"
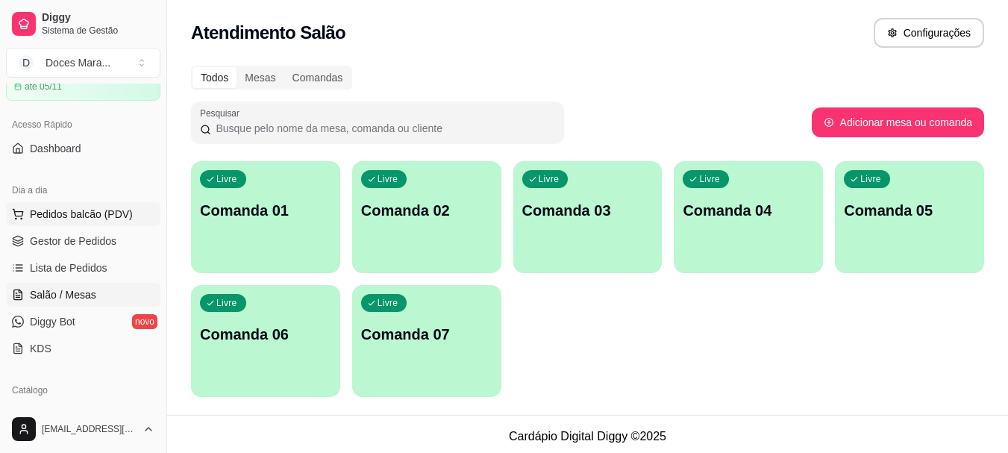
click at [61, 215] on span "Pedidos balcão (PDV)" at bounding box center [81, 214] width 103 height 15
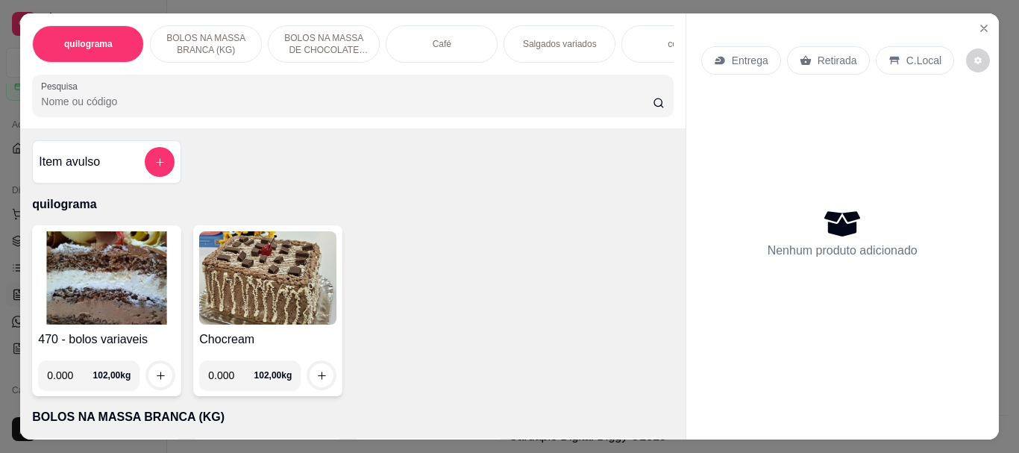
select select "ALL"
select select "0"
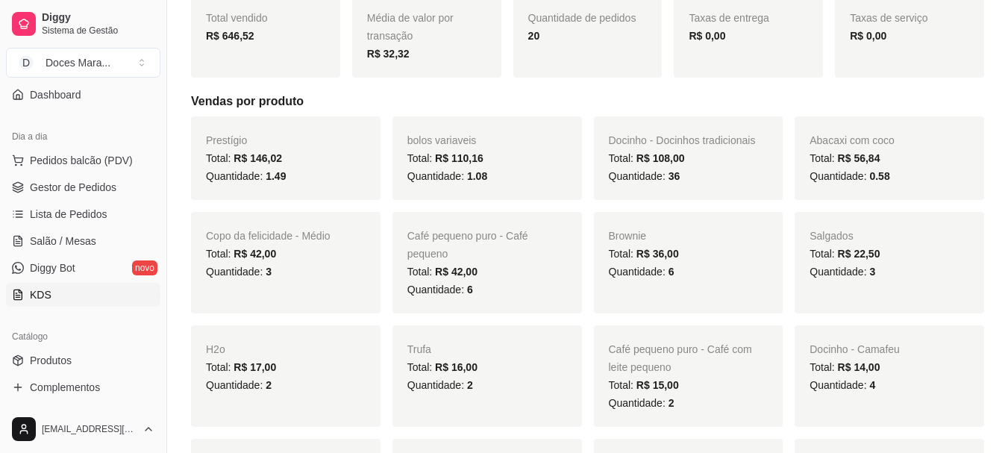
scroll to position [298, 0]
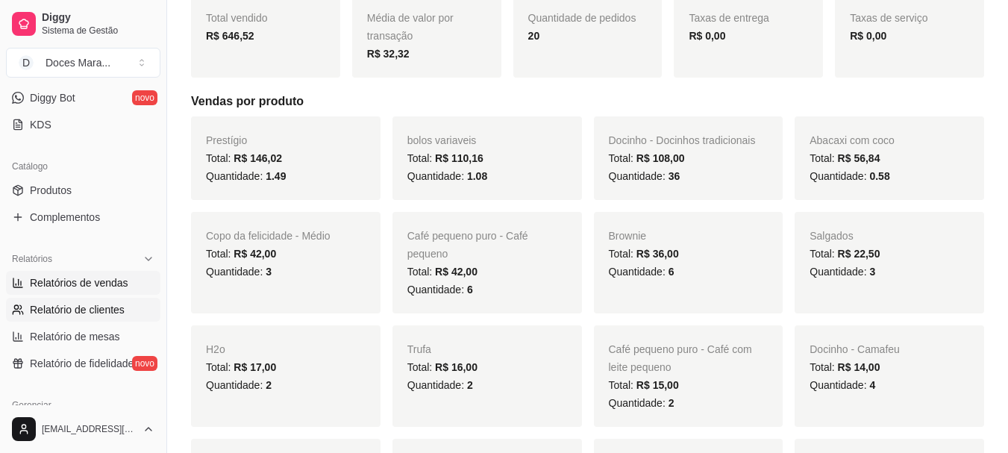
click at [77, 309] on span "Relatório de clientes" at bounding box center [77, 309] width 95 height 15
select select "30"
select select "HIGHEST_TOTAL_SPENT_WITH_ORDERS"
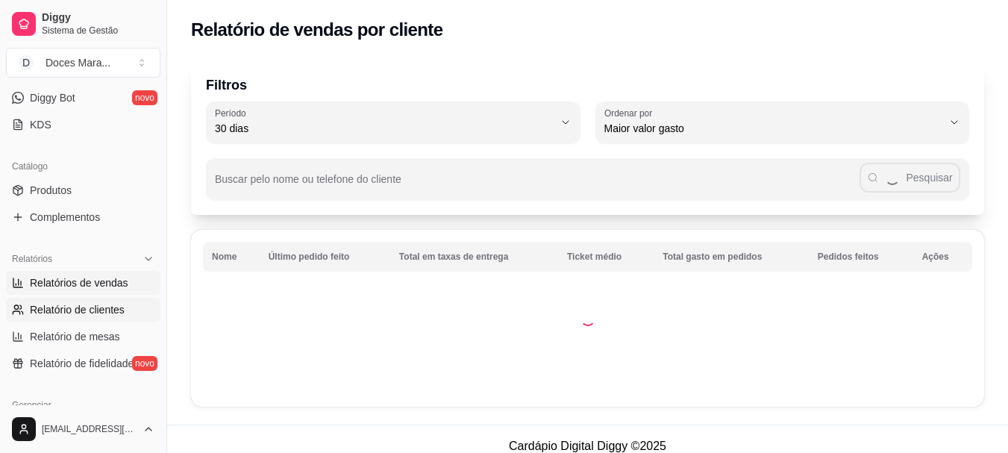
click at [63, 288] on span "Relatórios de vendas" at bounding box center [79, 282] width 98 height 15
select select "ALL"
select select "0"
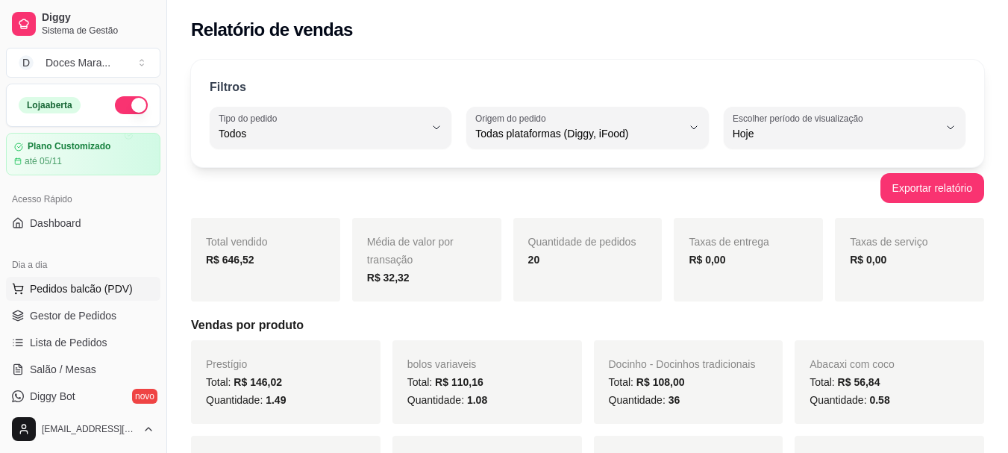
click at [85, 289] on span "Pedidos balcão (PDV)" at bounding box center [81, 288] width 103 height 15
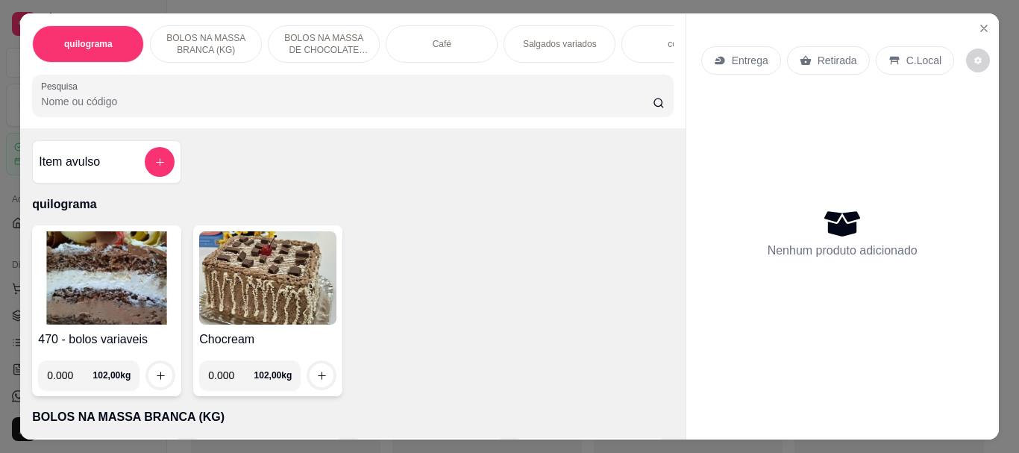
select select "30"
select select "HIGHEST_TOTAL_SPENT_WITH_ORDERS"
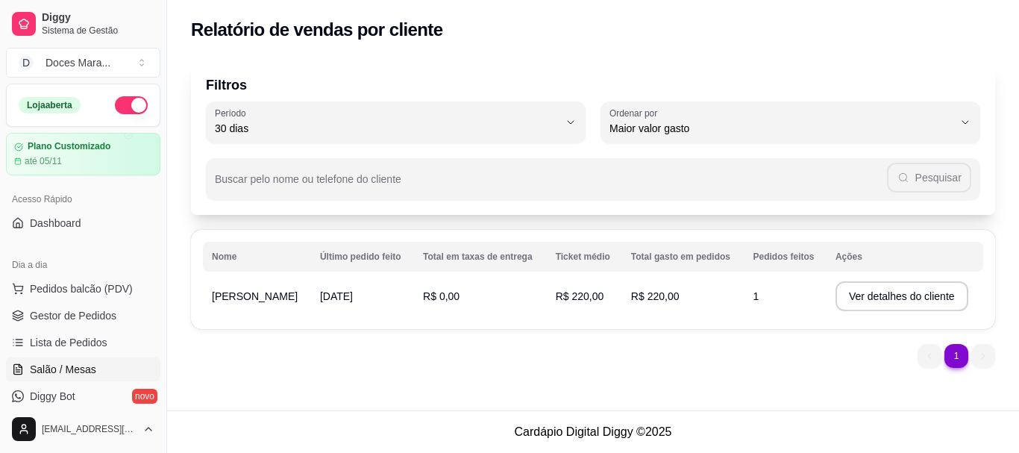
click at [80, 372] on span "Salão / Mesas" at bounding box center [63, 369] width 66 height 15
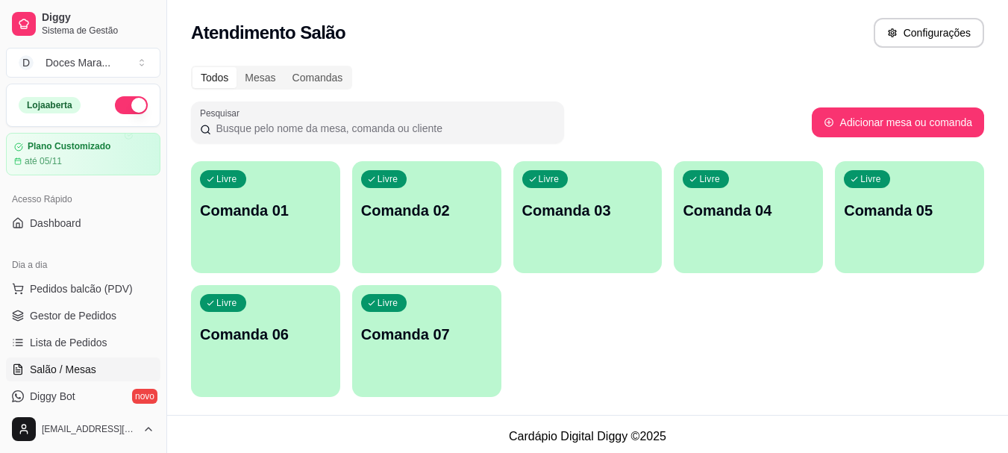
click at [274, 245] on div "Livre Comanda 01" at bounding box center [265, 208] width 149 height 94
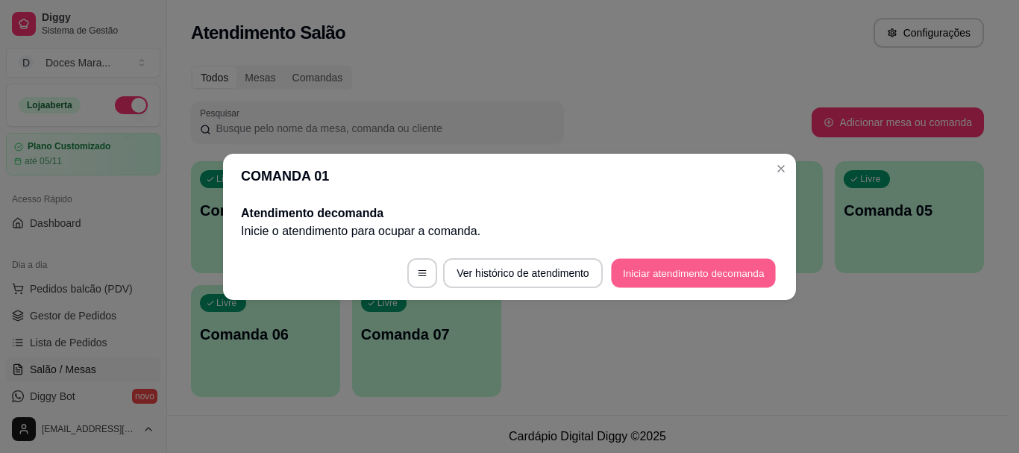
click at [696, 270] on button "Iniciar atendimento de comanda" at bounding box center [693, 272] width 165 height 29
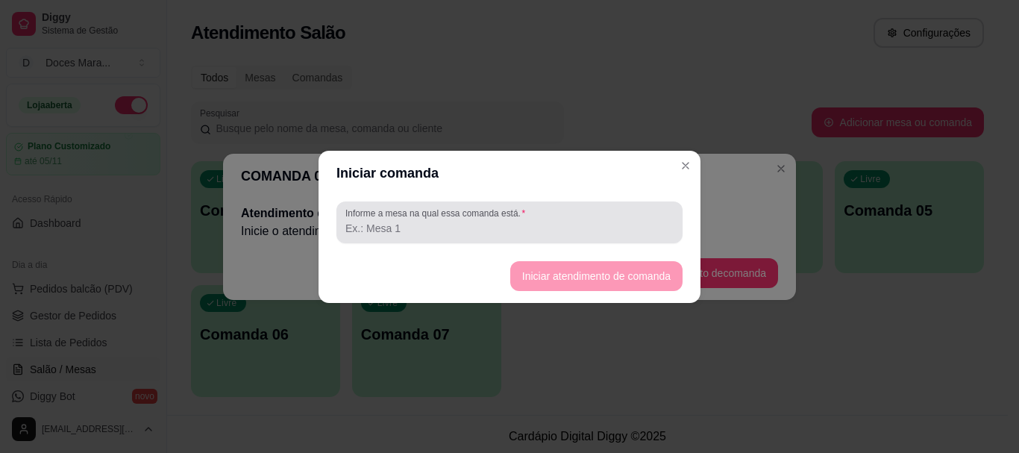
click at [341, 219] on div "Informe a mesa na qual essa comanda está." at bounding box center [509, 222] width 346 height 42
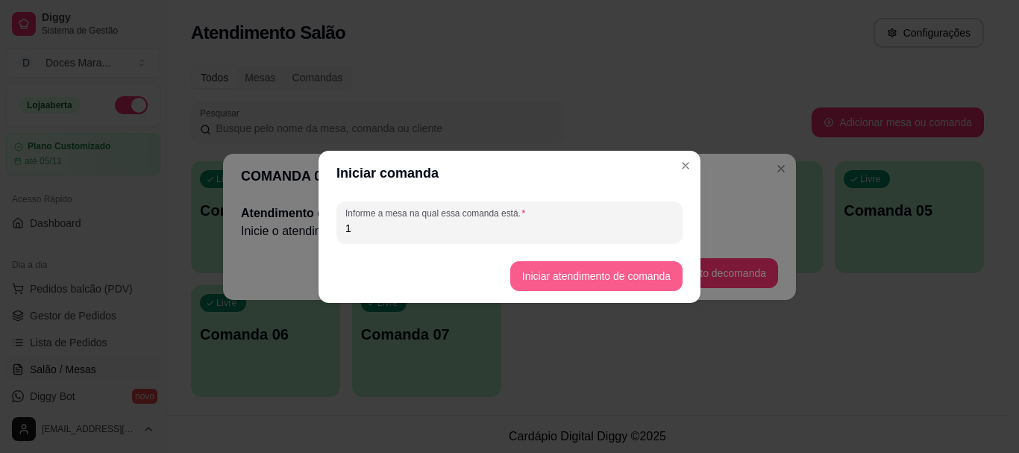
type input "1"
click at [617, 277] on button "Iniciar atendimento de comanda" at bounding box center [595, 275] width 167 height 29
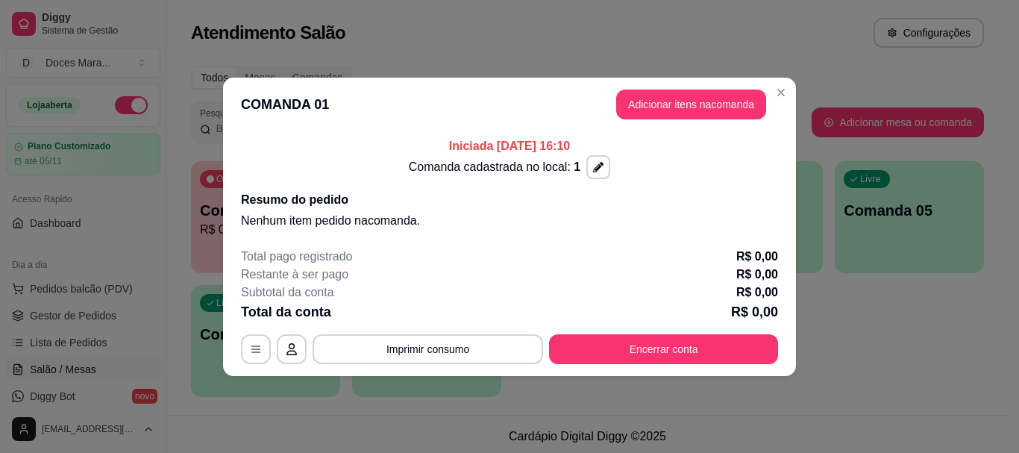
click at [669, 233] on section "COMANDA 01 Adicionar itens na comanda Iniciada [DATE] 16:10 Comanda cadastrada …" at bounding box center [509, 227] width 573 height 298
click at [668, 100] on button "Adicionar itens na comanda" at bounding box center [690, 104] width 145 height 29
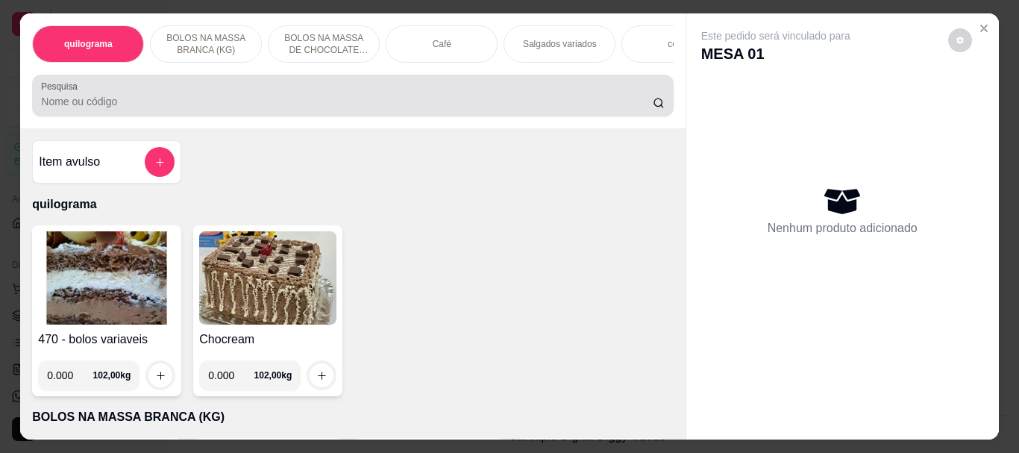
click at [41, 107] on input "Pesquisa" at bounding box center [347, 101] width 612 height 15
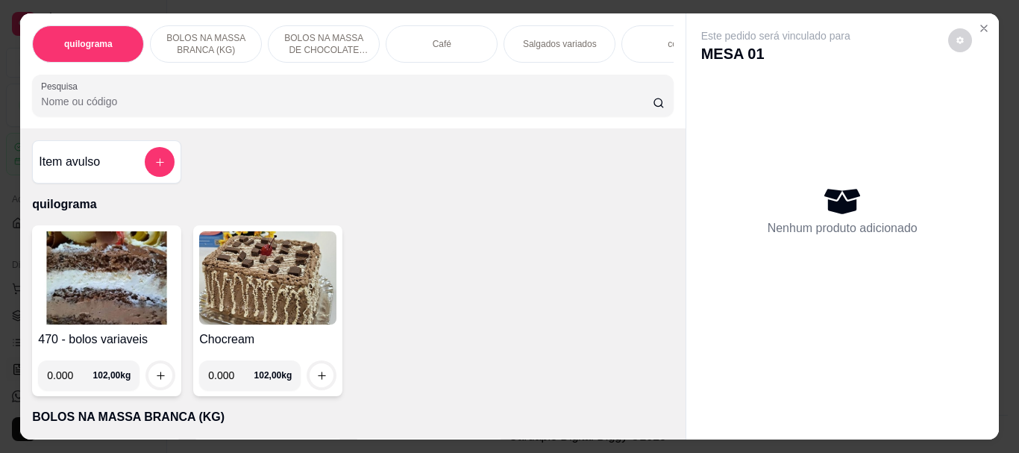
click at [466, 39] on div "Café" at bounding box center [442, 43] width 112 height 37
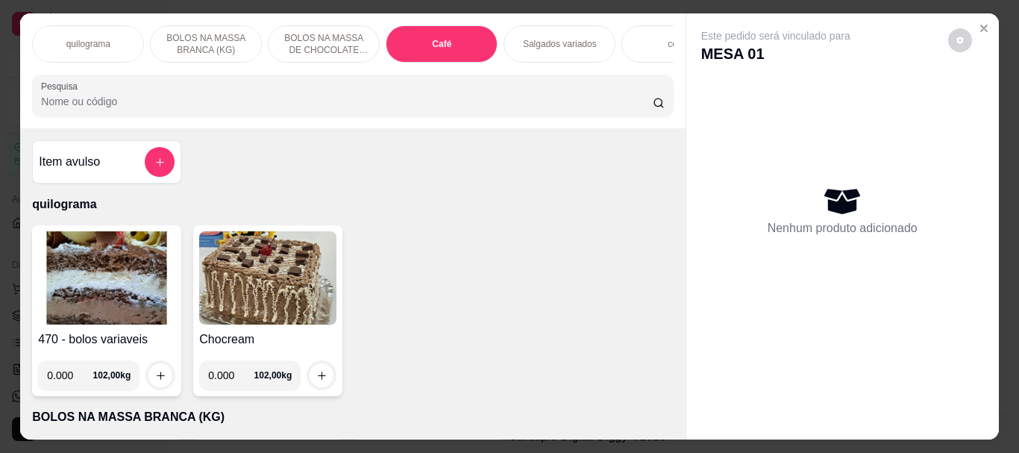
scroll to position [40, 0]
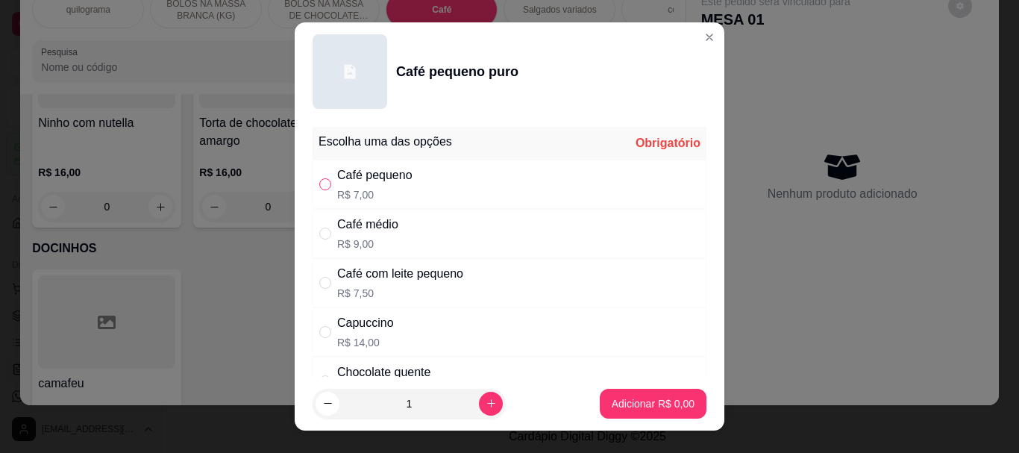
click at [322, 181] on input "" at bounding box center [325, 184] width 12 height 12
radio input "true"
click at [636, 409] on p "Adicionar R$ 7,00" at bounding box center [652, 403] width 81 height 14
type input "1"
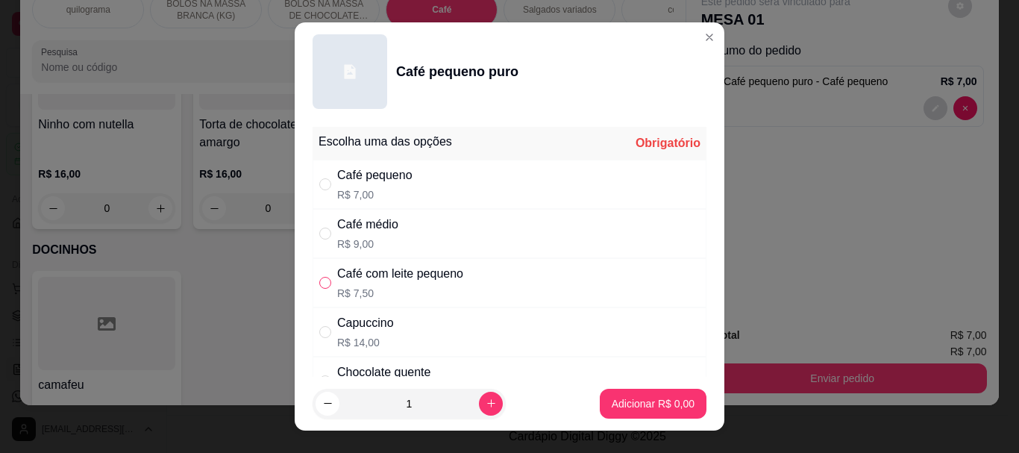
click at [319, 282] on input "" at bounding box center [325, 283] width 12 height 12
radio input "true"
click at [625, 406] on p "Adicionar R$ 7,50" at bounding box center [652, 403] width 81 height 14
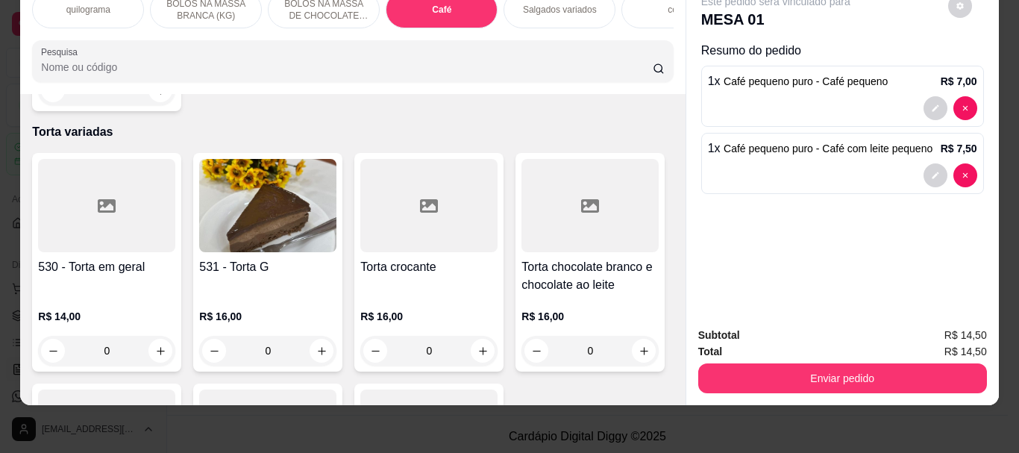
scroll to position [0, 0]
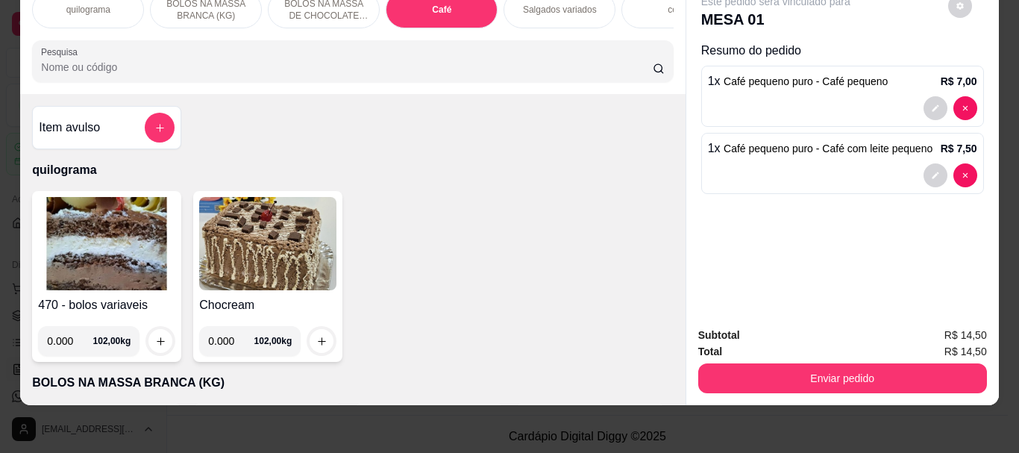
click at [78, 245] on img at bounding box center [106, 243] width 137 height 93
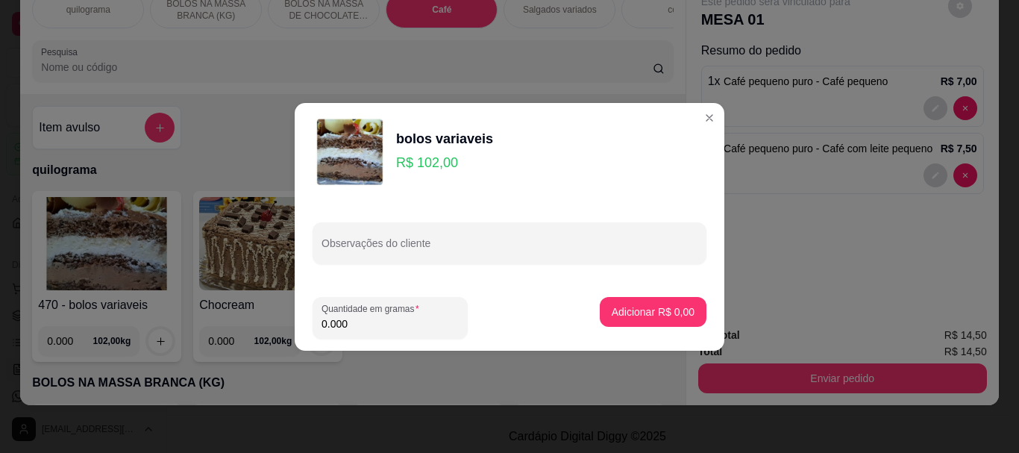
click at [352, 328] on input "0.000" at bounding box center [389, 323] width 137 height 15
type input "0.110"
click at [647, 307] on p "Adicionar R$ 11,22" at bounding box center [650, 311] width 89 height 15
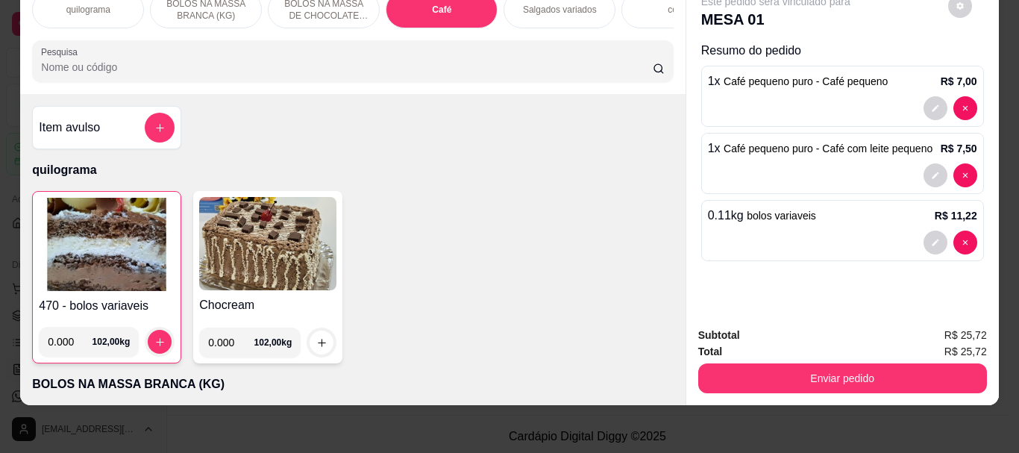
click at [60, 253] on img at bounding box center [107, 244] width 136 height 93
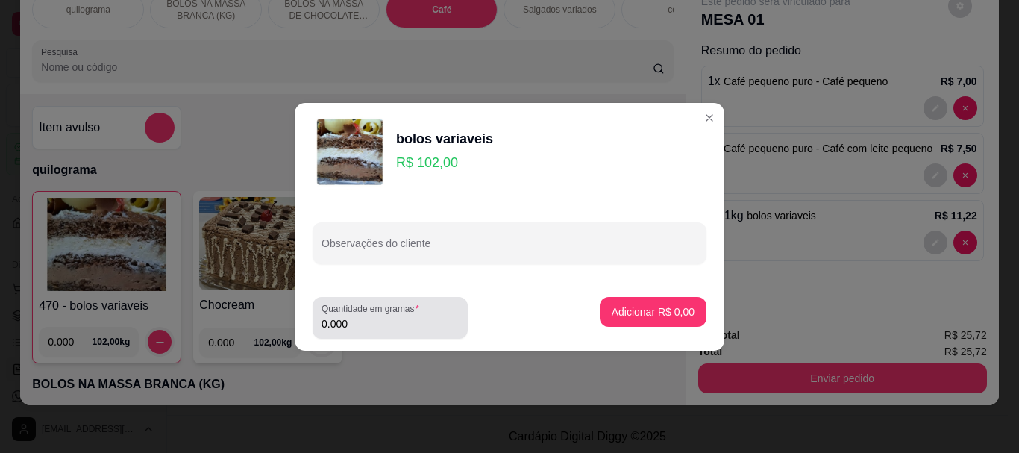
click at [372, 315] on div "0.000" at bounding box center [389, 318] width 137 height 30
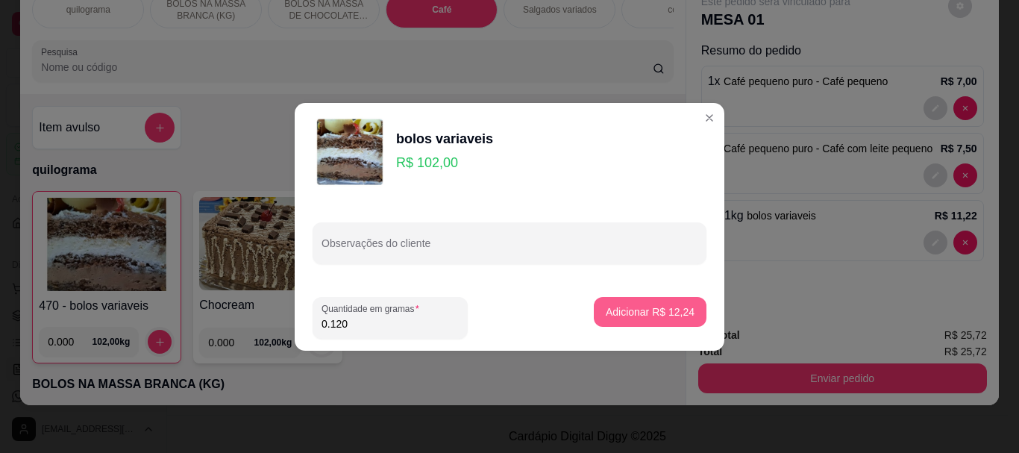
type input "0.120"
click at [612, 308] on p "Adicionar R$ 12,24" at bounding box center [650, 311] width 89 height 15
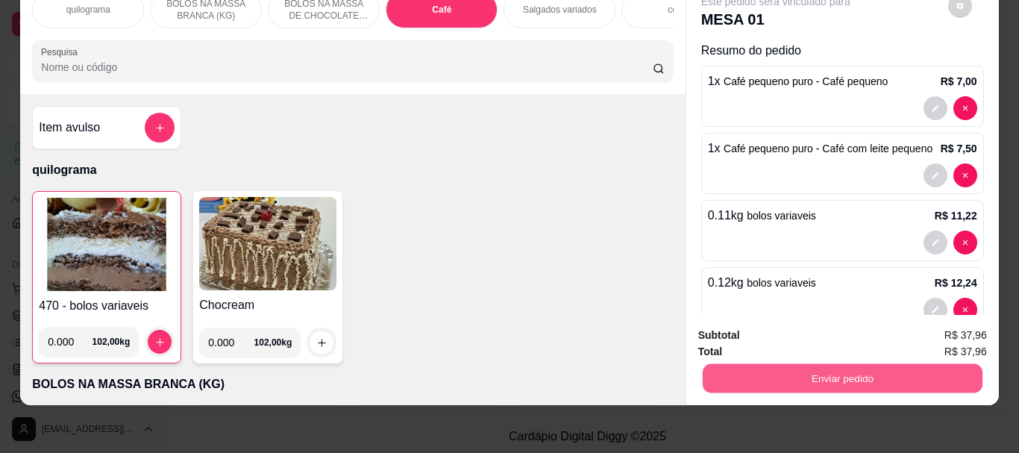
click at [832, 364] on button "Enviar pedido" at bounding box center [842, 377] width 280 height 29
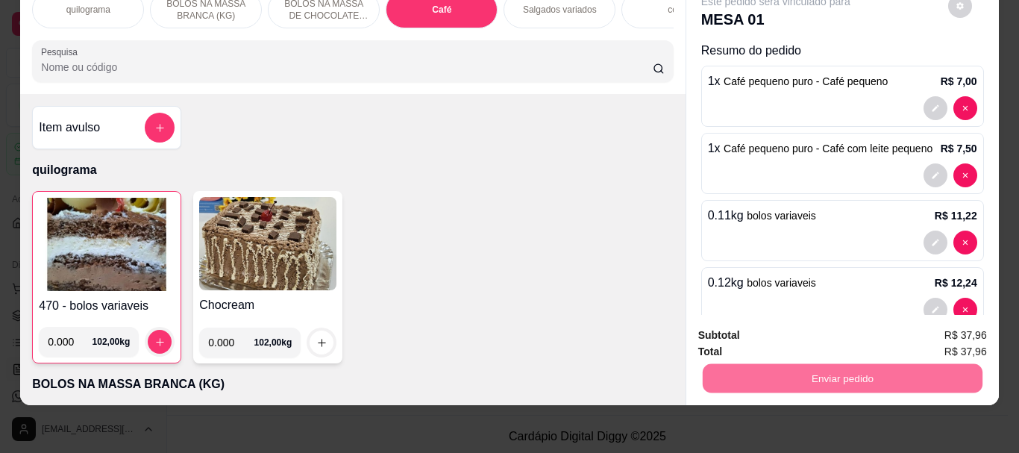
click at [489, 329] on div "470 - bolos variaveis 0.000 102,00 kg Chocream 0.000 102,00 kg" at bounding box center [352, 277] width 641 height 172
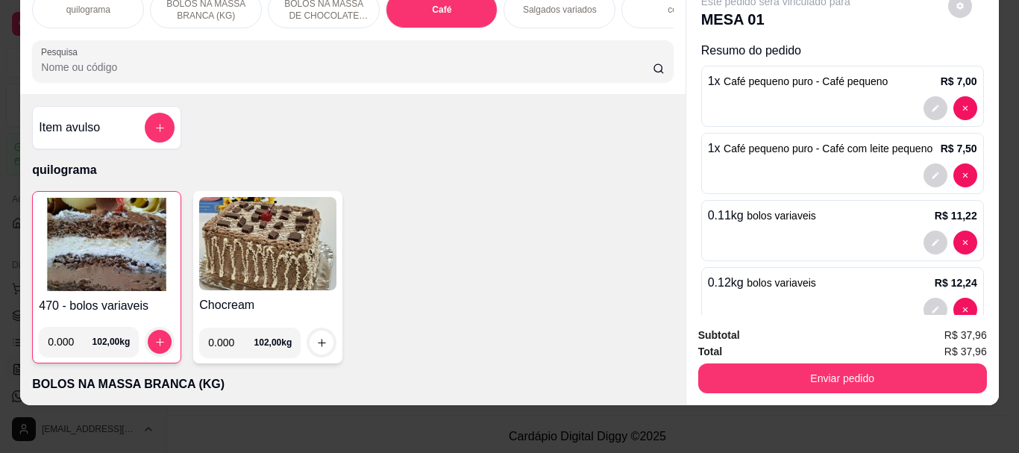
click at [116, 68] on input "Pesquisa" at bounding box center [347, 67] width 612 height 15
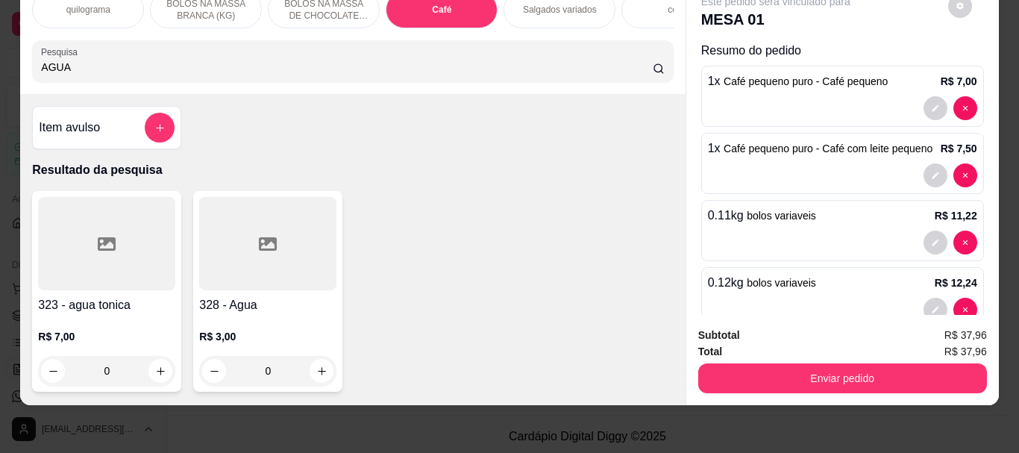
type input "AGUA"
click at [237, 282] on div at bounding box center [267, 243] width 137 height 93
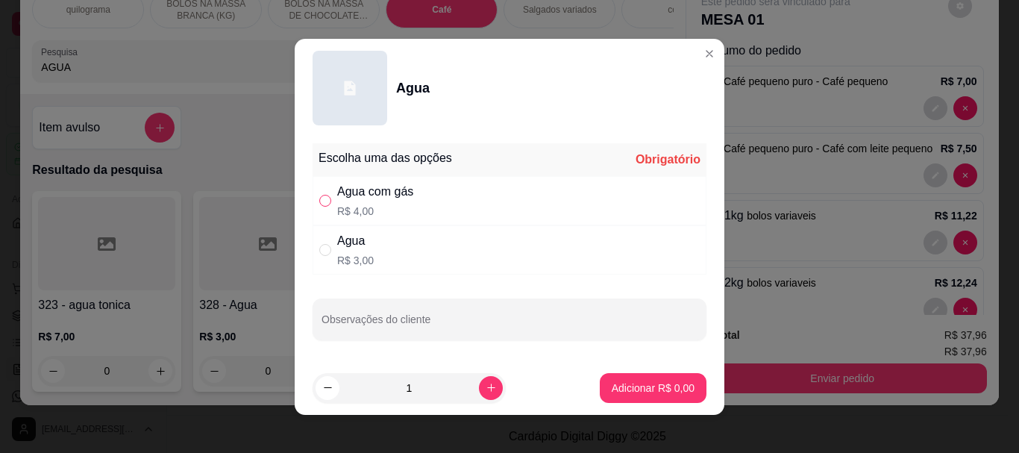
click at [324, 201] on input "" at bounding box center [325, 201] width 12 height 12
radio input "true"
click at [632, 395] on p "Adicionar R$ 4,00" at bounding box center [653, 387] width 83 height 15
type input "1"
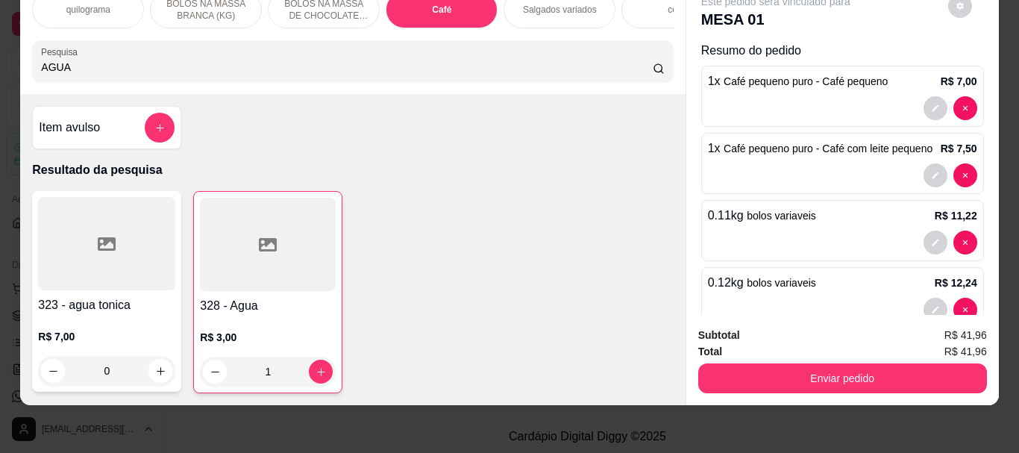
click at [200, 252] on div at bounding box center [268, 244] width 136 height 93
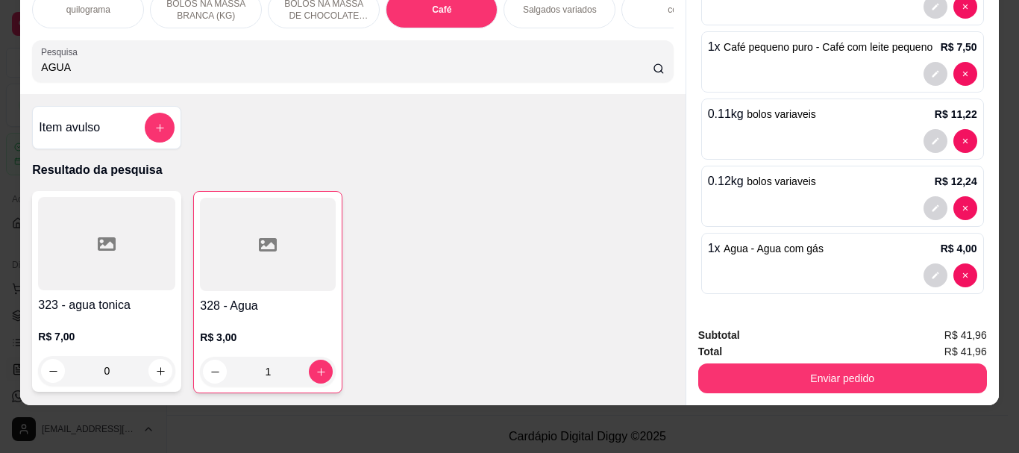
scroll to position [119, 0]
click at [248, 270] on div at bounding box center [268, 244] width 136 height 93
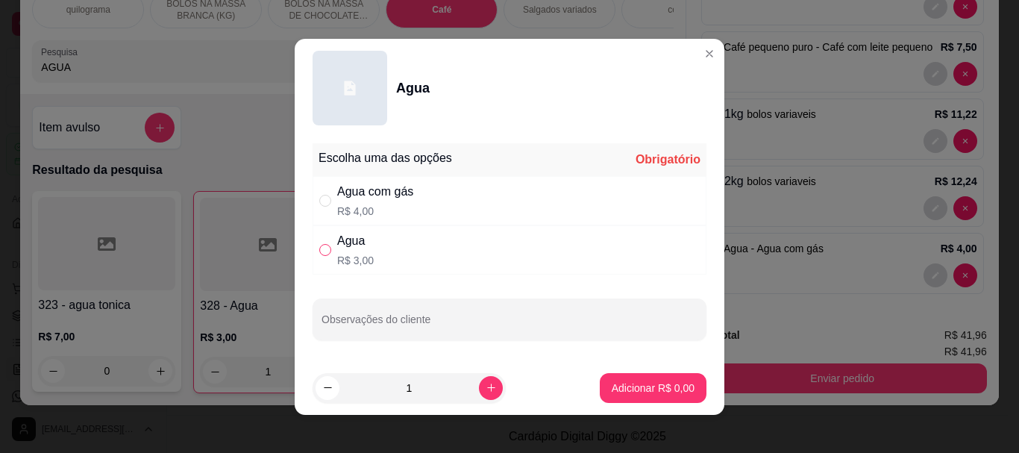
click at [319, 250] on input "" at bounding box center [325, 250] width 12 height 12
radio input "true"
click at [621, 383] on p "Adicionar R$ 3,00" at bounding box center [652, 387] width 81 height 14
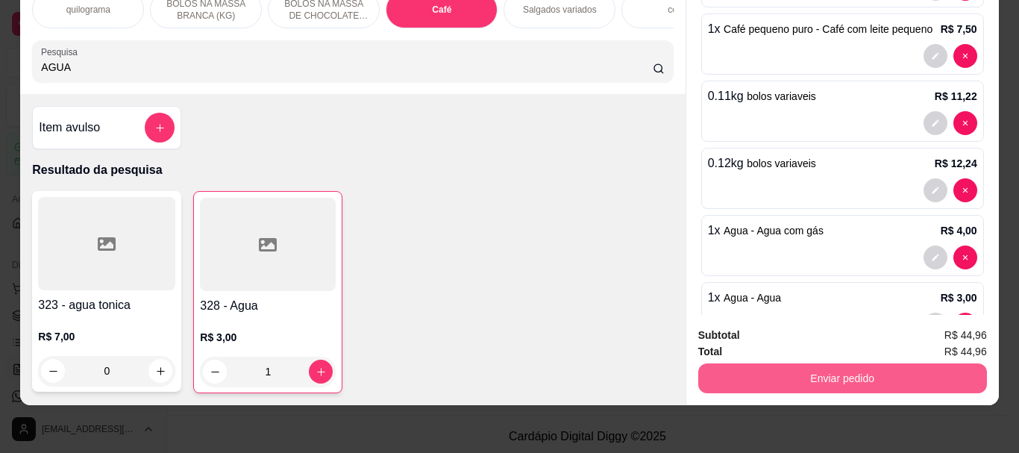
click at [832, 368] on button "Enviar pedido" at bounding box center [842, 378] width 289 height 30
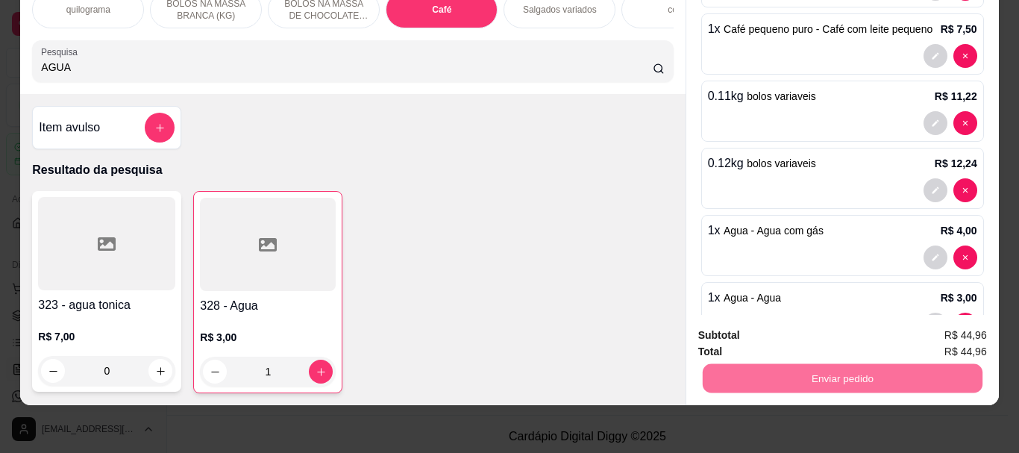
click at [941, 333] on button "Enviar pedido" at bounding box center [947, 330] width 84 height 28
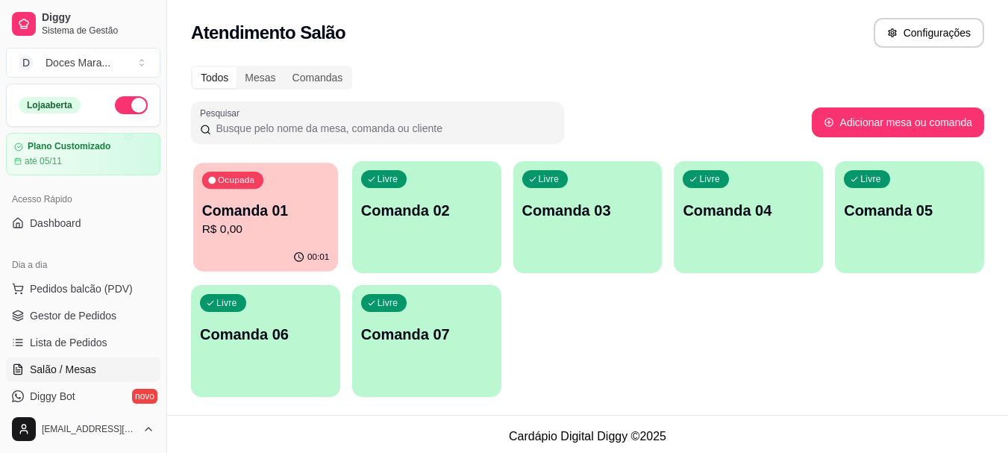
click at [235, 257] on div "00:01" at bounding box center [265, 257] width 145 height 28
click at [92, 295] on span "Pedidos balcão (PDV)" at bounding box center [81, 288] width 103 height 15
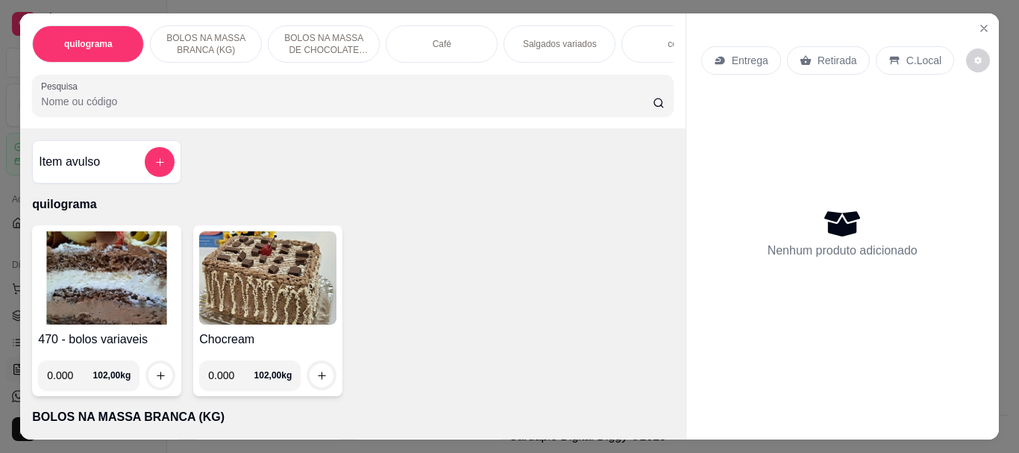
select select "30"
select select "HIGHEST_TOTAL_SPENT_WITH_ORDERS"
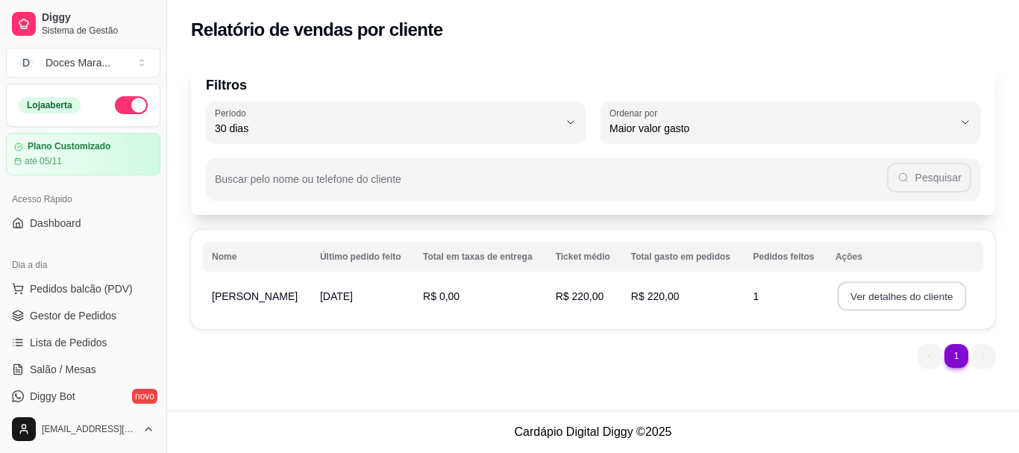
click at [897, 299] on button "Ver detalhes do cliente" at bounding box center [902, 296] width 128 height 29
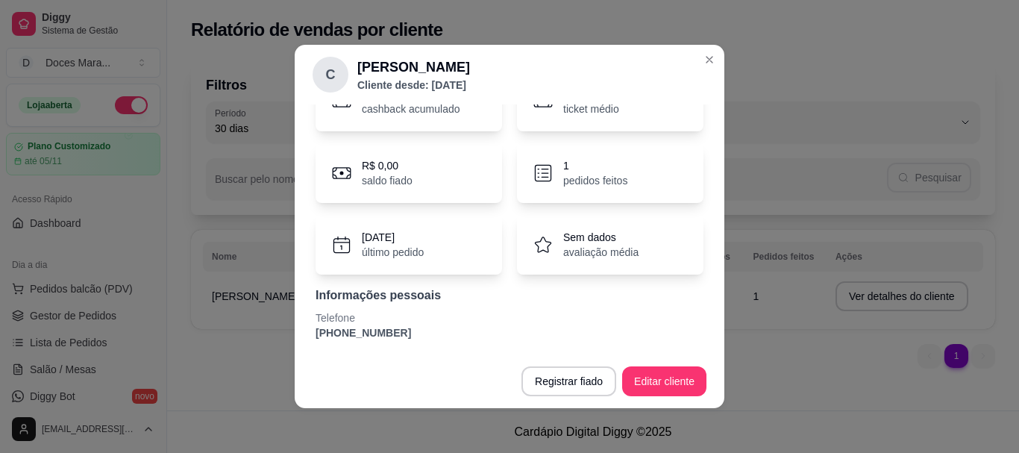
scroll to position [87, 0]
click at [638, 380] on button "Editar cliente" at bounding box center [664, 381] width 84 height 30
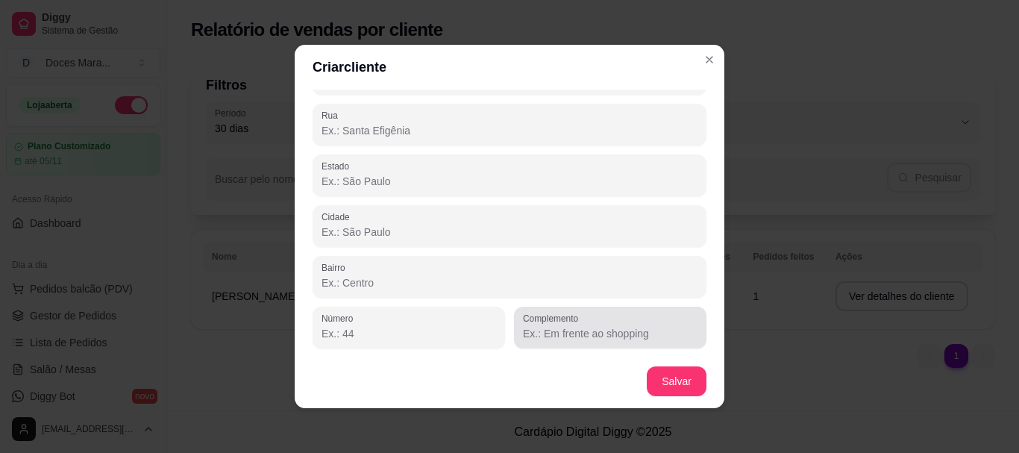
scroll to position [3, 0]
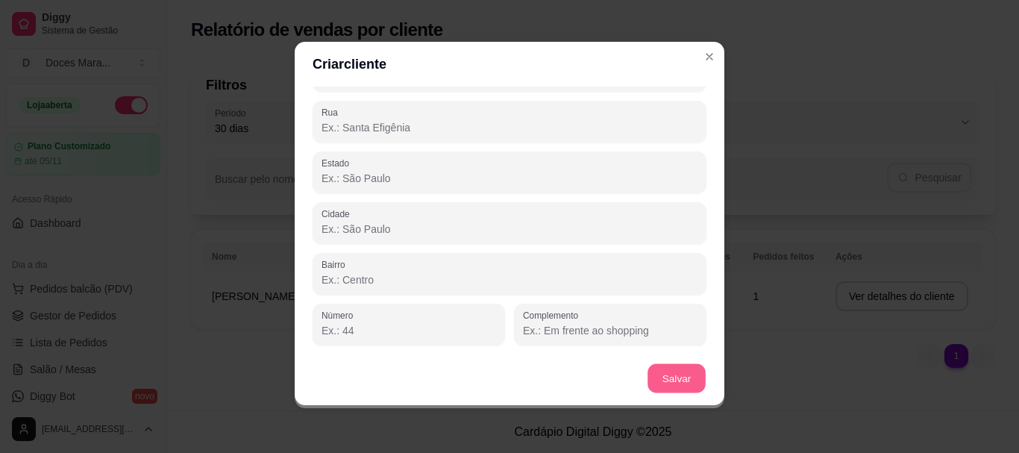
click at [679, 385] on button "Salvar" at bounding box center [676, 378] width 58 height 29
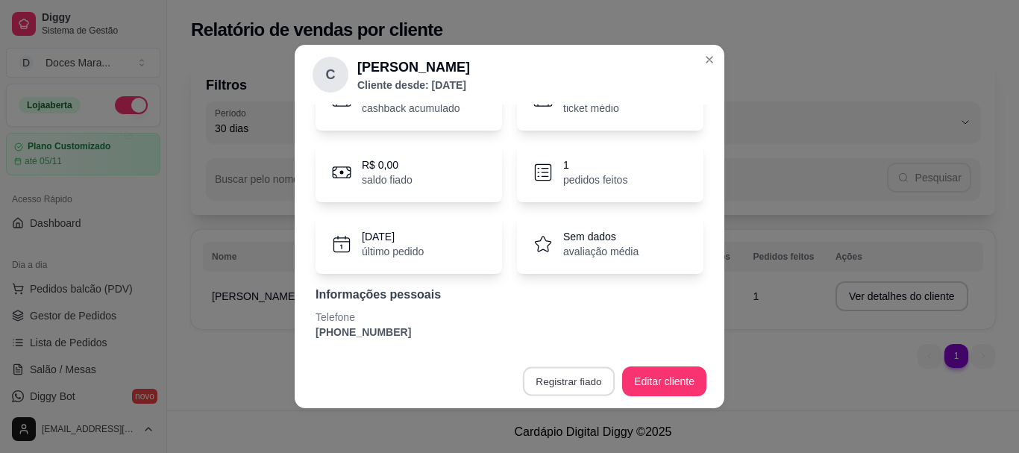
click at [585, 381] on button "Registrar fiado" at bounding box center [569, 381] width 92 height 29
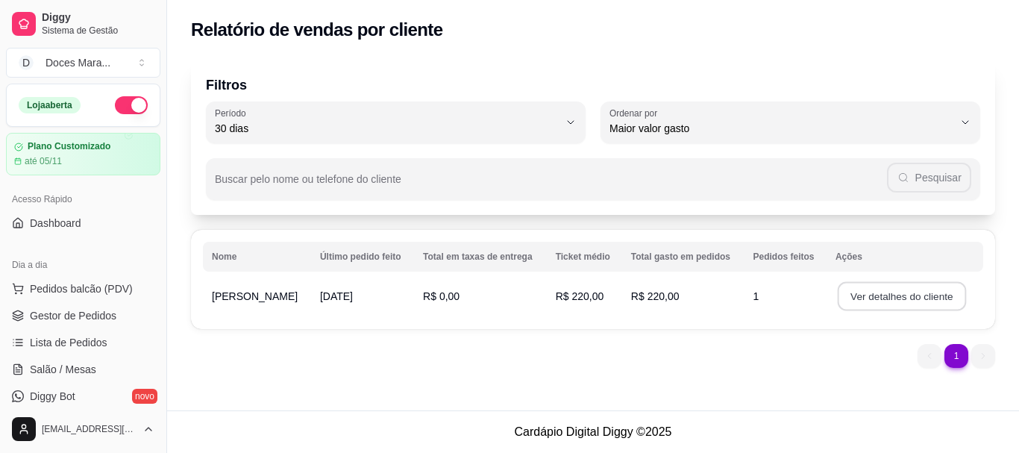
click at [855, 291] on button "Ver detalhes do cliente" at bounding box center [902, 296] width 128 height 29
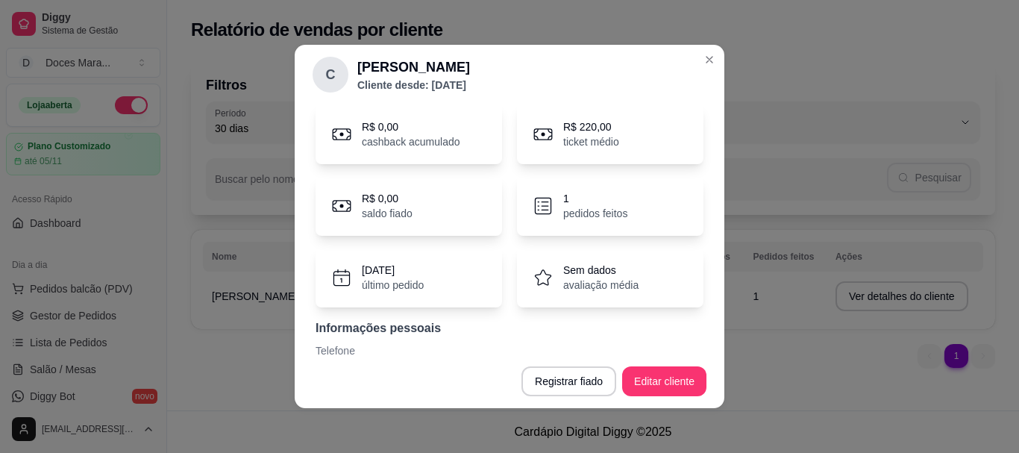
scroll to position [87, 0]
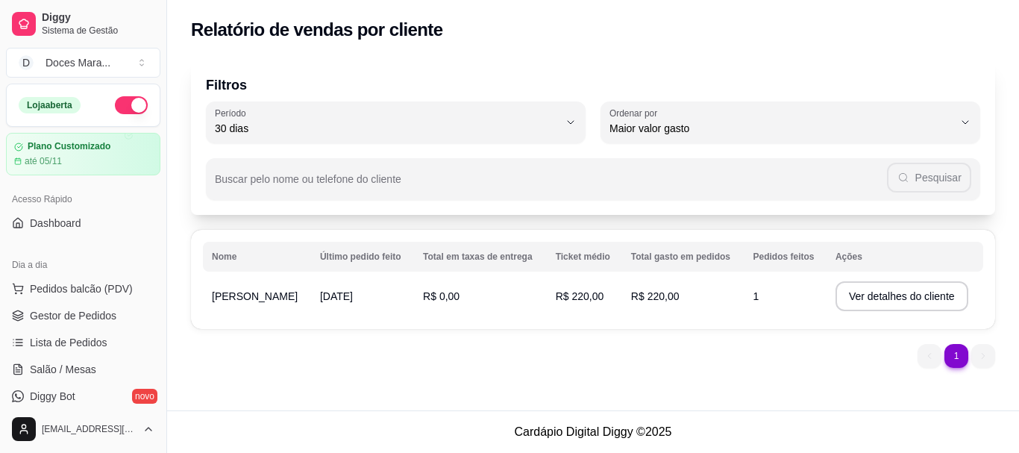
click at [960, 358] on li "1" at bounding box center [956, 356] width 24 height 24
click at [838, 293] on button "Ver detalhes do cliente" at bounding box center [902, 296] width 128 height 29
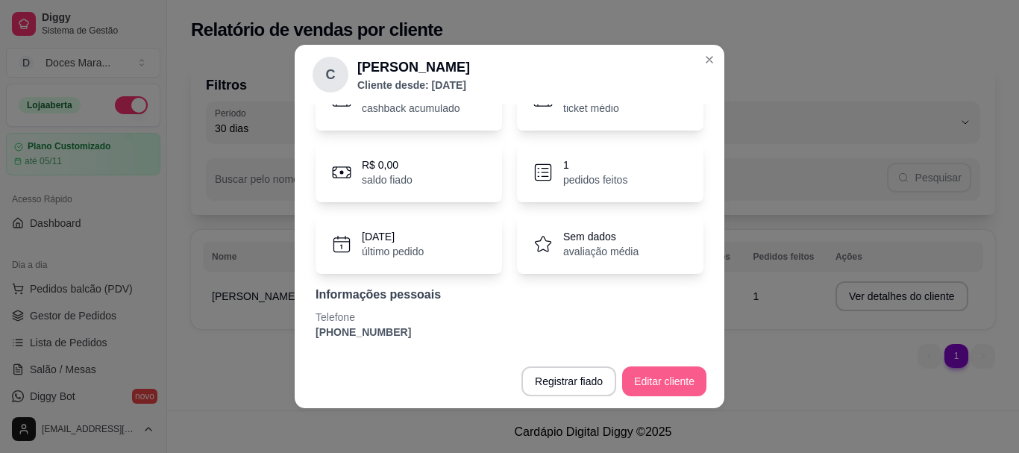
click at [671, 377] on button "Editar cliente" at bounding box center [664, 381] width 84 height 30
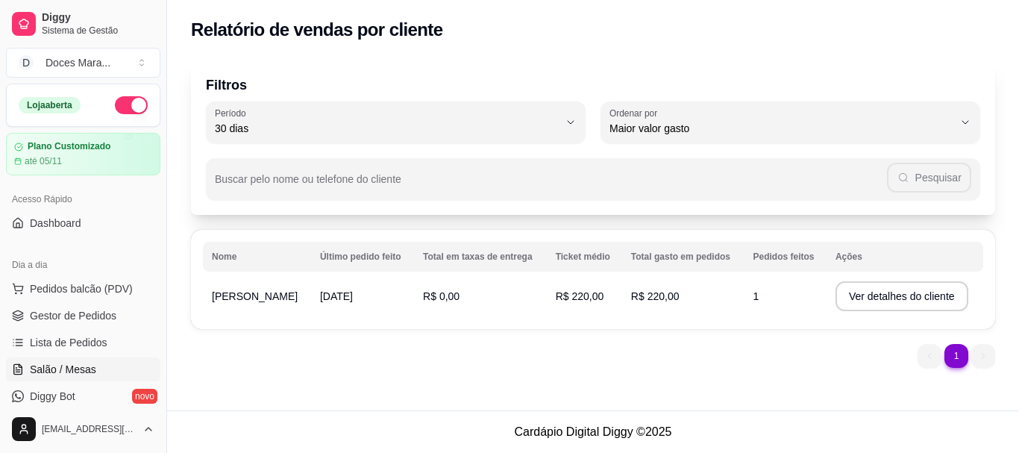
click at [84, 380] on link "Salão / Mesas" at bounding box center [83, 369] width 154 height 24
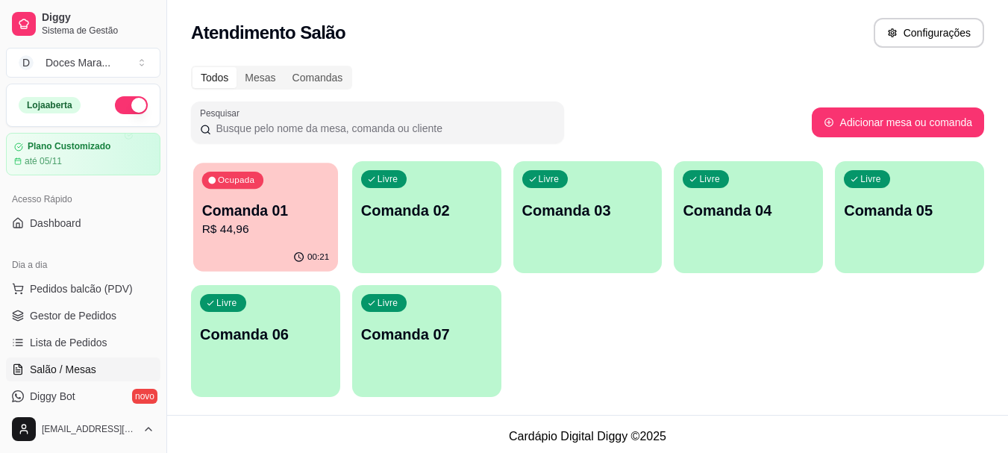
click at [250, 250] on div "00:21" at bounding box center [265, 257] width 145 height 28
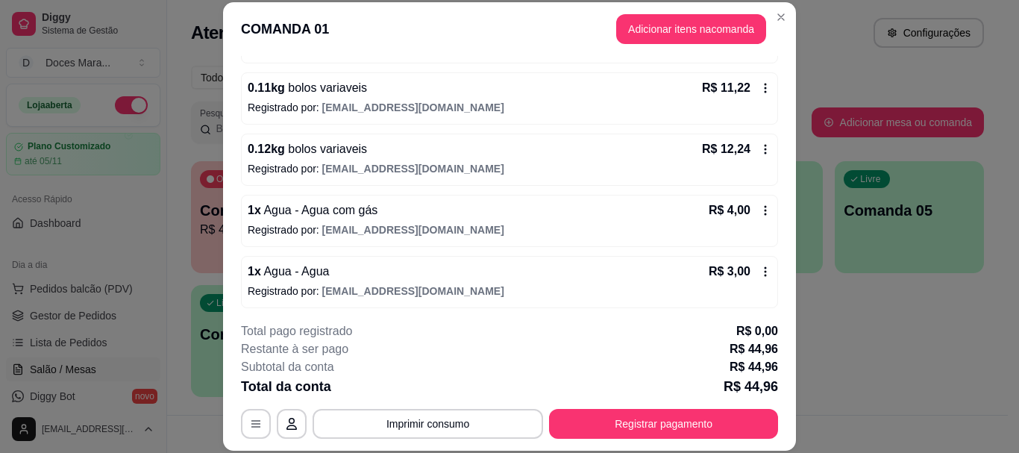
scroll to position [274, 0]
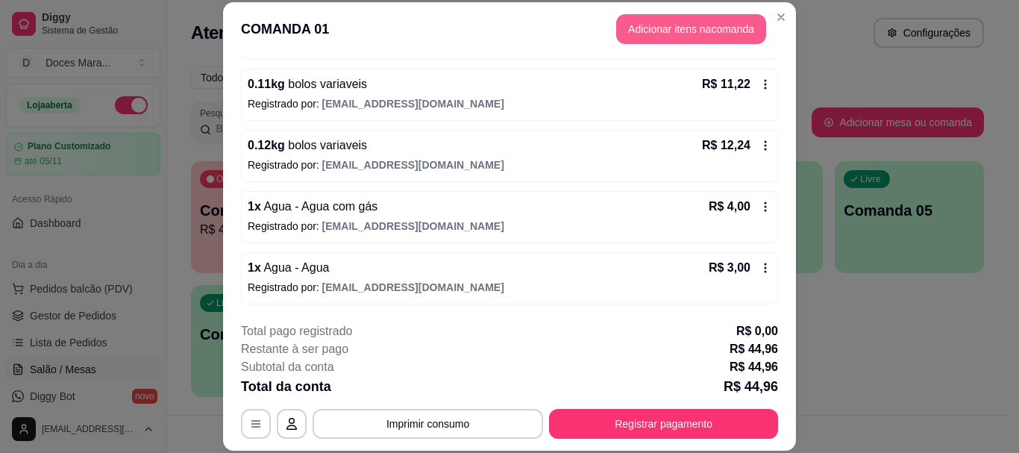
click at [650, 33] on button "Adicionar itens na comanda" at bounding box center [691, 29] width 150 height 30
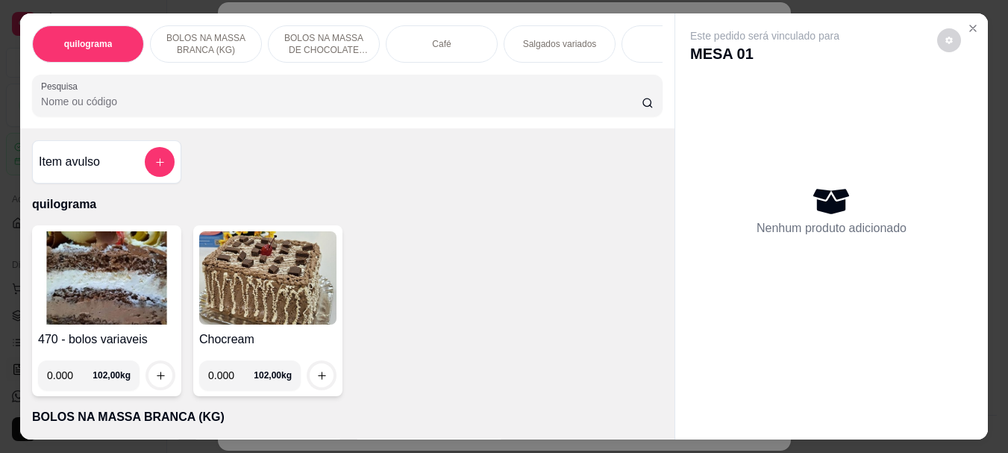
select select "30"
select select "HIGHEST_TOTAL_SPENT_WITH_ORDERS"
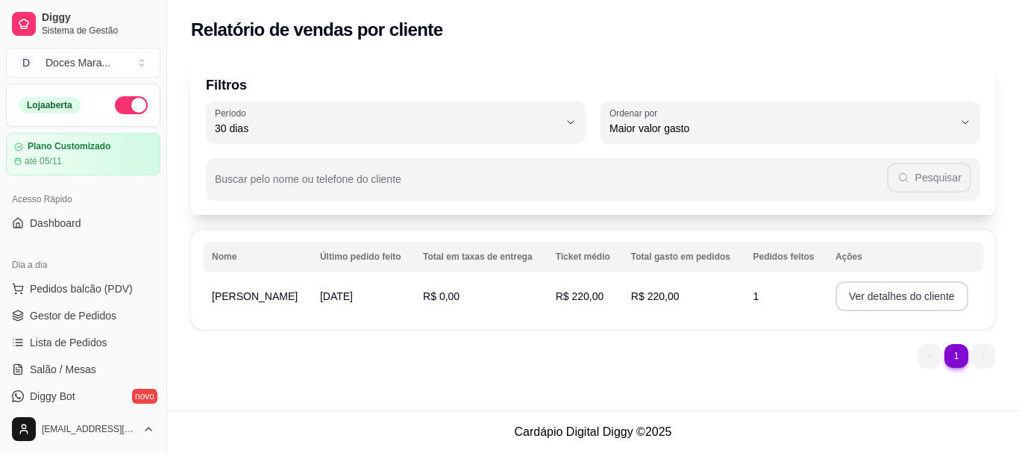
drag, startPoint x: 882, startPoint y: 293, endPoint x: 970, endPoint y: 45, distance: 263.3
click at [970, 45] on div "Relatório de vendas por cliente" at bounding box center [593, 25] width 852 height 51
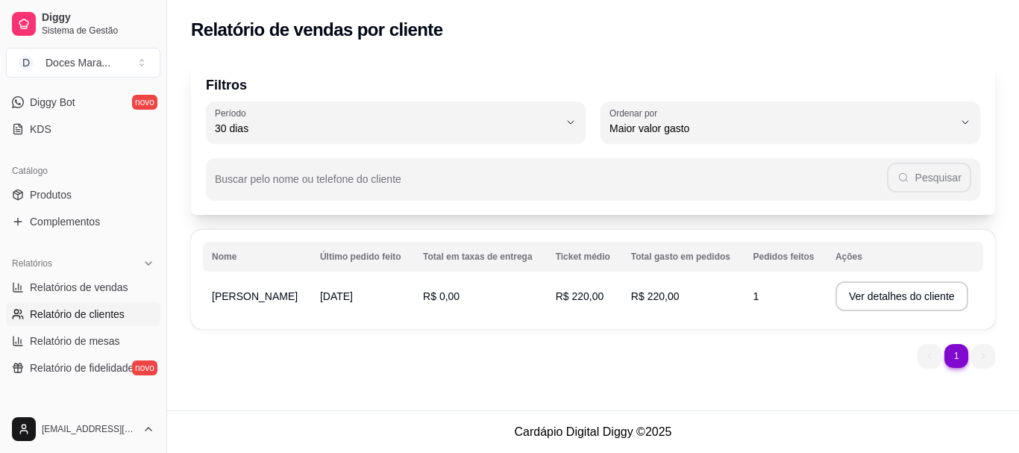
scroll to position [373, 0]
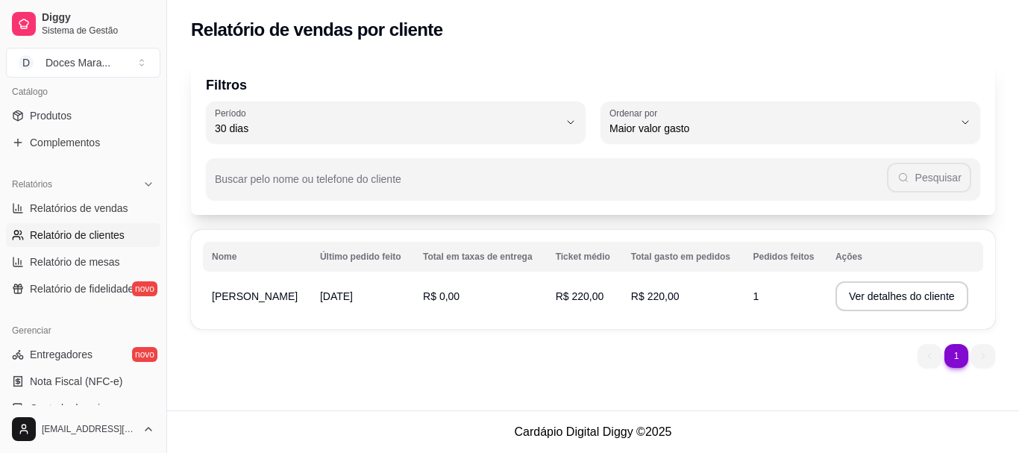
click at [69, 237] on span "Relatório de clientes" at bounding box center [77, 234] width 95 height 15
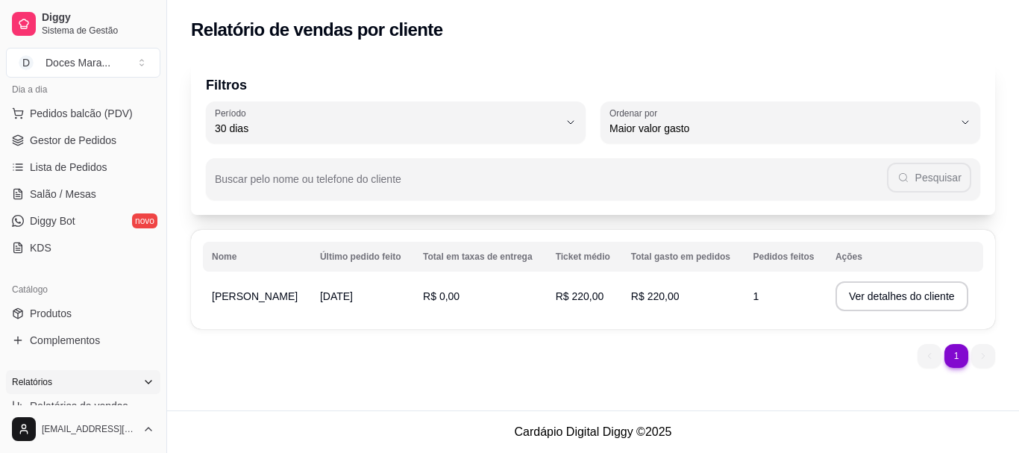
scroll to position [149, 0]
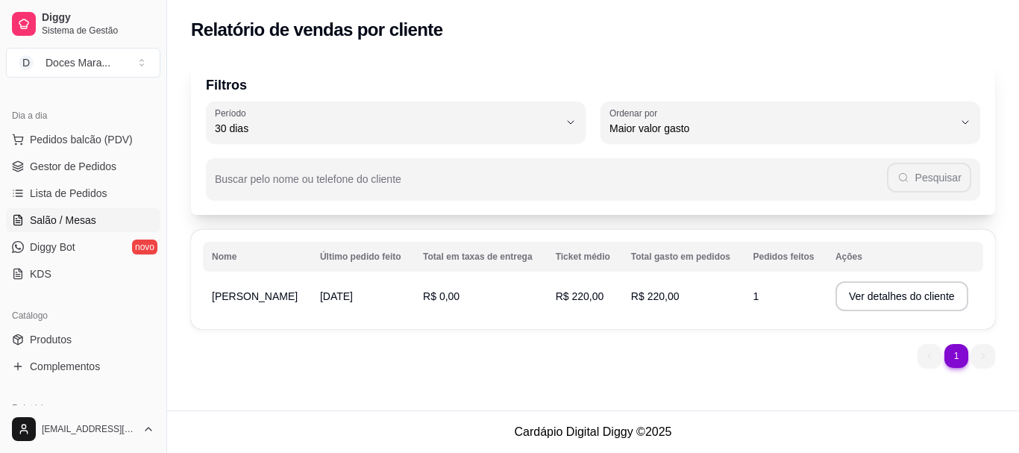
click at [83, 217] on span "Salão / Mesas" at bounding box center [63, 220] width 66 height 15
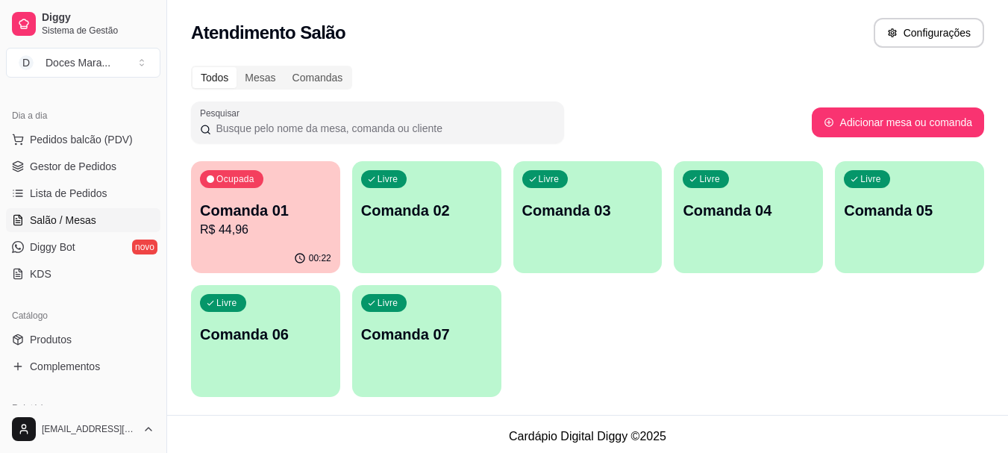
click at [226, 242] on div "Ocupada Comanda 01 R$ 44,96" at bounding box center [265, 202] width 149 height 83
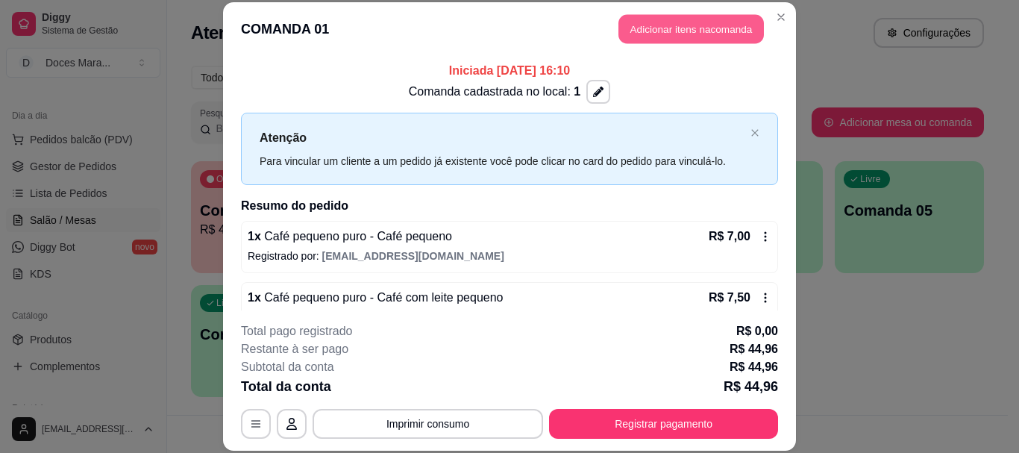
click at [690, 34] on button "Adicionar itens na comanda" at bounding box center [690, 29] width 145 height 29
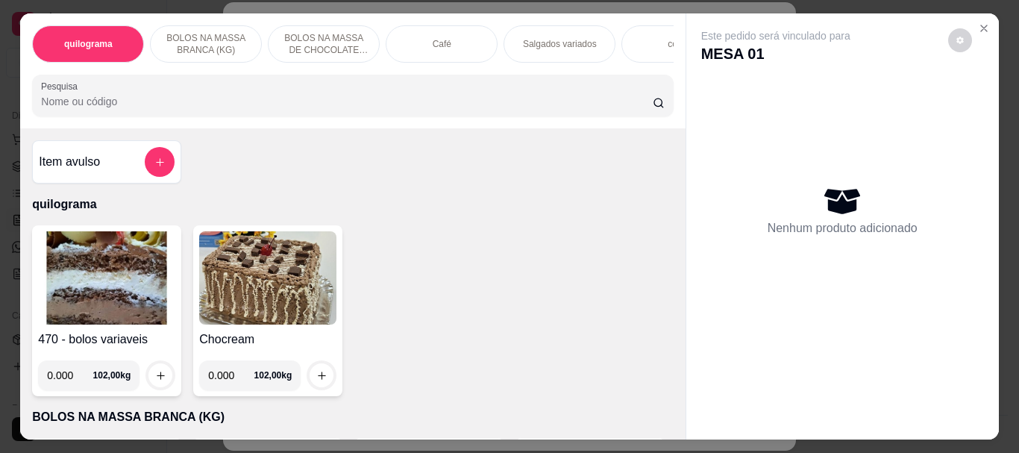
click at [84, 262] on img at bounding box center [106, 277] width 137 height 93
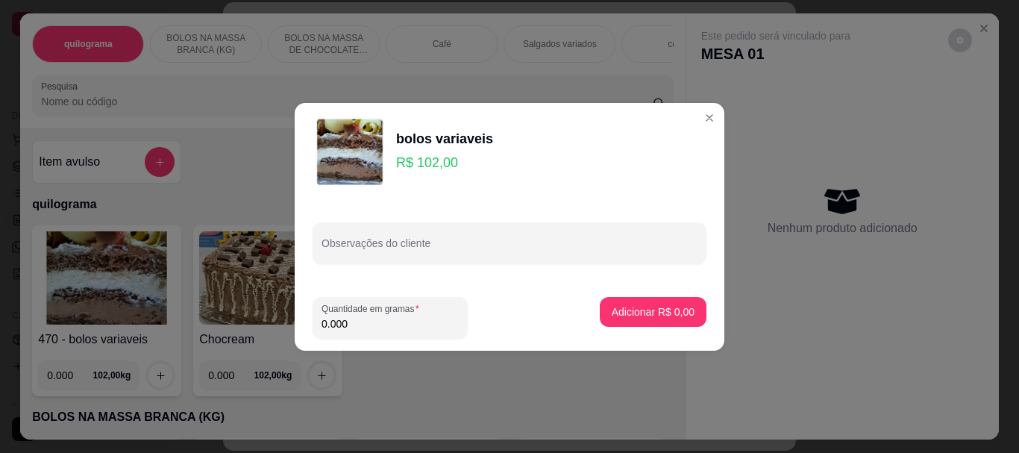
click at [399, 328] on input "0.000" at bounding box center [389, 323] width 137 height 15
type input "0.050"
click at [631, 316] on p "Adicionar R$ 5,10" at bounding box center [652, 311] width 81 height 14
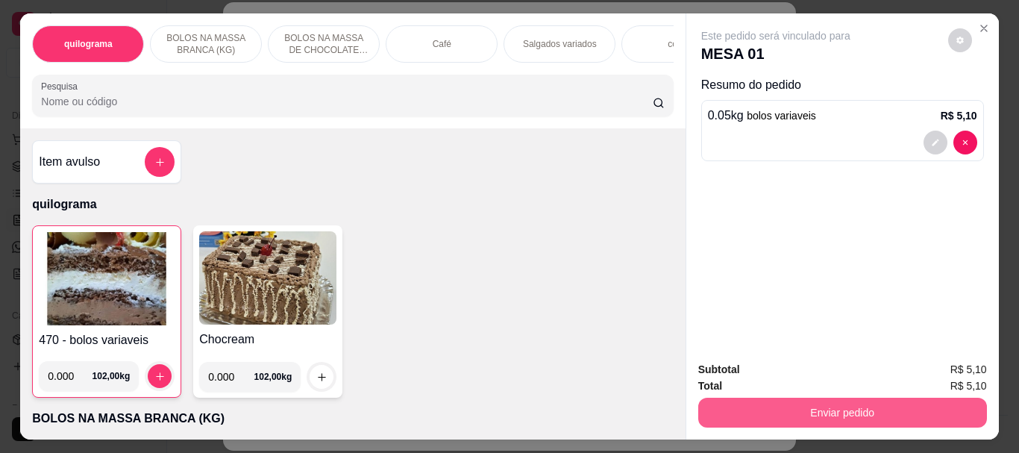
click at [831, 405] on button "Enviar pedido" at bounding box center [842, 413] width 289 height 30
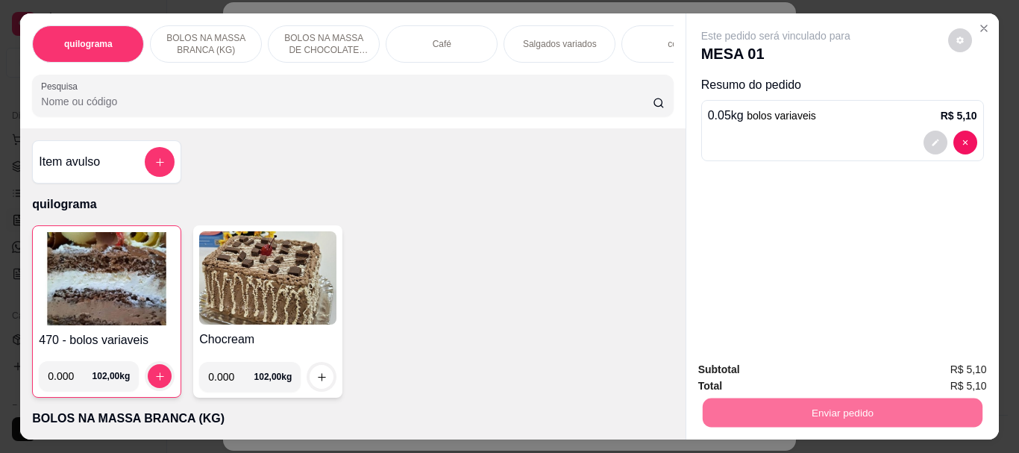
click at [945, 359] on button "Enviar pedido" at bounding box center [947, 370] width 84 height 28
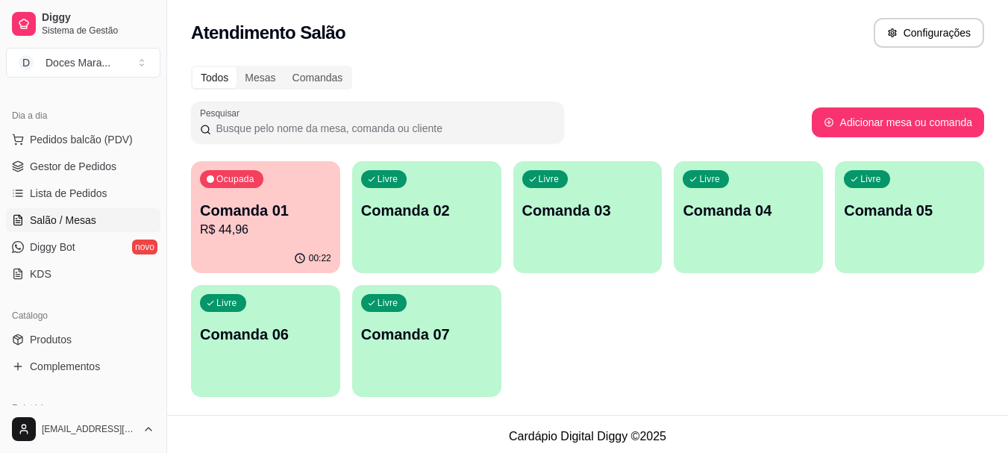
click at [307, 248] on div "00:22" at bounding box center [265, 258] width 149 height 29
click at [56, 140] on span "Pedidos balcão (PDV)" at bounding box center [81, 139] width 103 height 15
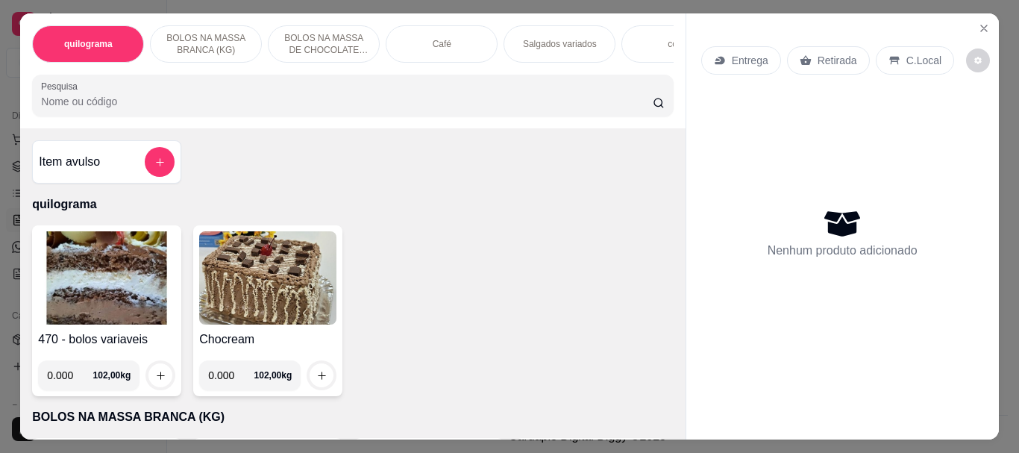
select select "30"
select select "HIGHEST_TOTAL_SPENT_WITH_ORDERS"
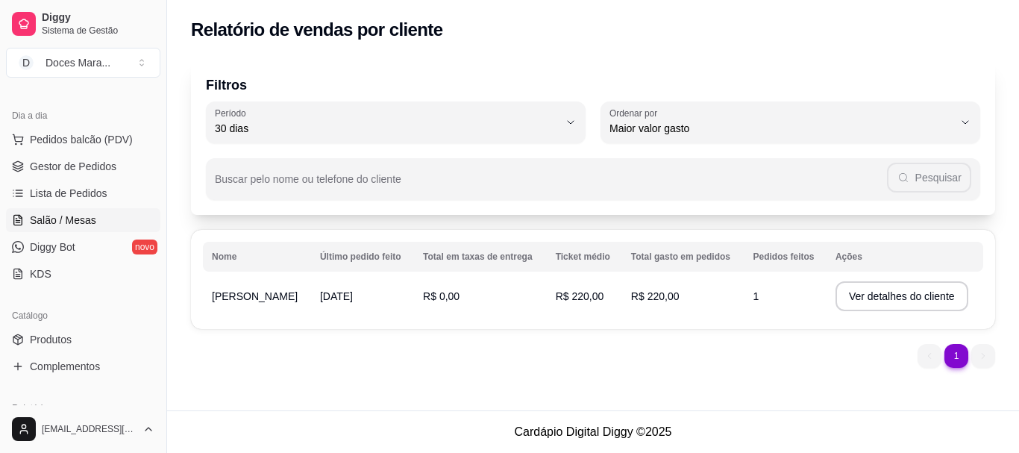
click at [63, 219] on span "Salão / Mesas" at bounding box center [63, 220] width 66 height 15
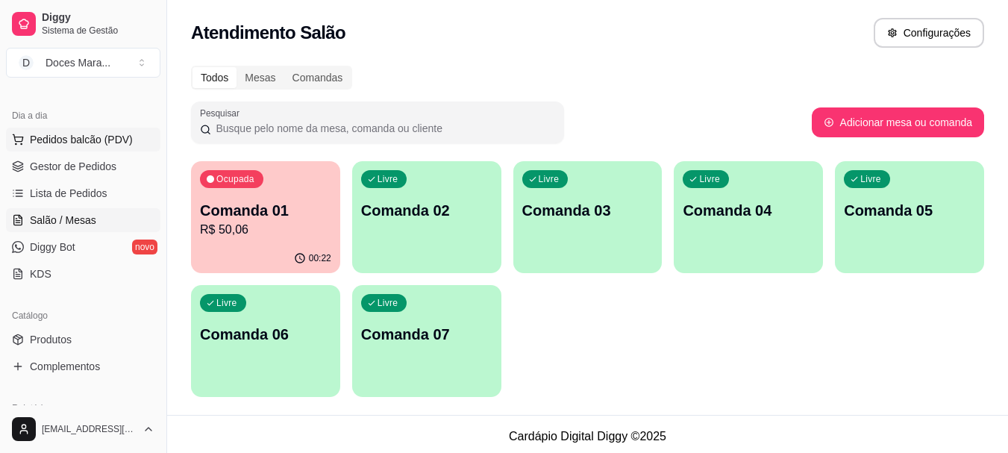
click at [68, 141] on span "Pedidos balcão (PDV)" at bounding box center [81, 139] width 103 height 15
